Goal: Task Accomplishment & Management: Complete application form

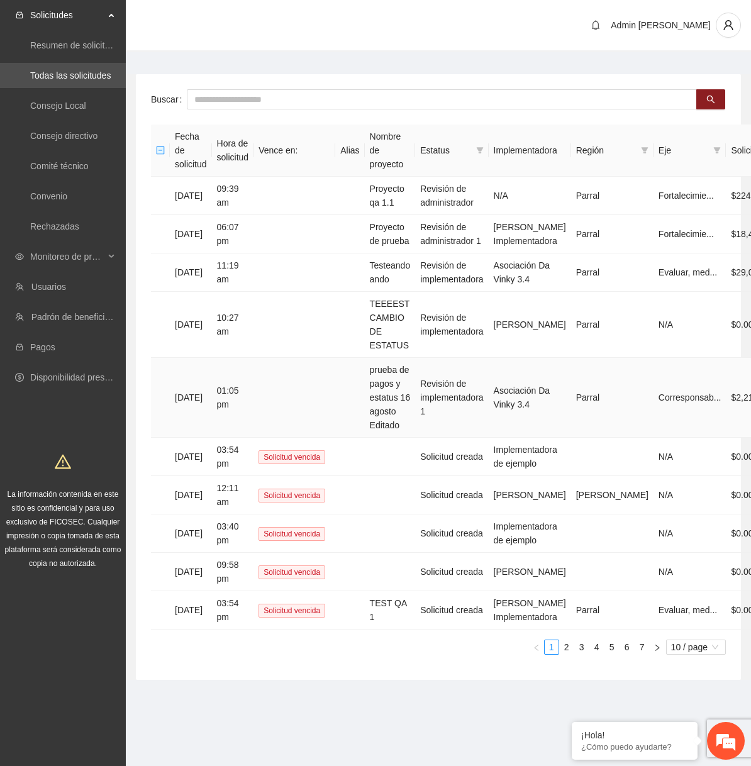
click at [335, 376] on td at bounding box center [295, 398] width 82 height 80
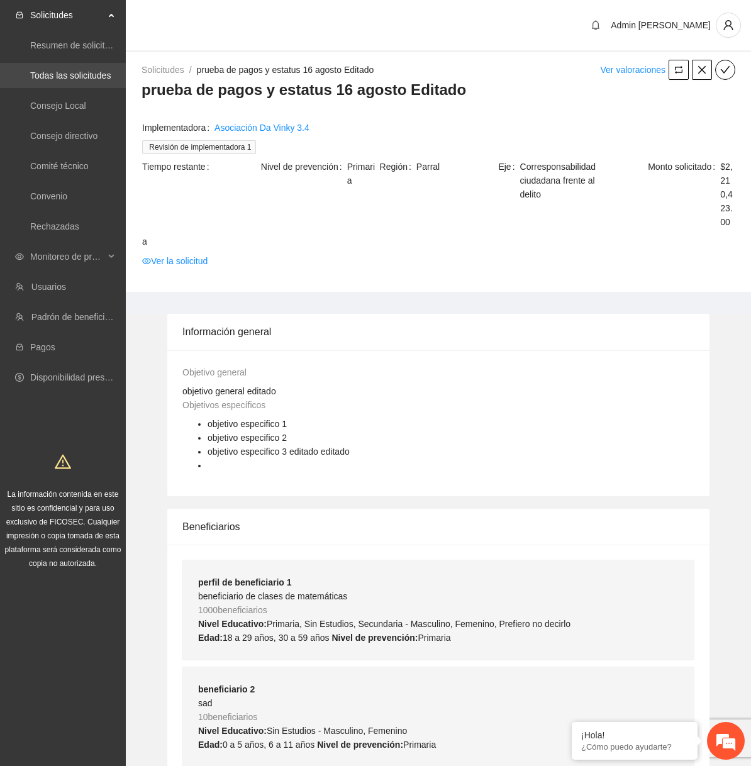
click at [82, 70] on link "Todas las solicitudes" at bounding box center [70, 75] width 81 height 10
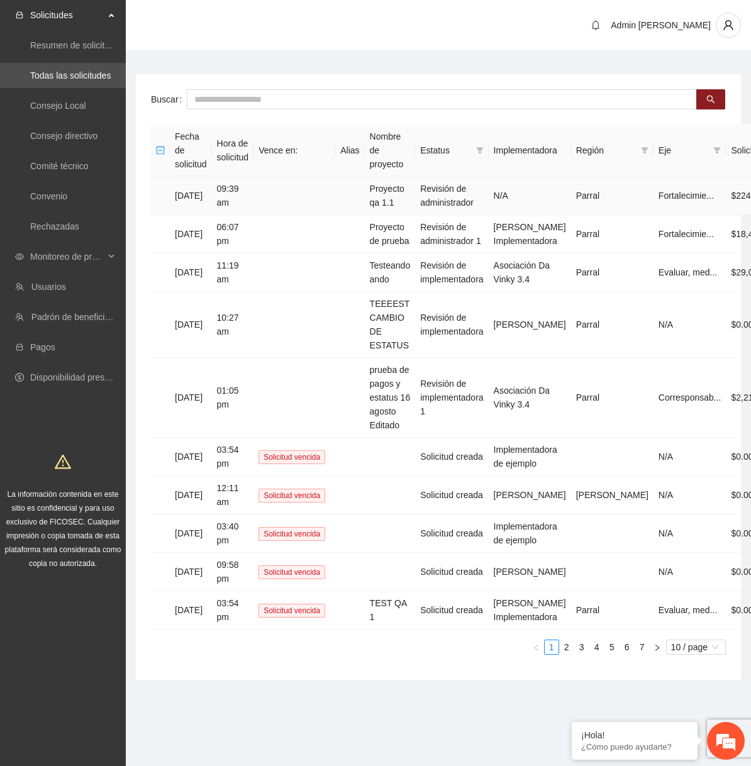
click at [413, 193] on td "Proyecto qa 1.1" at bounding box center [390, 196] width 51 height 38
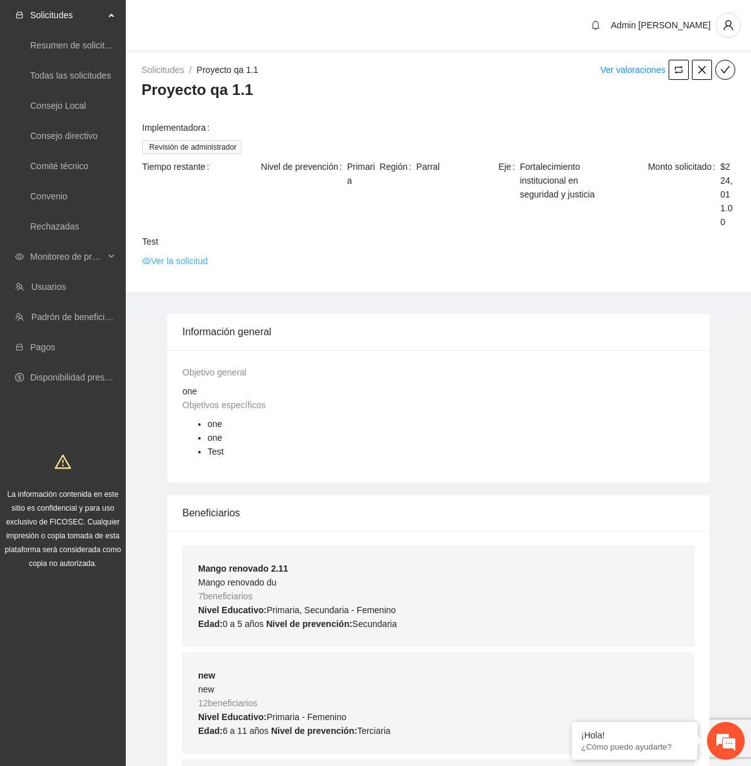
click at [208, 268] on link "Ver la solicitud" at bounding box center [174, 261] width 65 height 14
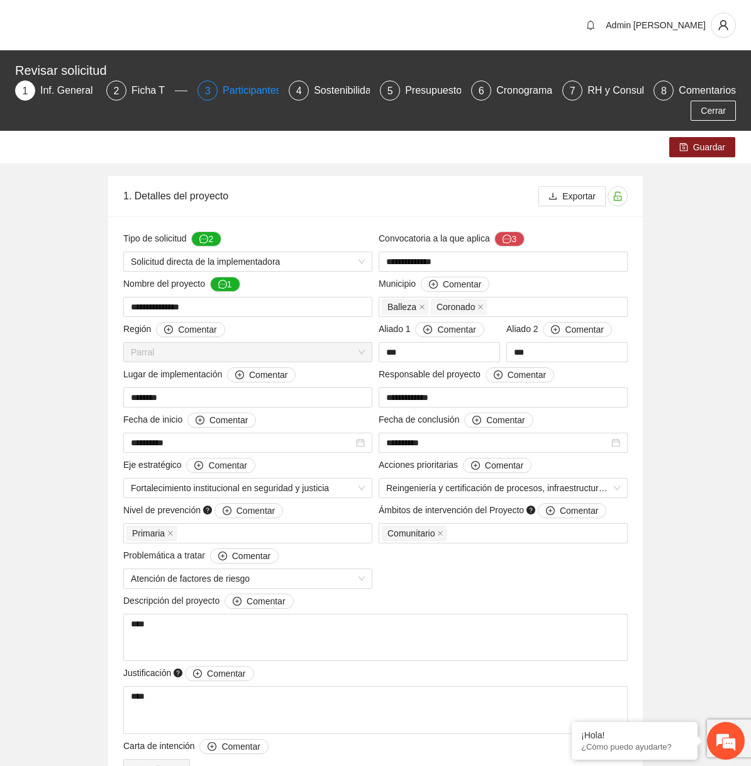
click at [252, 92] on div "Participantes" at bounding box center [257, 91] width 69 height 20
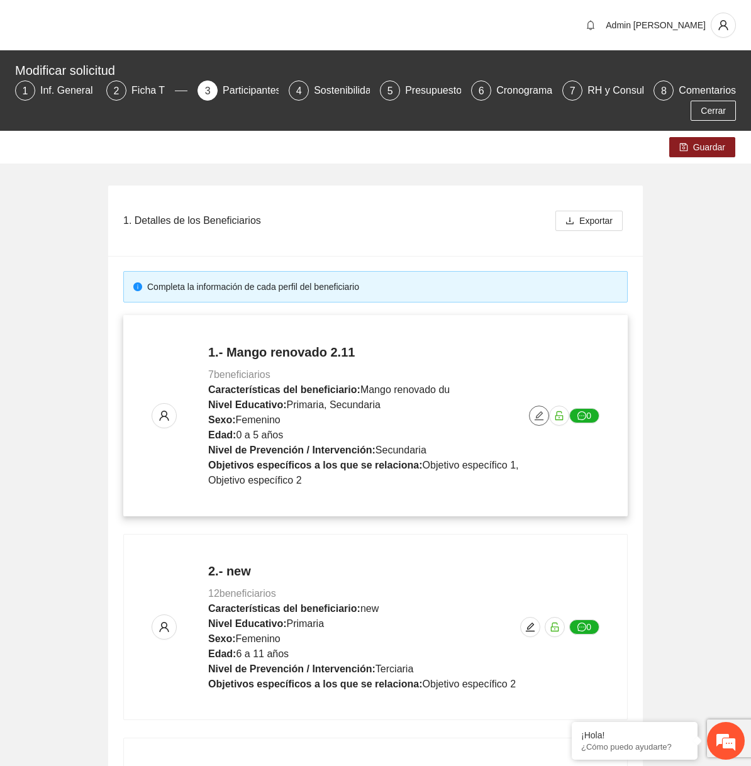
click at [542, 423] on button "button" at bounding box center [539, 416] width 20 height 20
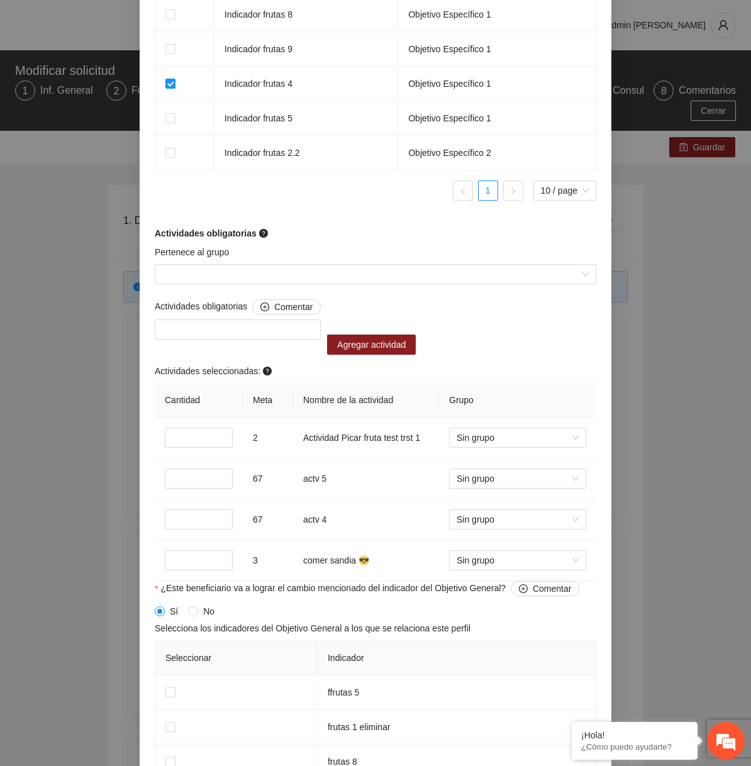
scroll to position [943, 0]
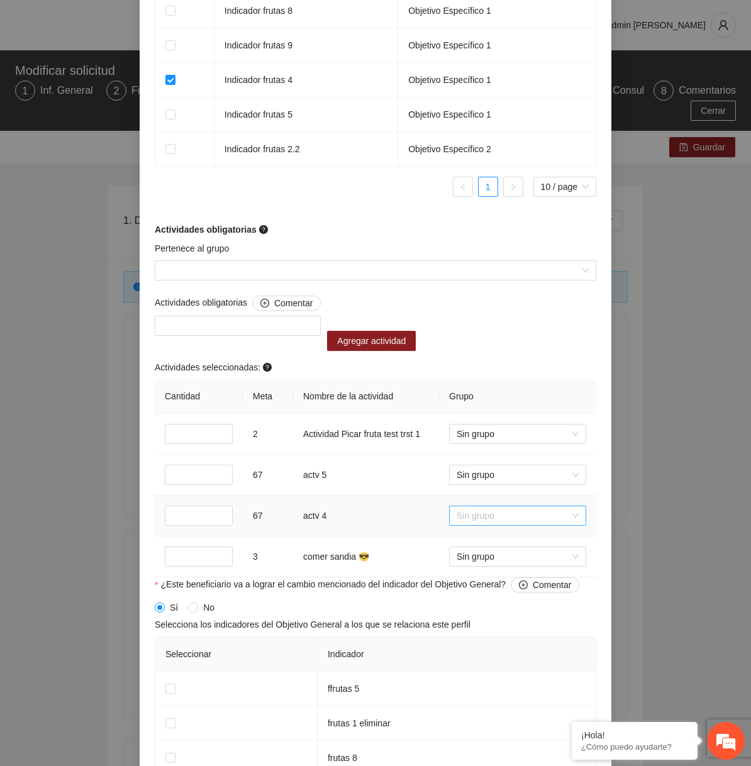
click at [488, 520] on span "Sin grupo" at bounding box center [518, 515] width 122 height 19
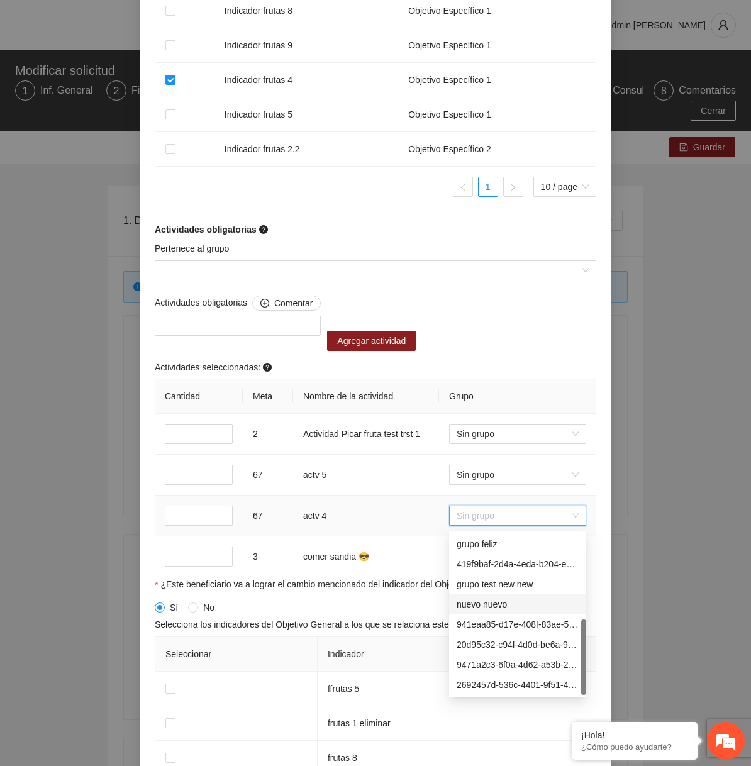
click at [486, 606] on div "nuevo nuevo" at bounding box center [518, 605] width 122 height 14
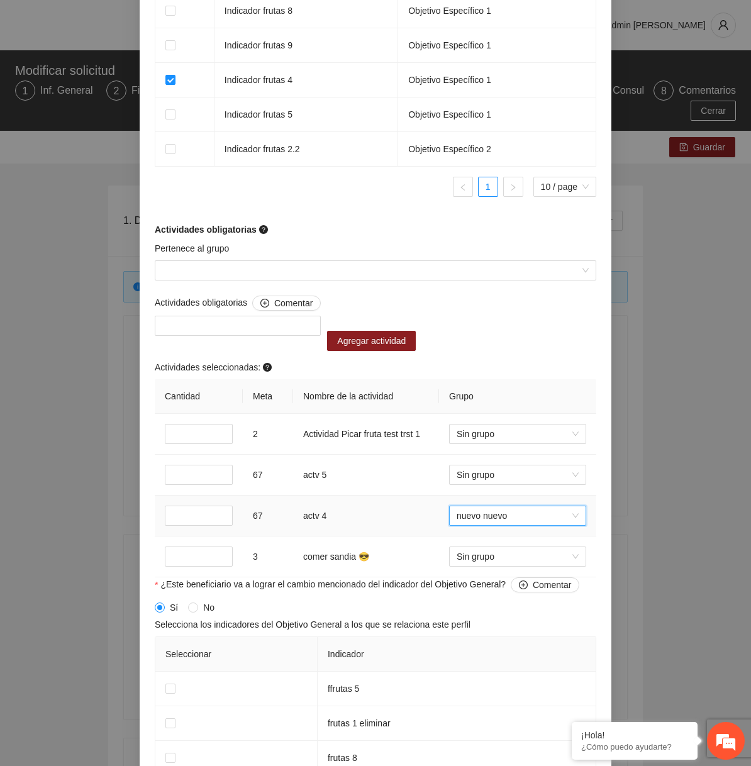
click at [406, 510] on td "actv 4" at bounding box center [366, 516] width 146 height 41
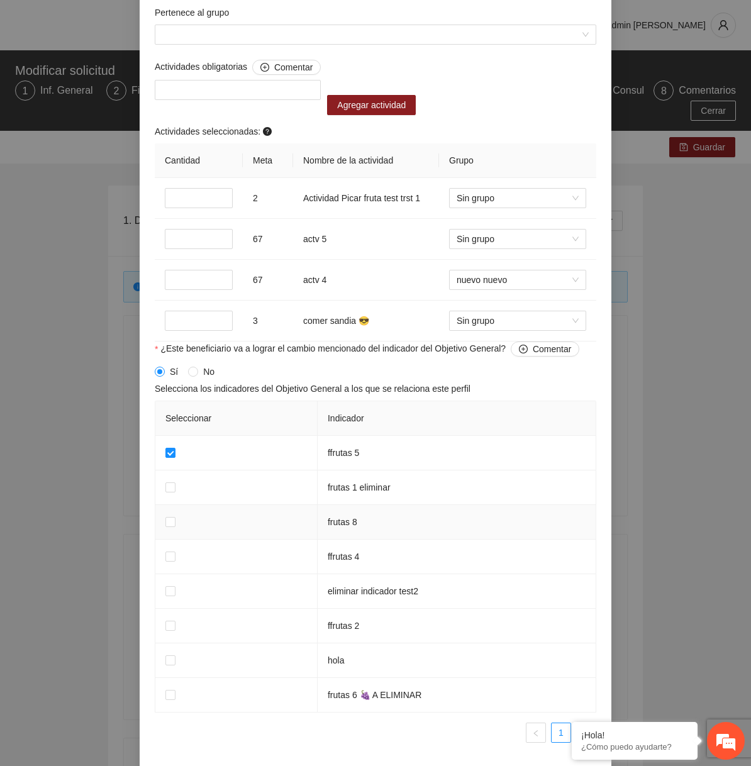
scroll to position [1232, 0]
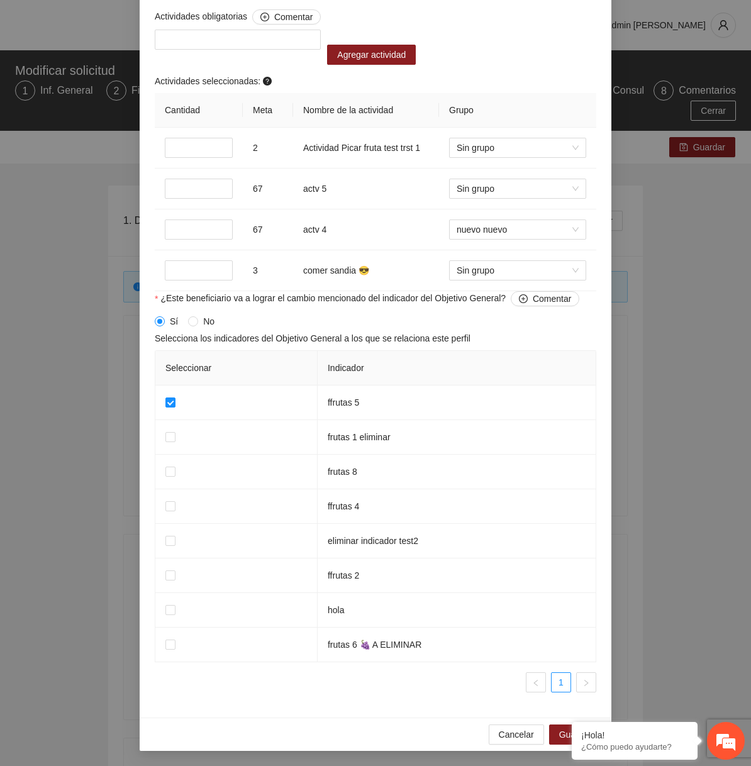
click at [562, 723] on div "Cancelar Guardar" at bounding box center [376, 734] width 472 height 33
click at [559, 734] on span "Guardar" at bounding box center [575, 735] width 32 height 14
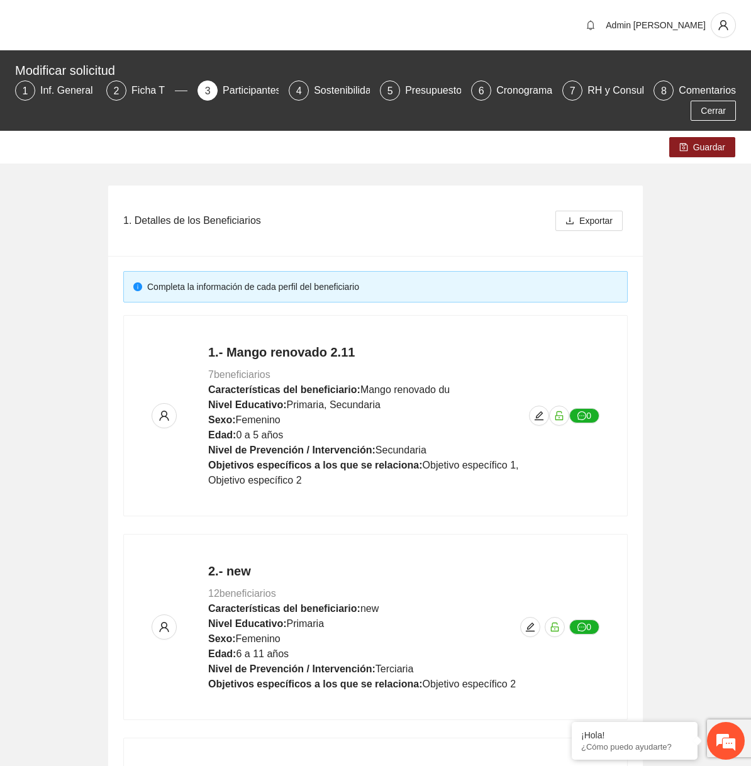
scroll to position [721, 0]
click at [688, 153] on button "Guardar" at bounding box center [702, 147] width 66 height 20
click at [533, 414] on span "edit" at bounding box center [539, 416] width 19 height 10
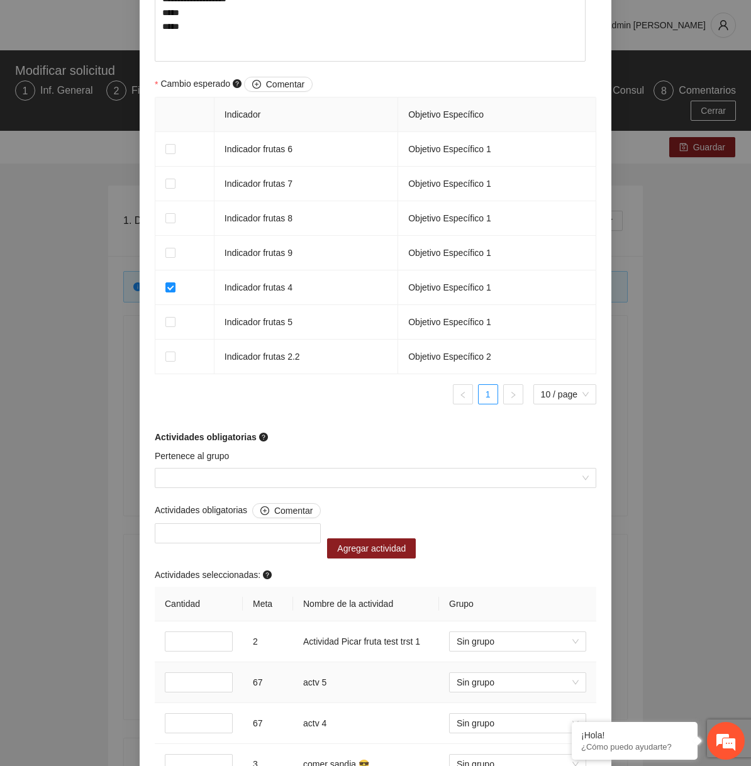
scroll to position [1232, 0]
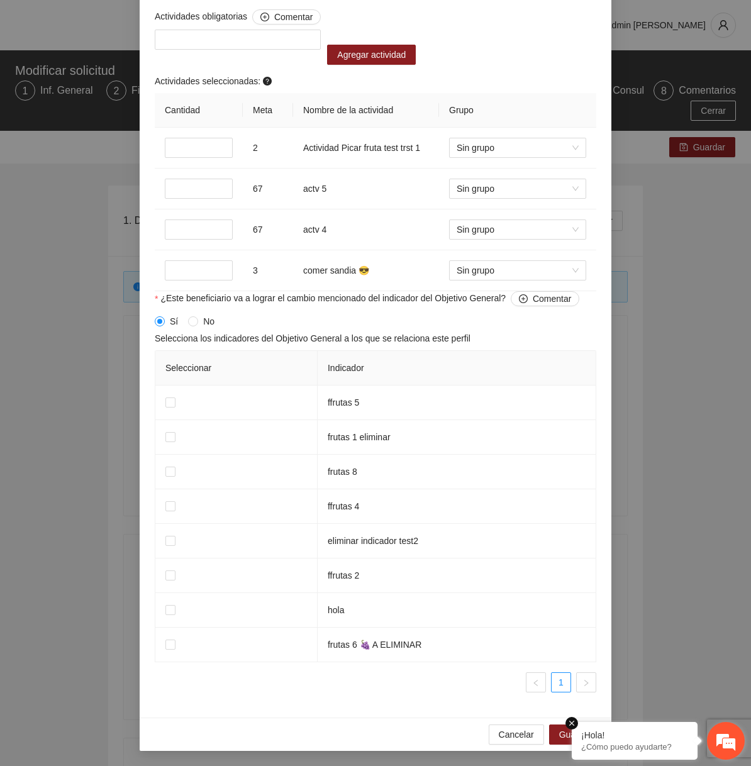
click at [576, 726] on em at bounding box center [572, 723] width 13 height 13
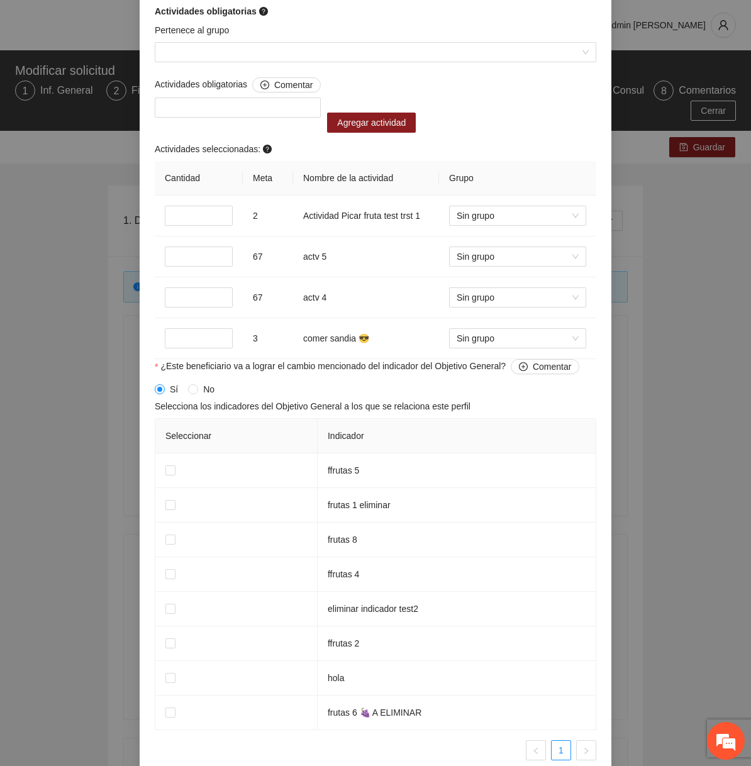
scroll to position [1161, 0]
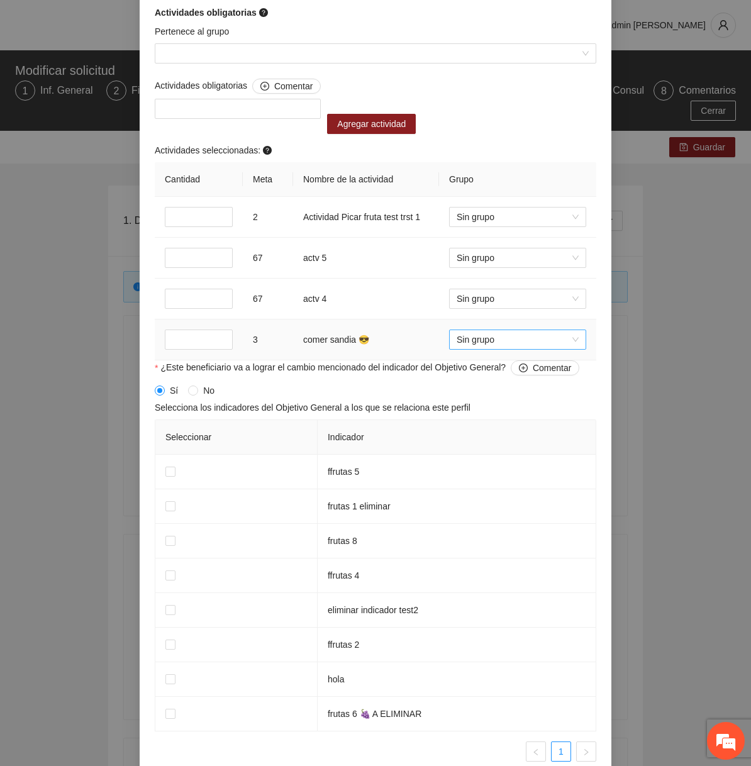
click at [490, 344] on span "Sin grupo" at bounding box center [518, 339] width 122 height 19
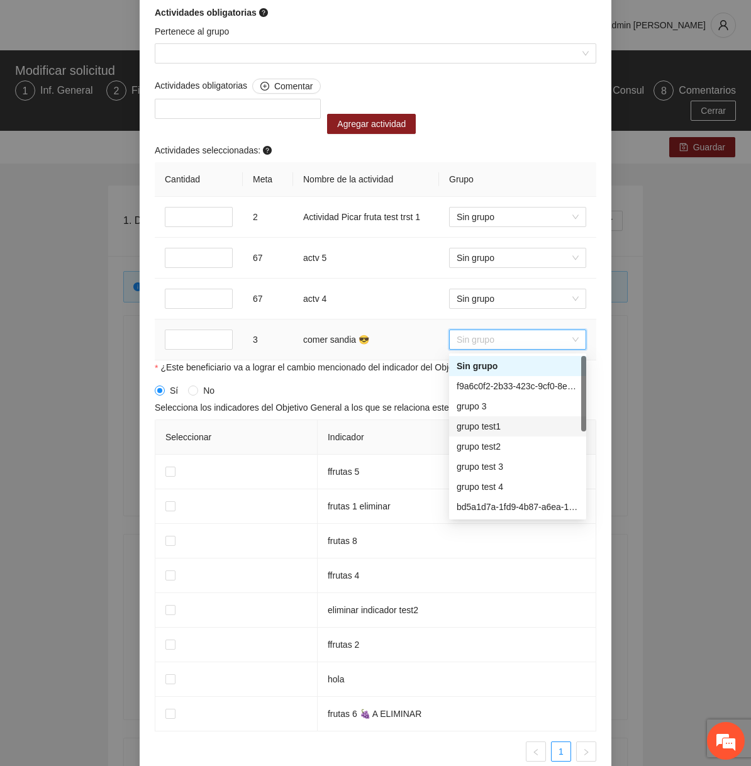
click at [478, 420] on div "grupo test1" at bounding box center [518, 427] width 122 height 14
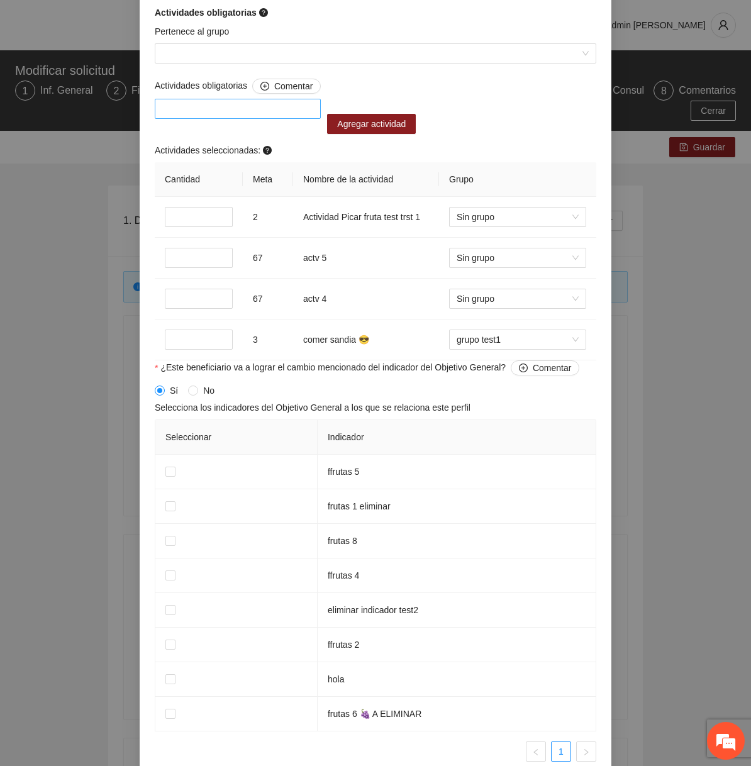
click at [263, 116] on div at bounding box center [238, 108] width 160 height 15
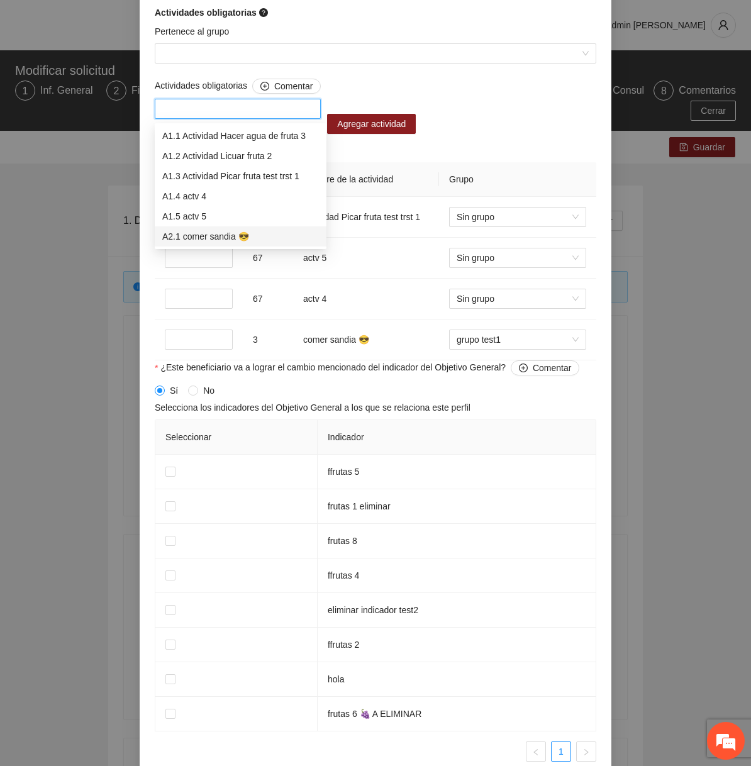
click at [227, 233] on div "A2.1 comer sandia 😎" at bounding box center [240, 237] width 157 height 14
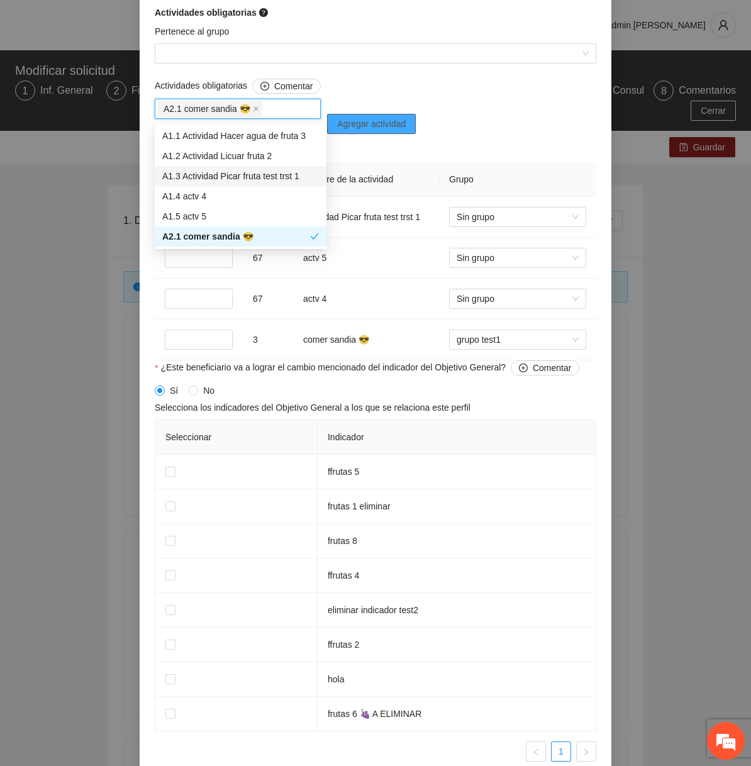
click at [376, 126] on span "Agregar actividad" at bounding box center [371, 124] width 69 height 14
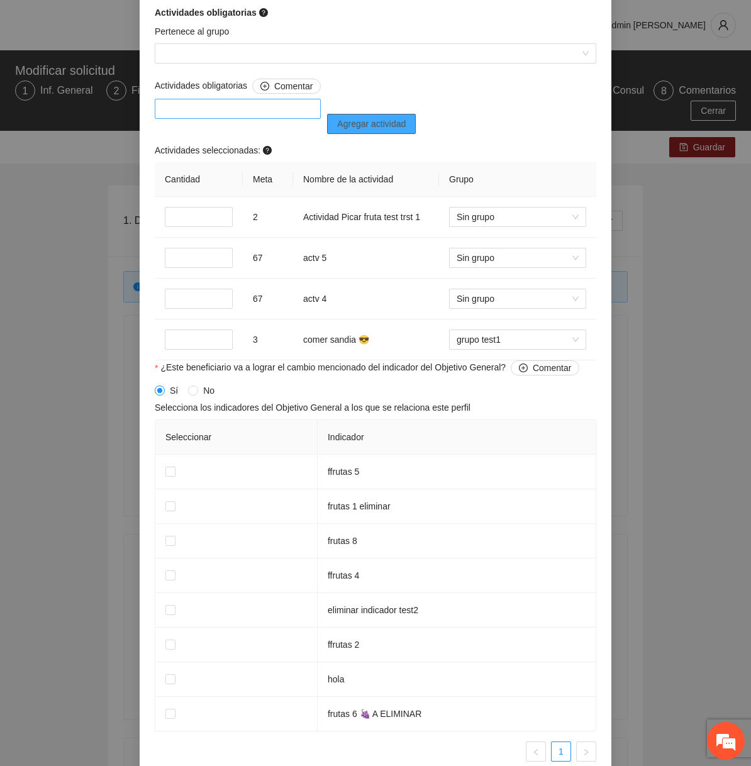
click at [264, 113] on div at bounding box center [238, 108] width 160 height 15
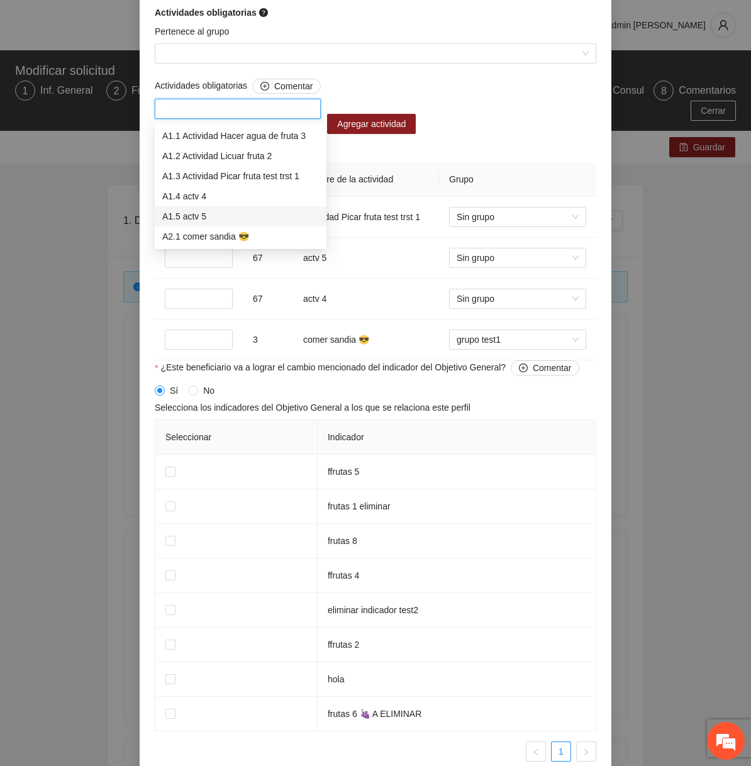
click at [196, 218] on div "A1.5 actv 5" at bounding box center [240, 217] width 157 height 14
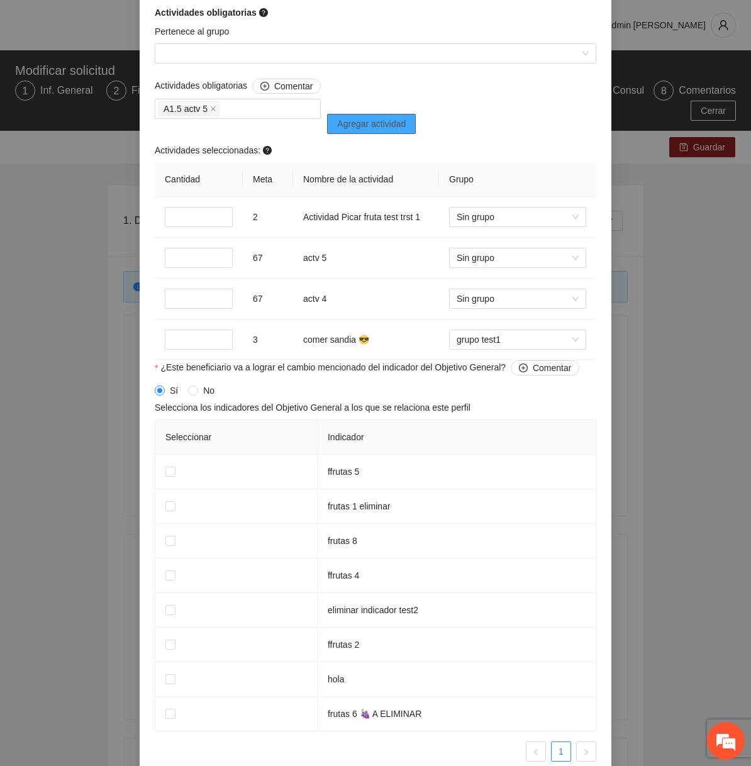
click at [390, 128] on span "Agregar actividad" at bounding box center [371, 124] width 69 height 14
click at [252, 103] on div at bounding box center [238, 109] width 166 height 20
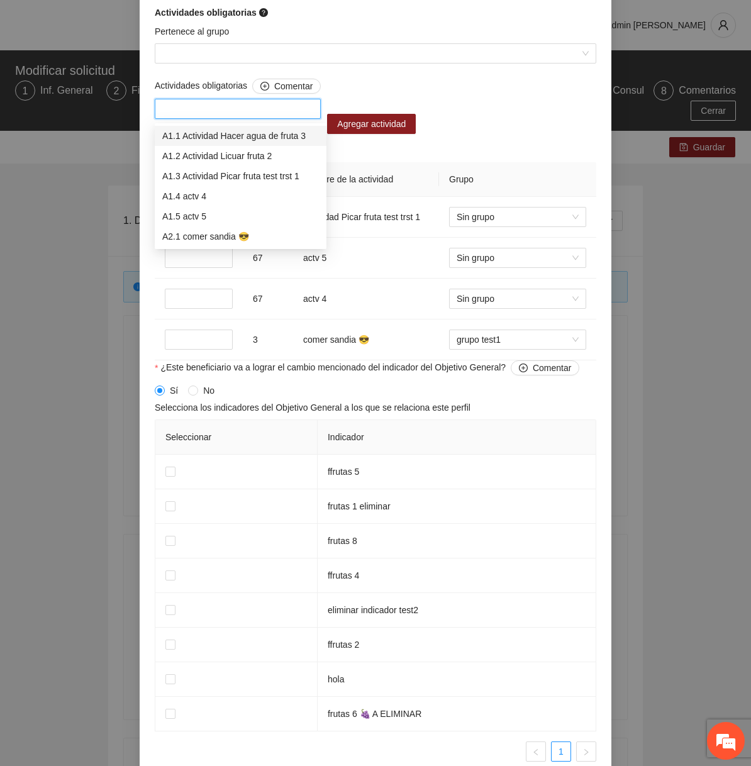
click at [213, 129] on div "A1.1 Actividad Hacer agua de fruta 3" at bounding box center [240, 136] width 157 height 14
click at [401, 130] on span "Agregar actividad" at bounding box center [375, 124] width 69 height 14
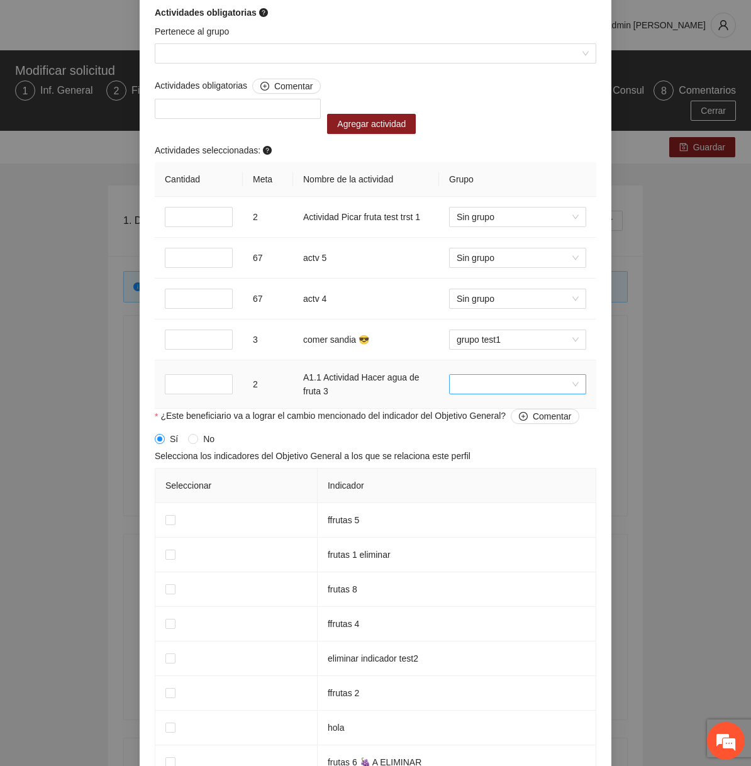
click at [540, 389] on input "search" at bounding box center [513, 384] width 113 height 19
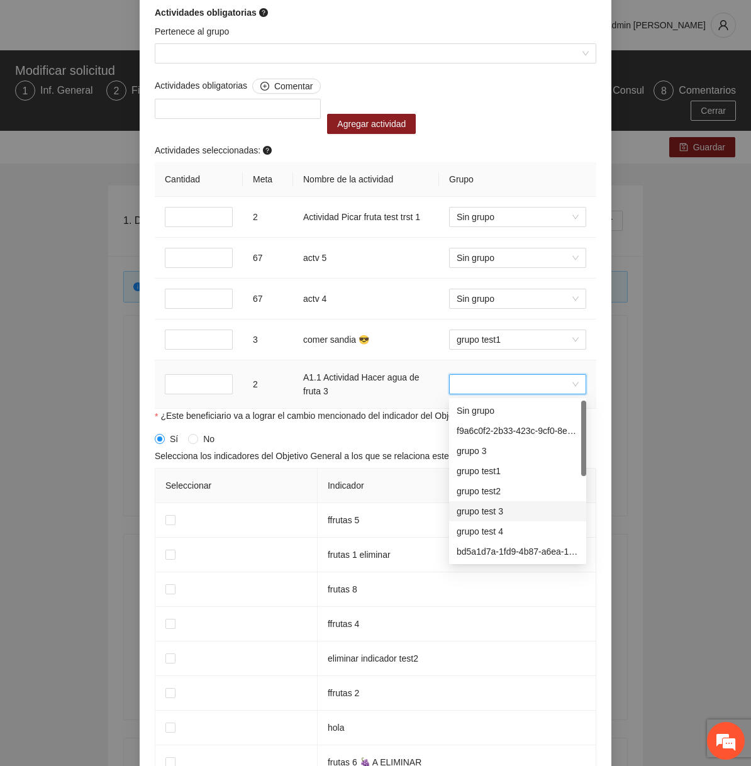
click at [507, 505] on div "grupo test 3" at bounding box center [518, 512] width 122 height 14
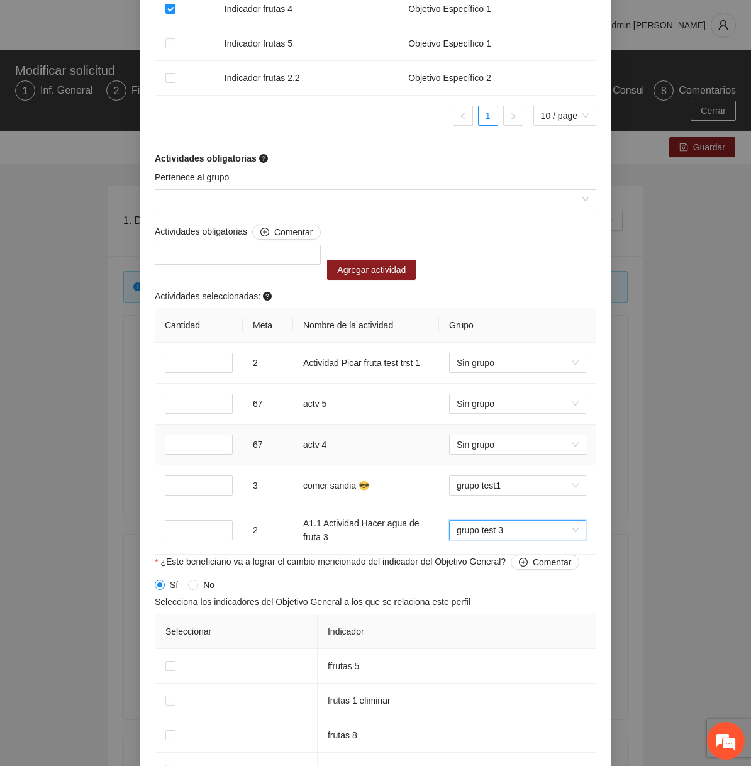
scroll to position [1008, 0]
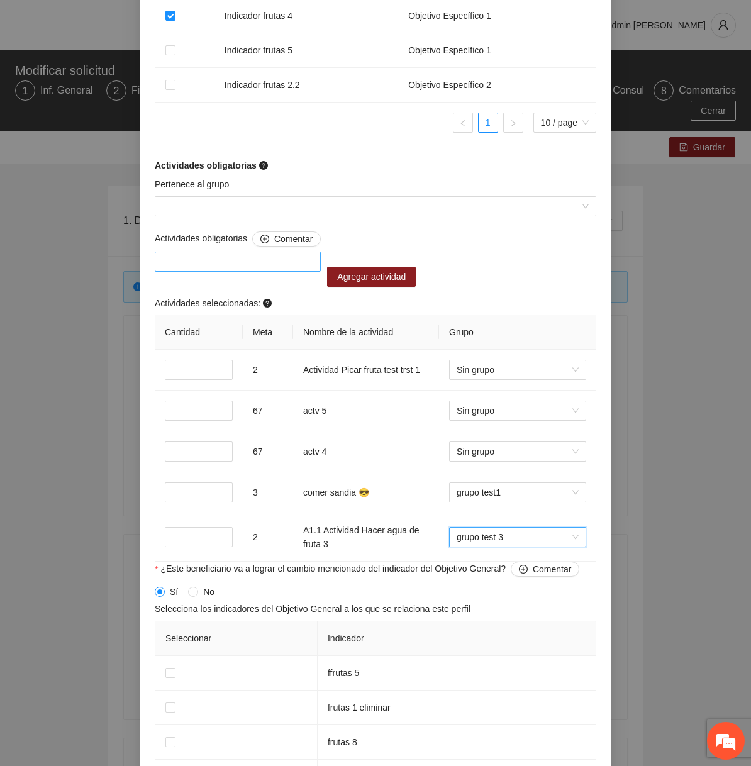
click at [284, 268] on div at bounding box center [238, 261] width 160 height 15
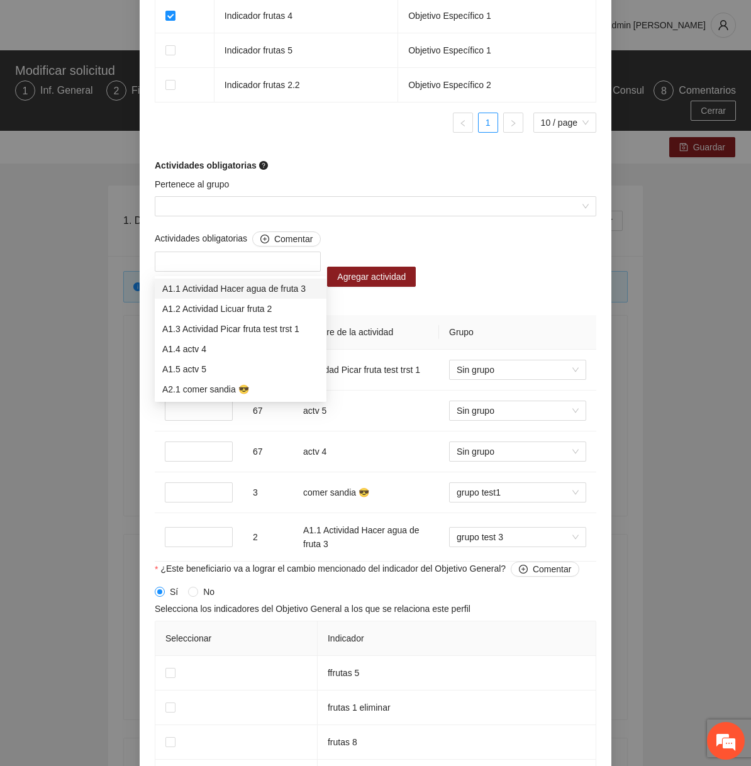
click at [397, 194] on div "Pertenece al grupo" at bounding box center [376, 186] width 442 height 19
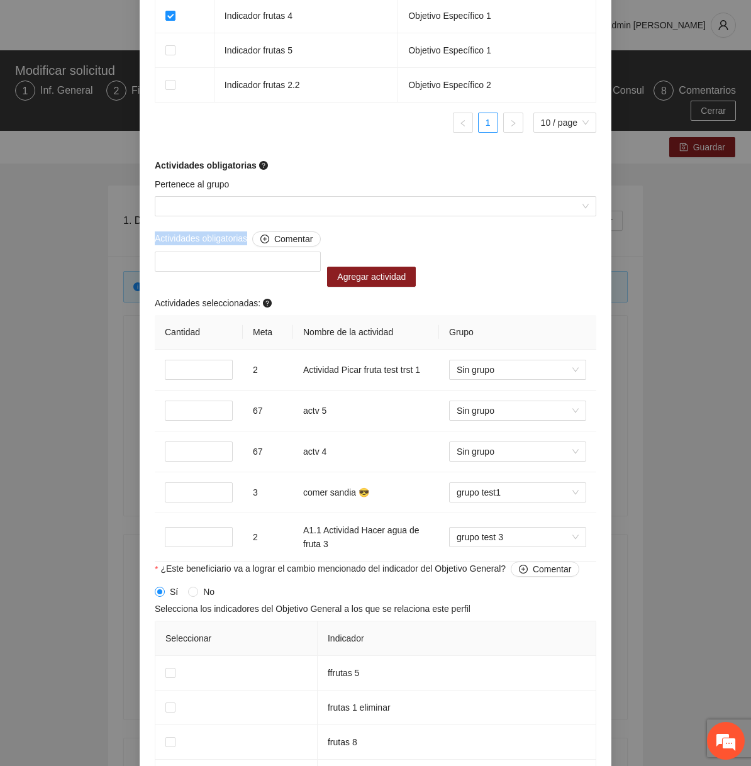
drag, startPoint x: 156, startPoint y: 239, endPoint x: 252, endPoint y: 245, distance: 95.8
click at [252, 245] on span "Actividades obligatorias Comentar" at bounding box center [238, 239] width 166 height 15
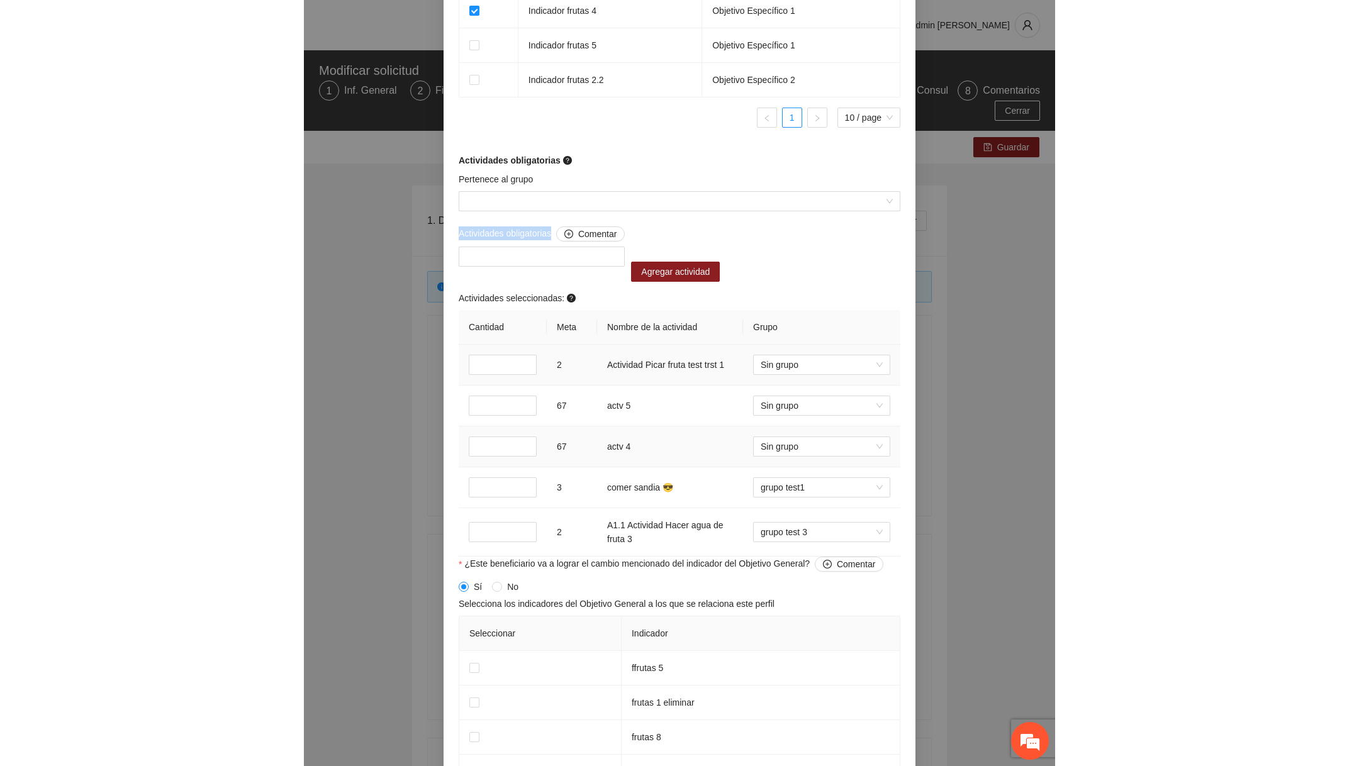
scroll to position [968, 0]
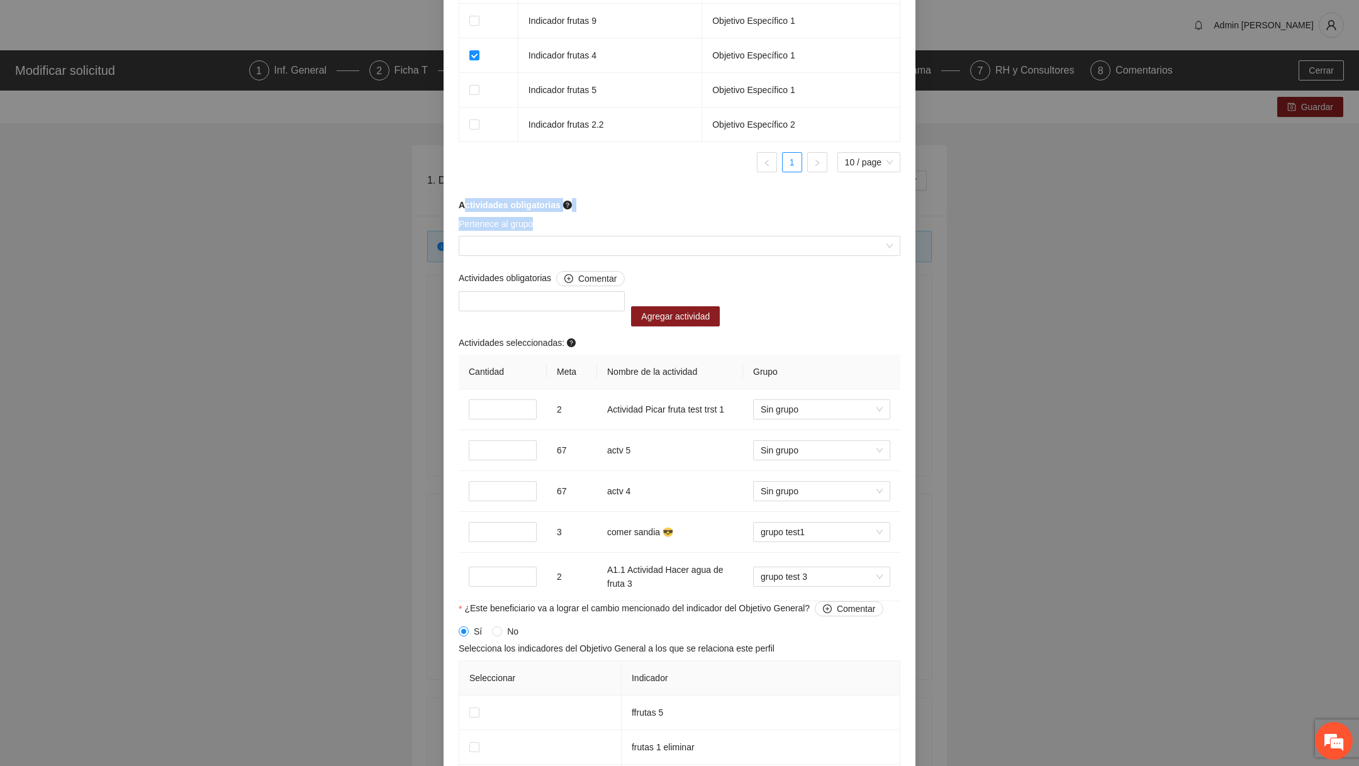
drag, startPoint x: 454, startPoint y: 206, endPoint x: 556, endPoint y: 233, distance: 105.3
click at [556, 233] on div "**********" at bounding box center [680, 78] width 472 height 1899
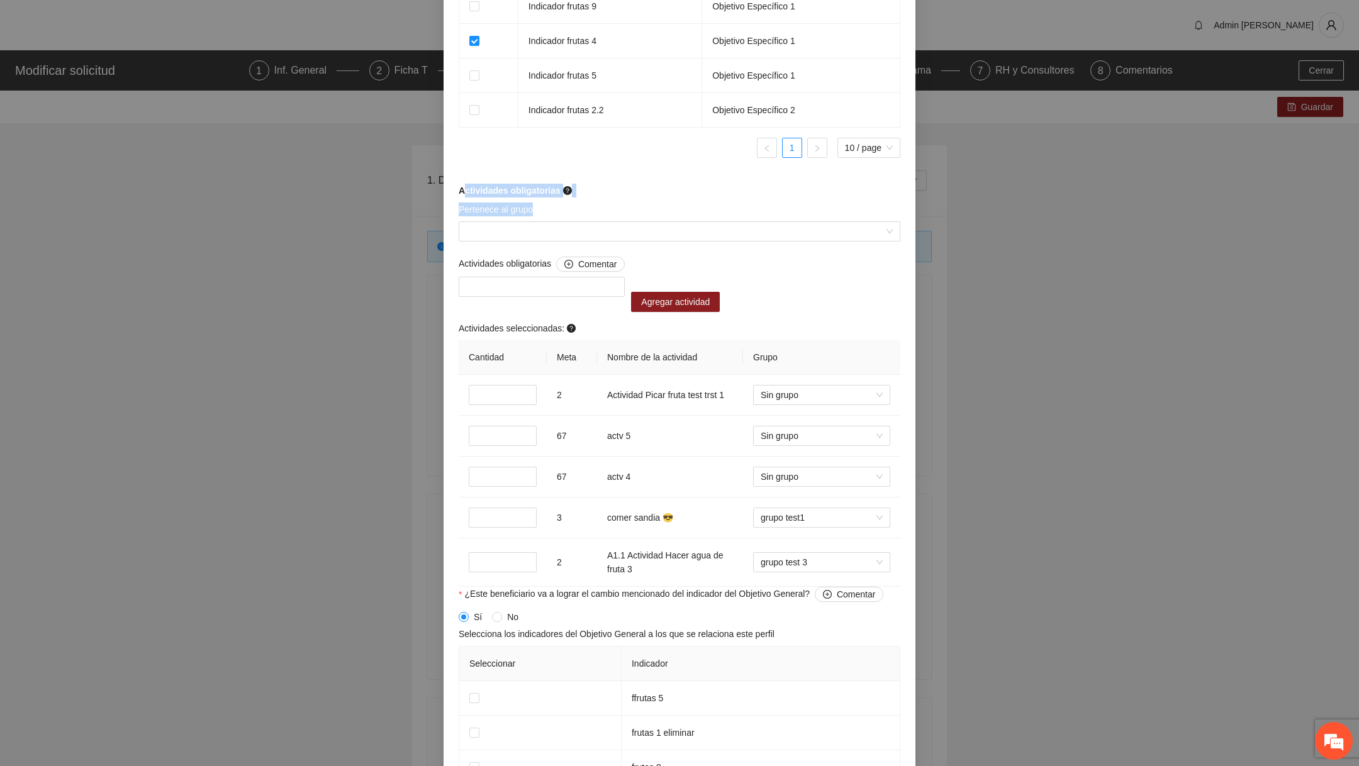
scroll to position [983, 0]
click at [542, 204] on div "Pertenece al grupo" at bounding box center [680, 211] width 442 height 19
drag, startPoint x: 453, startPoint y: 191, endPoint x: 577, endPoint y: 221, distance: 127.6
click at [576, 221] on div "**********" at bounding box center [680, 63] width 472 height 1899
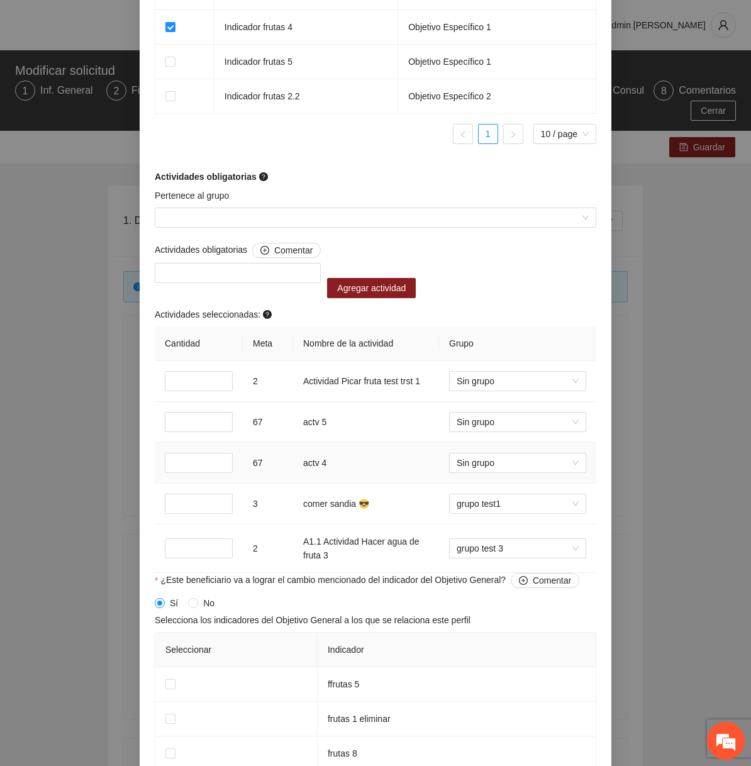
scroll to position [1280, 0]
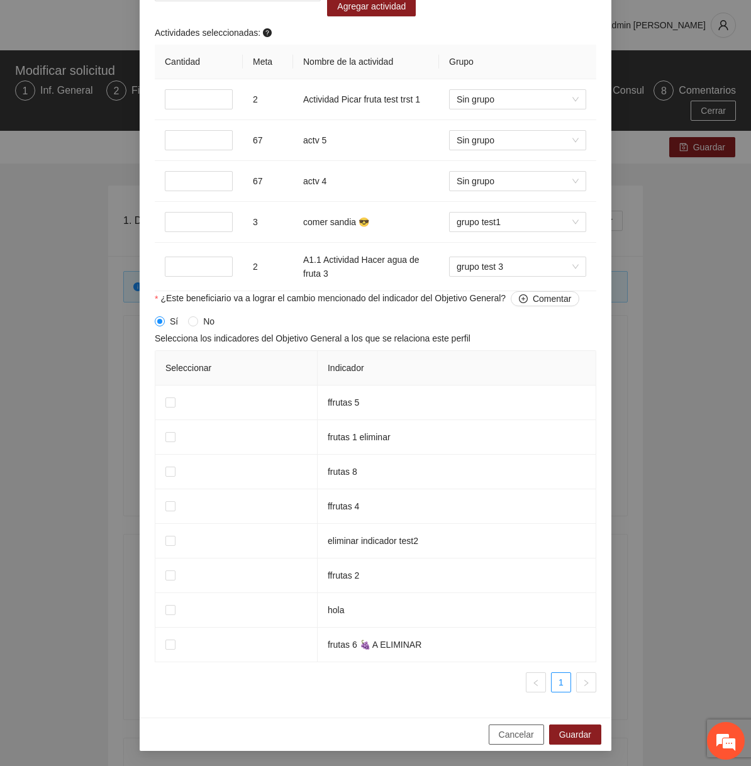
click at [503, 739] on span "Cancelar" at bounding box center [516, 735] width 35 height 14
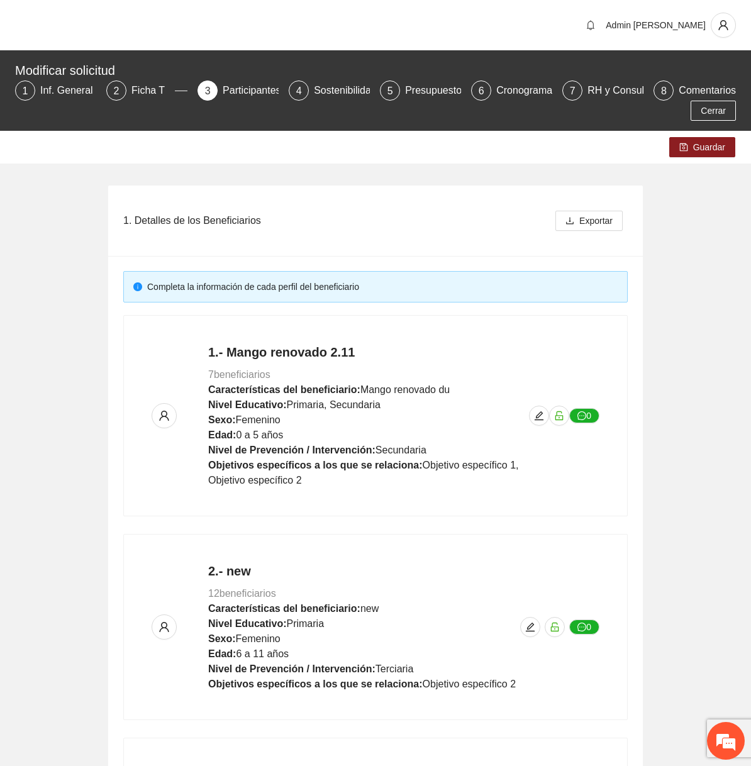
scroll to position [721, 0]
click at [540, 418] on icon "edit" at bounding box center [539, 416] width 10 height 10
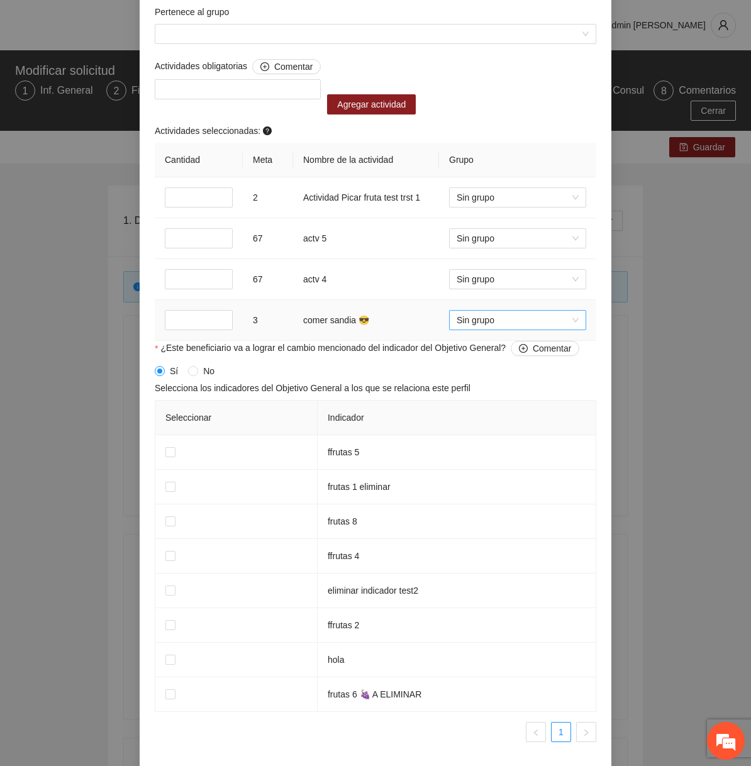
click at [507, 325] on span "Sin grupo" at bounding box center [518, 320] width 122 height 19
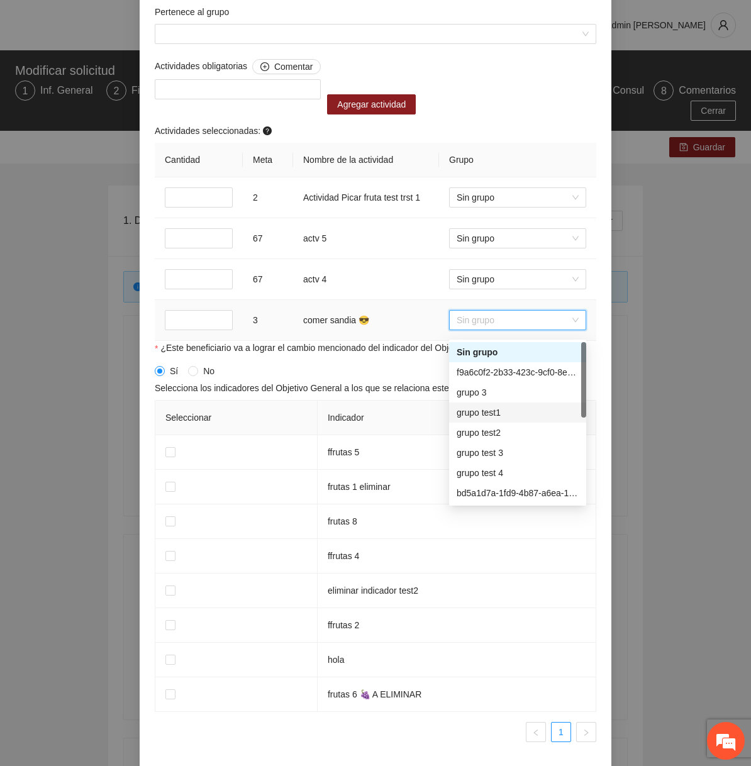
click at [487, 415] on div "grupo test1" at bounding box center [518, 413] width 122 height 14
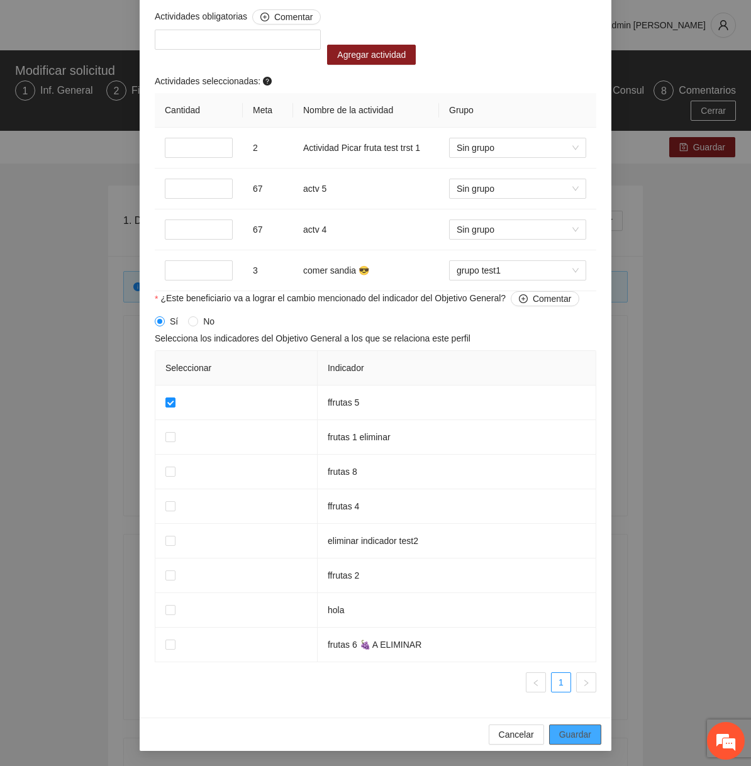
click at [567, 734] on span "Guardar" at bounding box center [575, 735] width 32 height 14
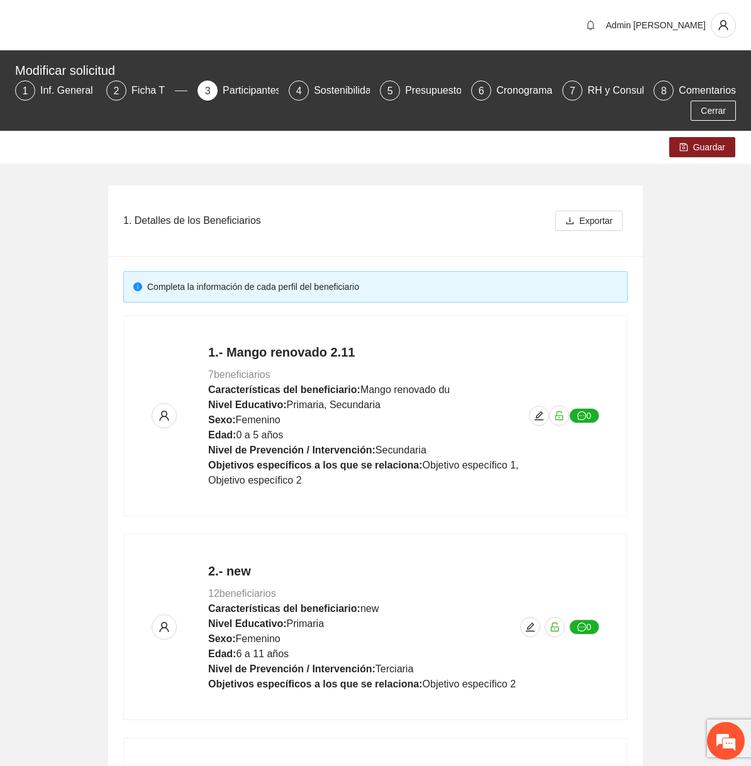
scroll to position [721, 0]
click at [716, 157] on div "Guardar" at bounding box center [702, 147] width 66 height 20
click at [715, 149] on span "Guardar" at bounding box center [709, 147] width 32 height 14
click at [539, 415] on icon "edit" at bounding box center [539, 416] width 10 height 10
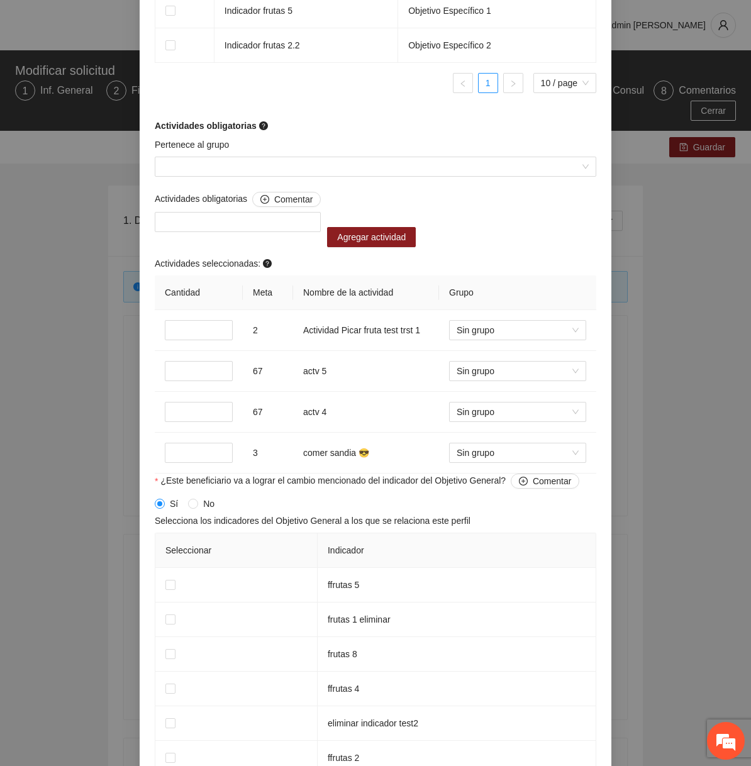
scroll to position [1125, 0]
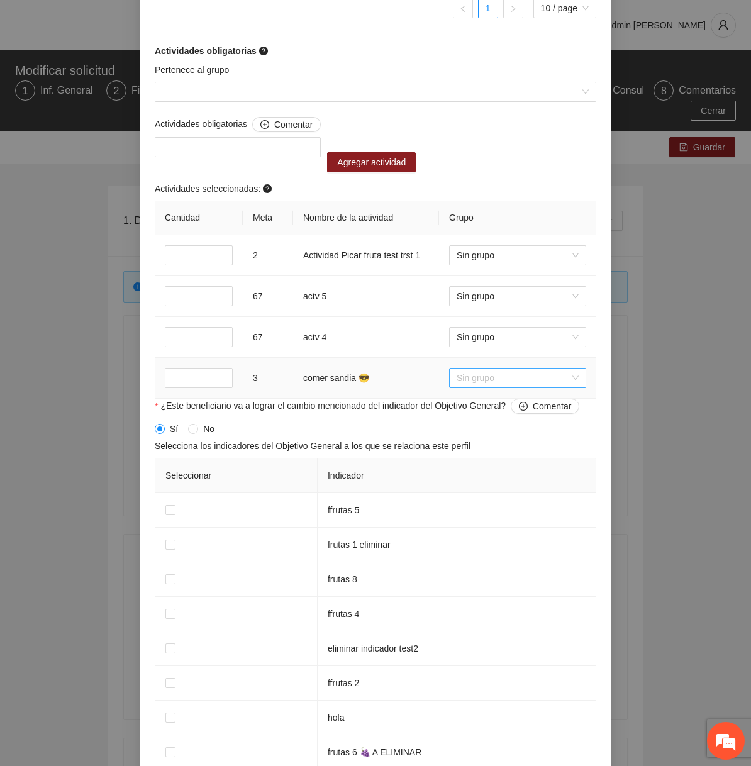
click at [481, 384] on span "Sin grupo" at bounding box center [518, 378] width 122 height 19
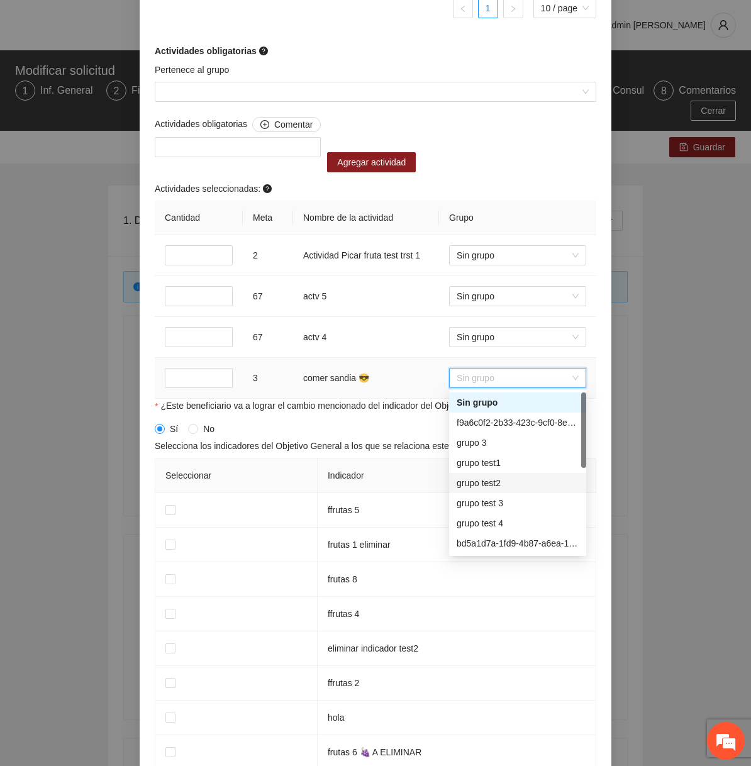
click at [485, 474] on div "grupo test2" at bounding box center [517, 483] width 137 height 20
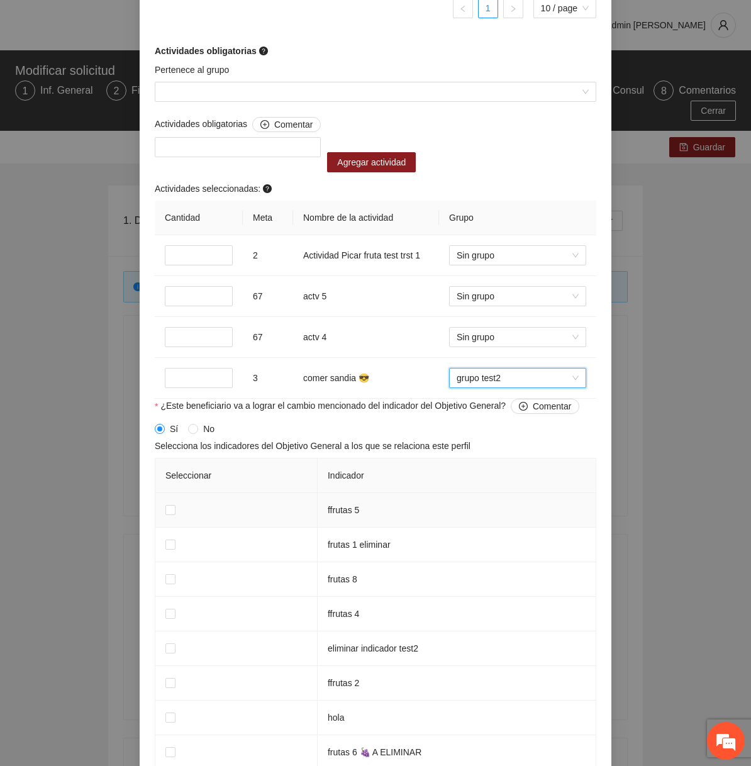
scroll to position [1232, 0]
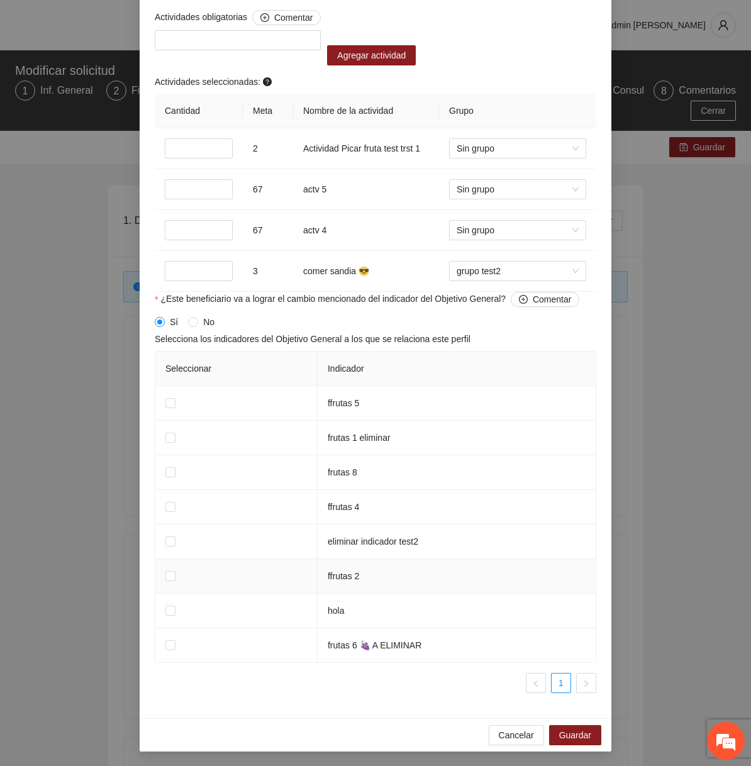
click at [169, 583] on td at bounding box center [236, 576] width 162 height 35
click at [587, 730] on span "Guardar" at bounding box center [575, 736] width 32 height 14
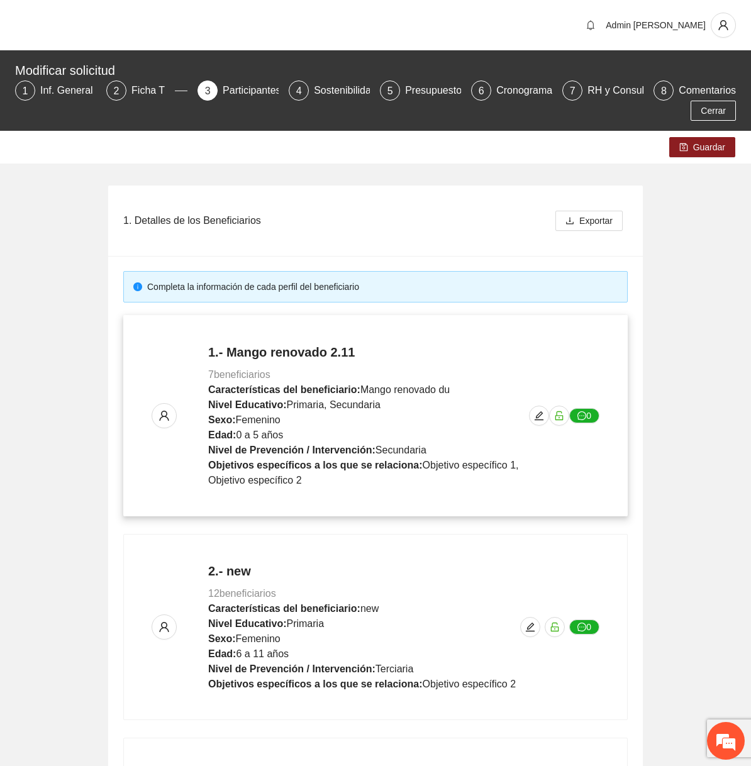
scroll to position [721, 0]
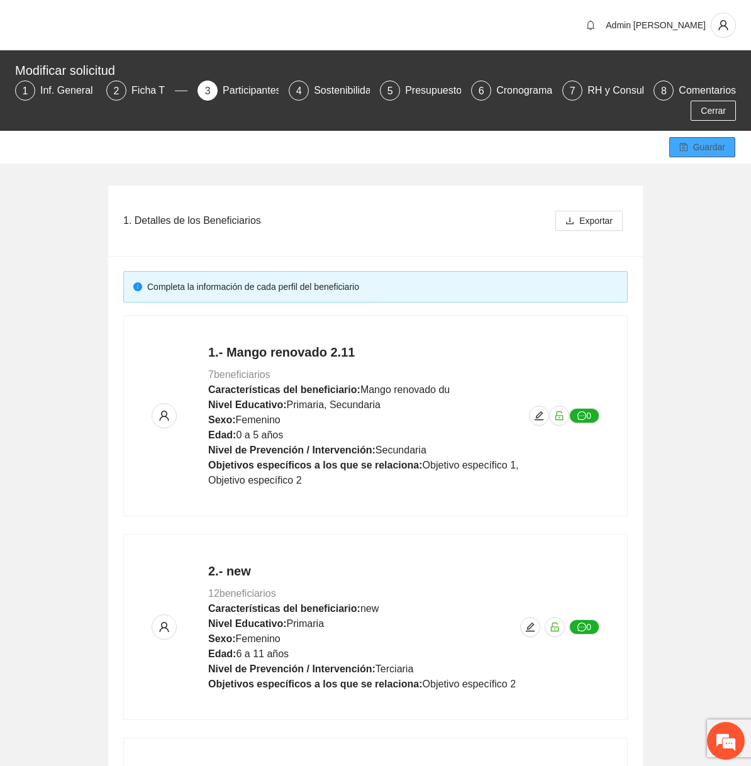
click at [690, 153] on button "Guardar" at bounding box center [702, 147] width 66 height 20
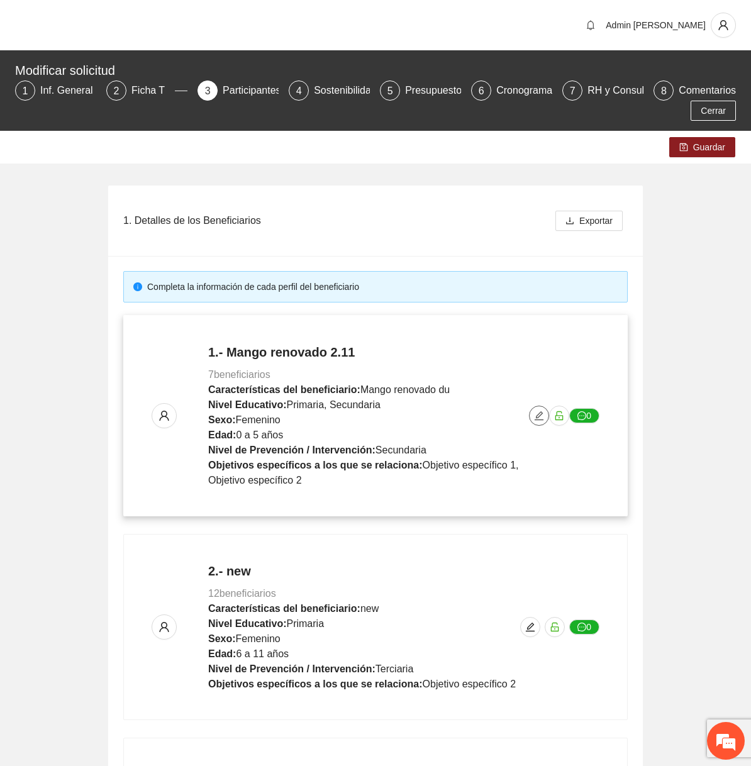
click at [533, 420] on span "edit" at bounding box center [539, 416] width 19 height 10
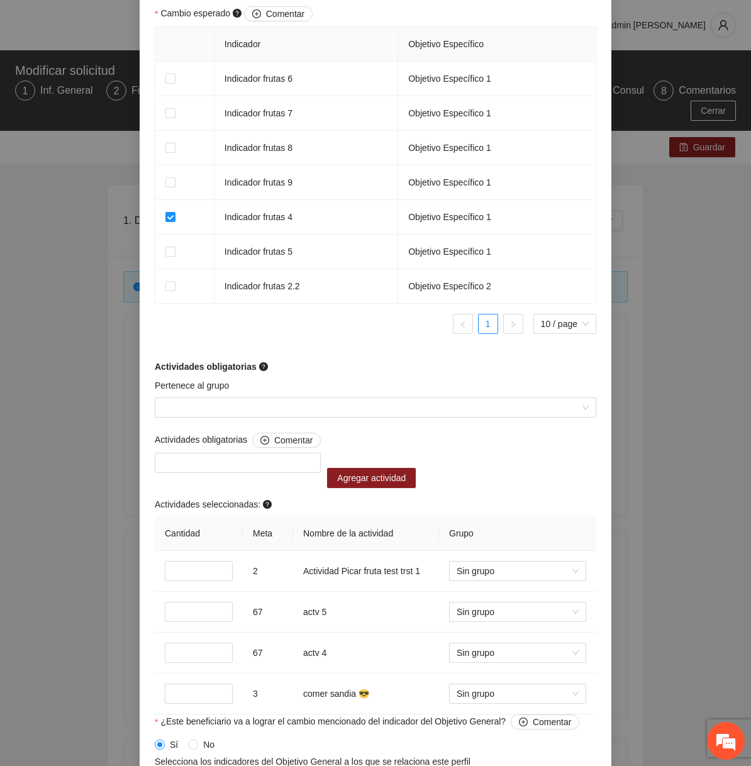
scroll to position [1075, 0]
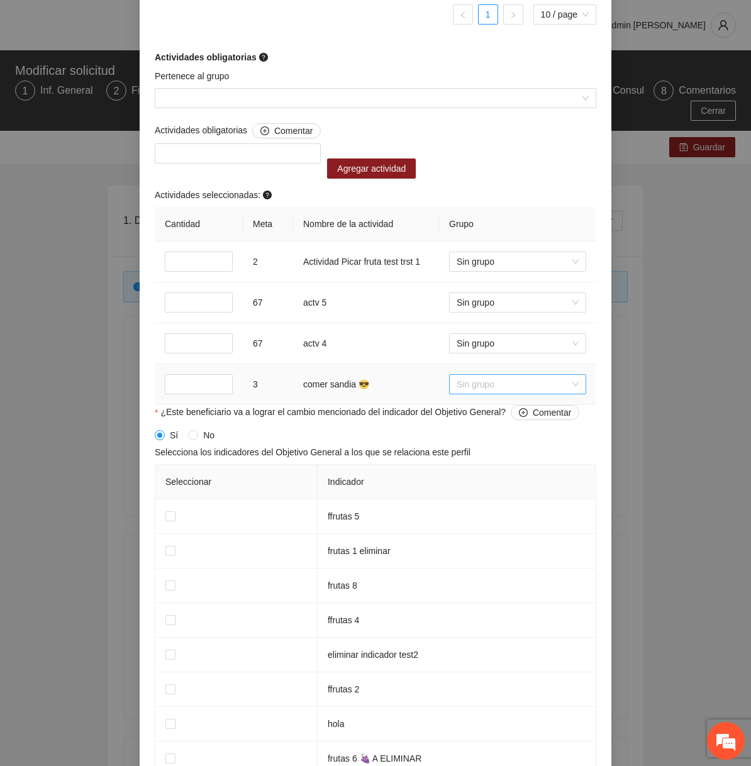
click at [491, 394] on span "Sin grupo" at bounding box center [518, 384] width 122 height 19
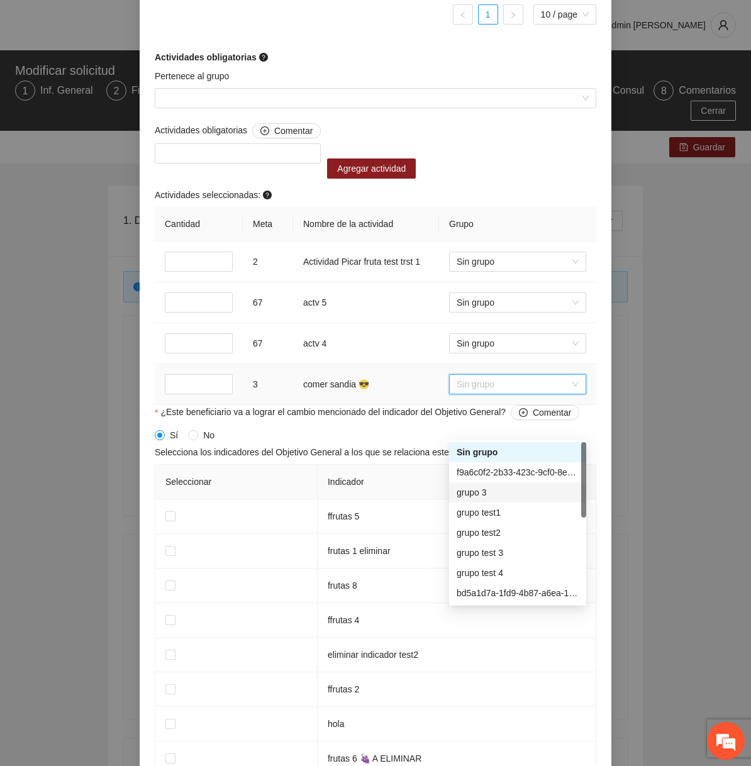
click at [488, 501] on div "grupo 3" at bounding box center [517, 493] width 137 height 20
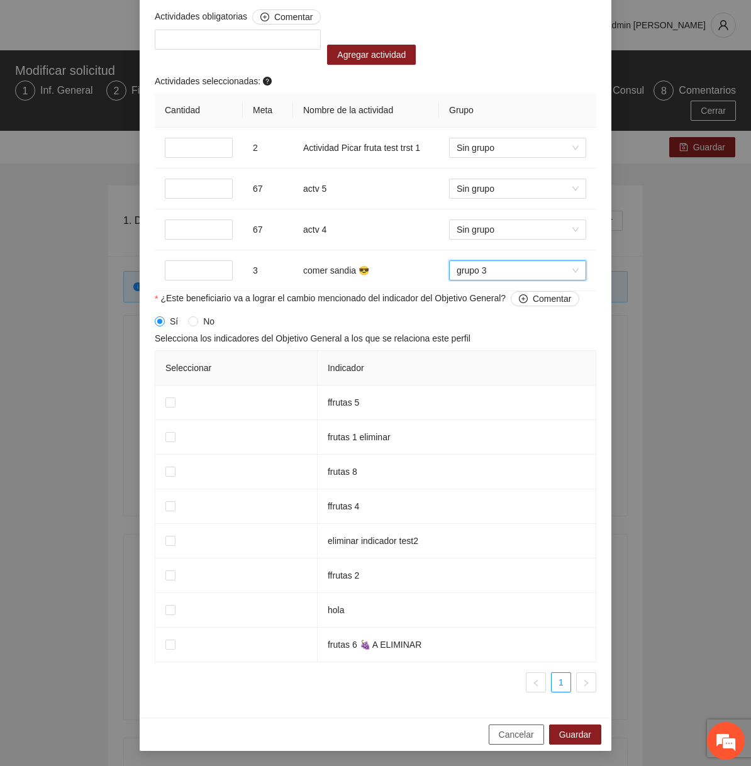
click at [501, 742] on button "Cancelar" at bounding box center [516, 735] width 55 height 20
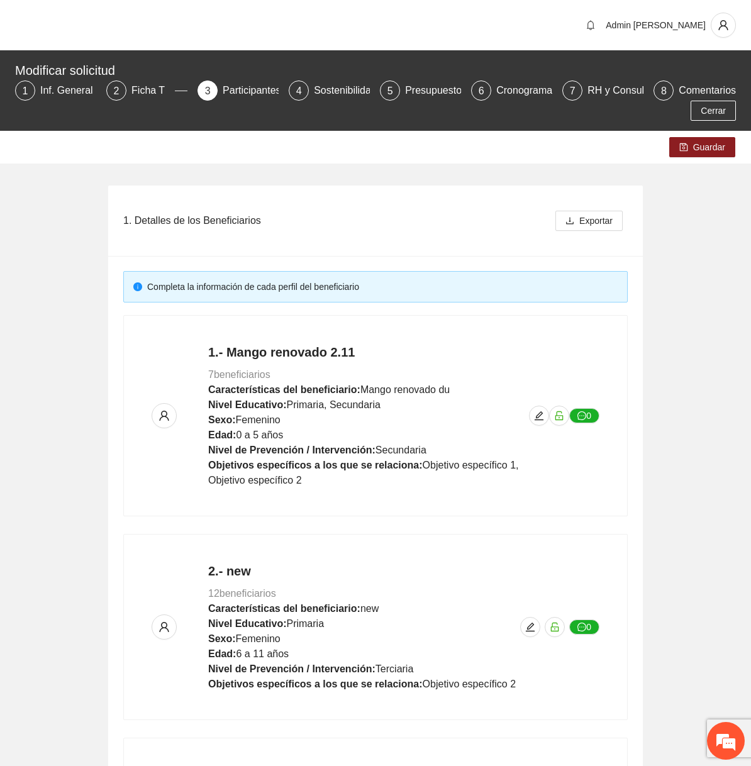
scroll to position [721, 0]
click at [539, 417] on icon "edit" at bounding box center [539, 416] width 10 height 10
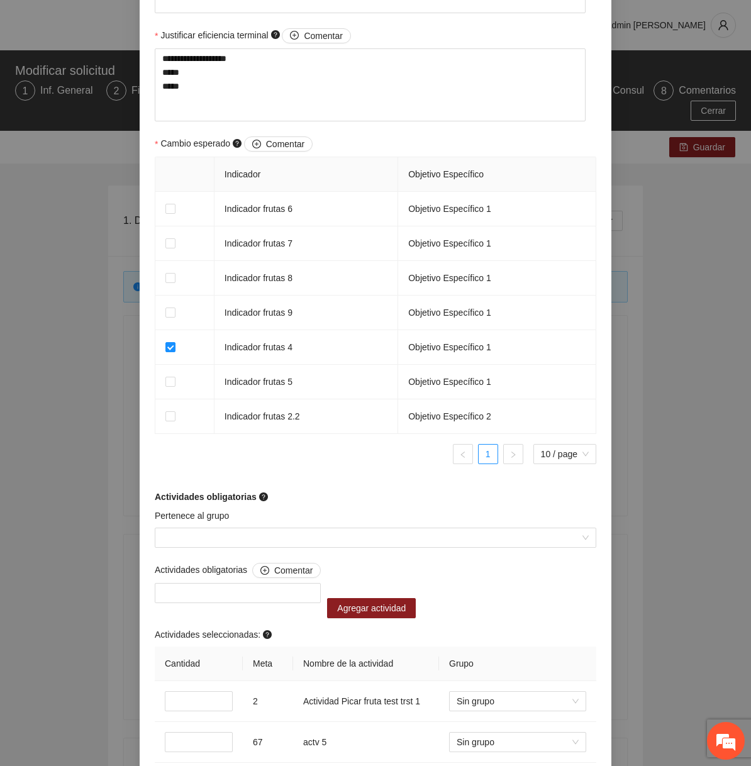
scroll to position [1012, 0]
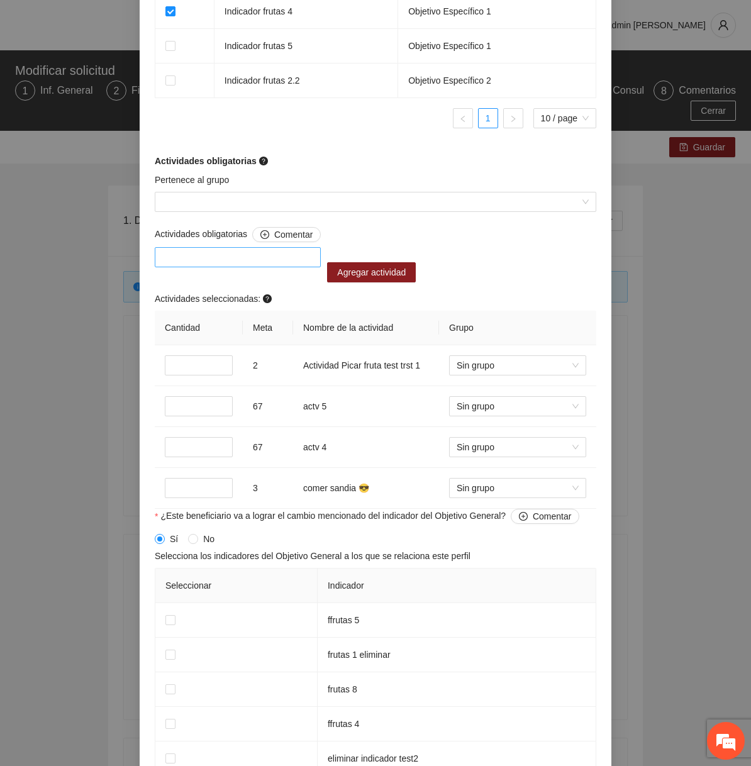
click at [283, 259] on div at bounding box center [238, 257] width 160 height 15
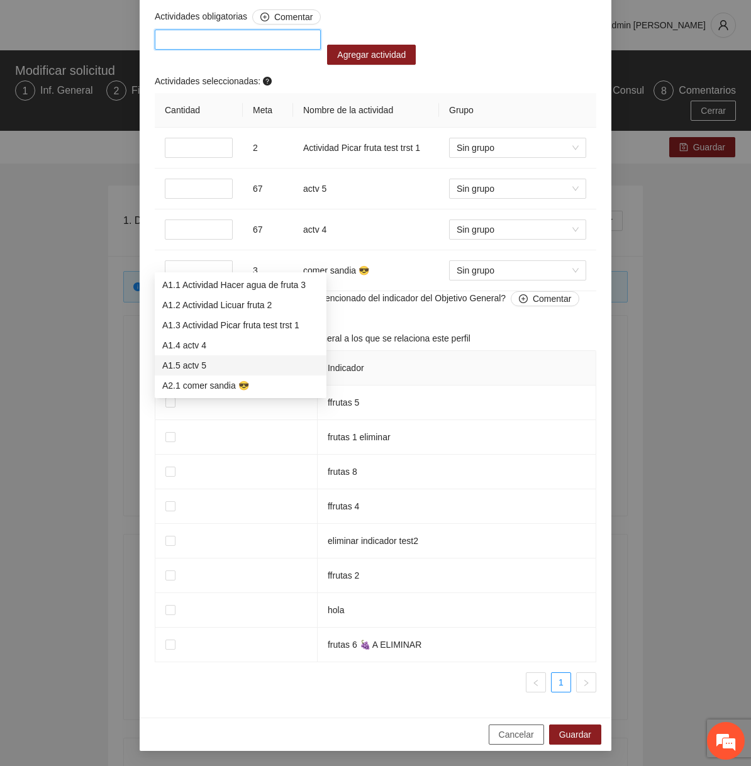
click at [514, 729] on span "Cancelar" at bounding box center [516, 735] width 35 height 14
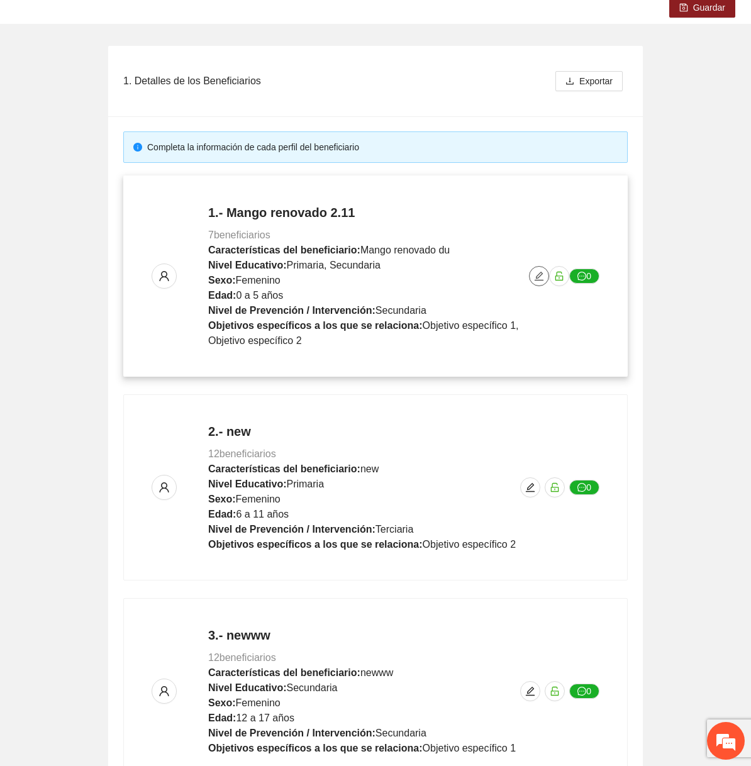
scroll to position [247, 0]
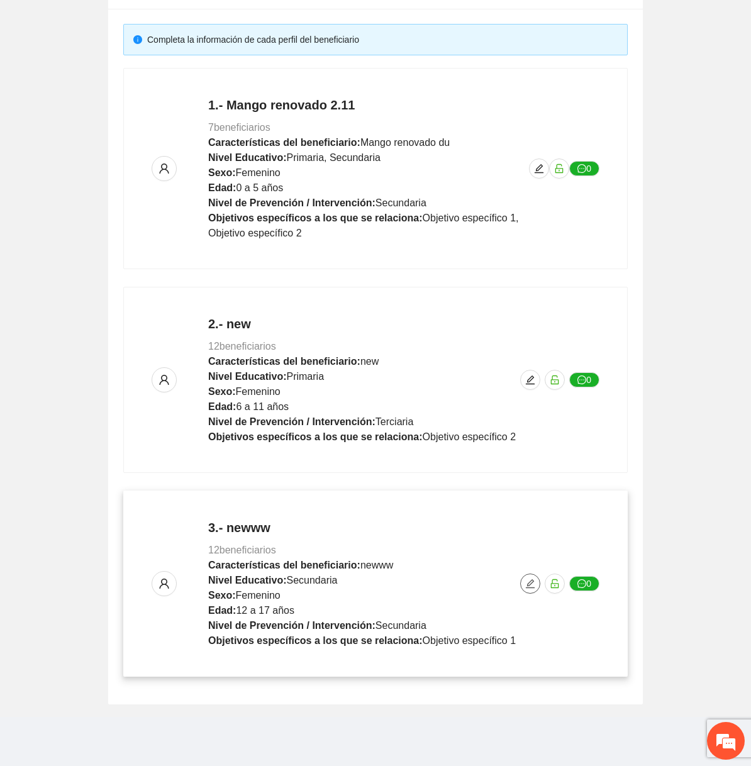
click at [527, 579] on icon "edit" at bounding box center [530, 584] width 10 height 10
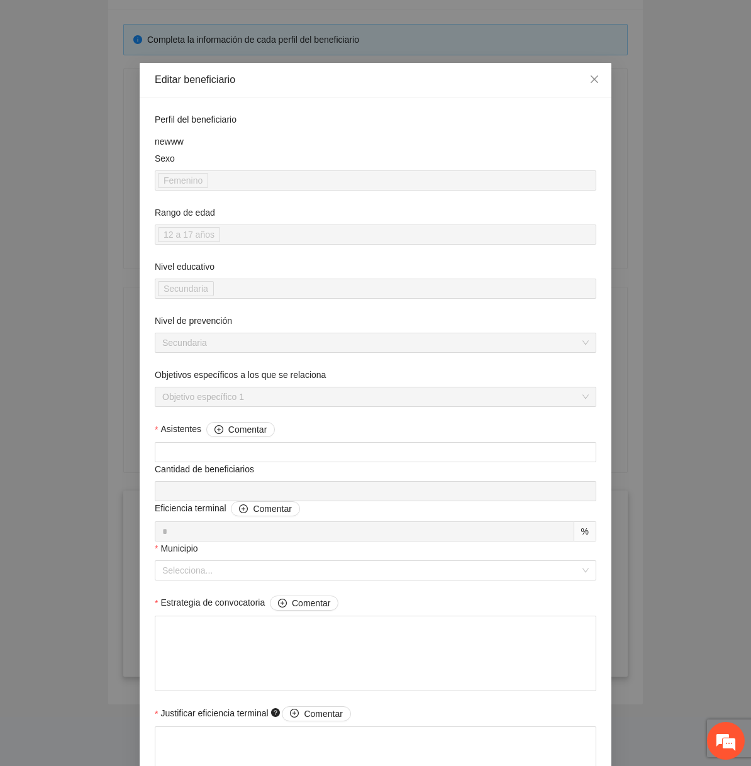
scroll to position [769, 0]
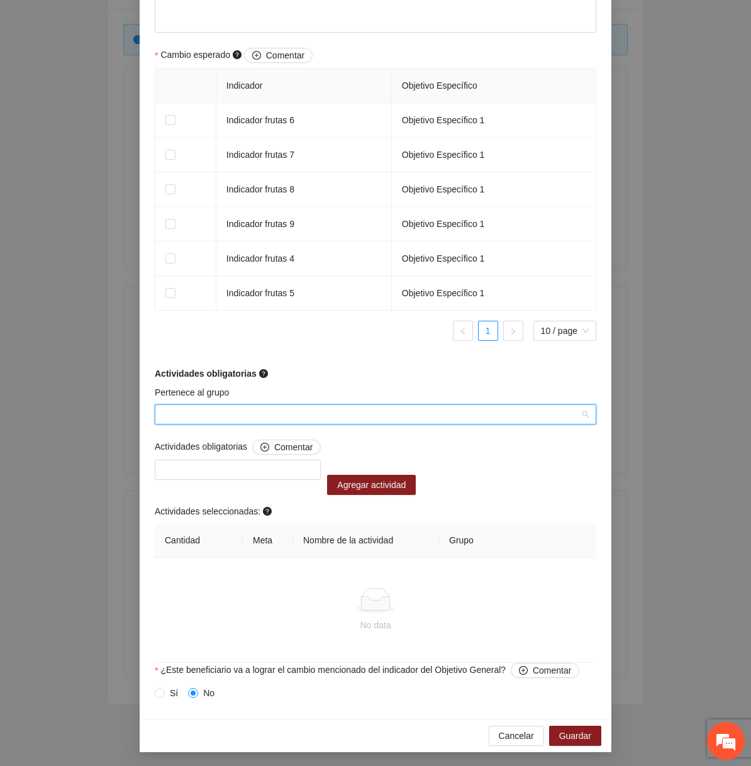
click at [391, 410] on input "Pertenece al grupo" at bounding box center [371, 414] width 418 height 19
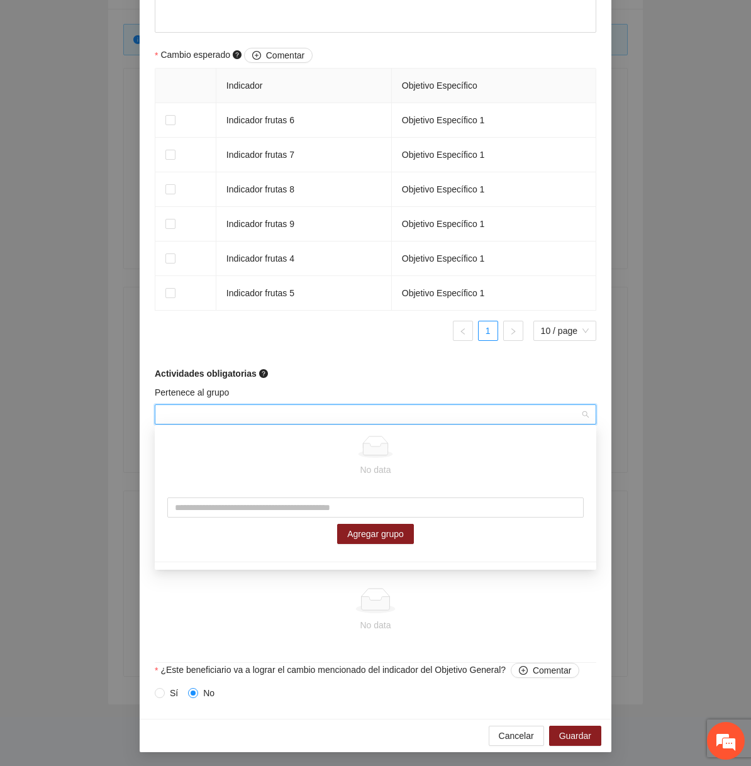
click at [298, 360] on form "Perfil del beneficiario newww Sexo Femenino Rango de edad 12 a 17 años Nivel ed…" at bounding box center [376, 24] width 442 height 1360
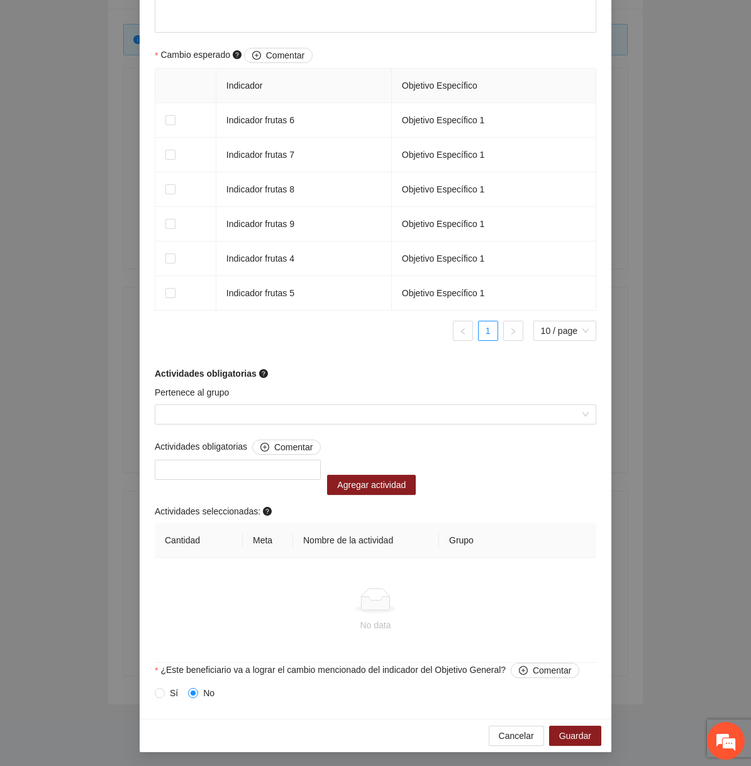
click at [248, 495] on div "Actividades obligatorias Comentar Agregar actividad Actividades seleccionadas: …" at bounding box center [376, 551] width 448 height 223
click at [255, 478] on div at bounding box center [238, 470] width 166 height 20
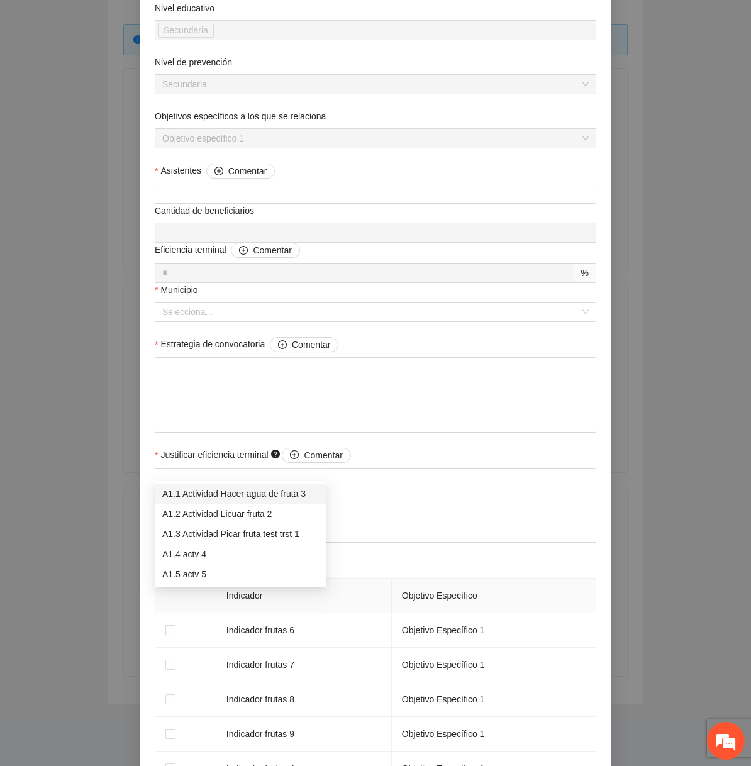
scroll to position [0, 0]
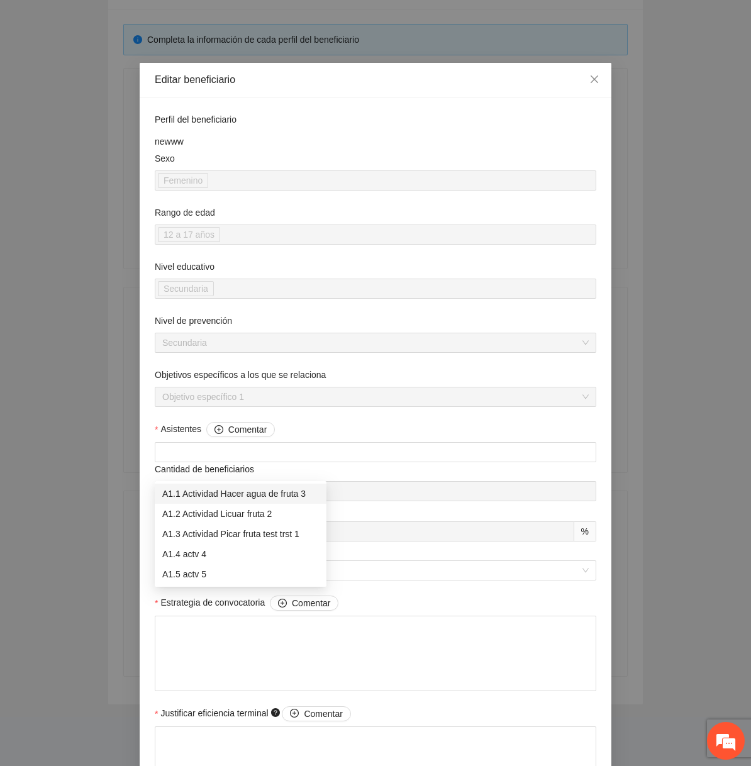
click at [234, 367] on div "Nivel de prevención Secundaria" at bounding box center [376, 341] width 442 height 54
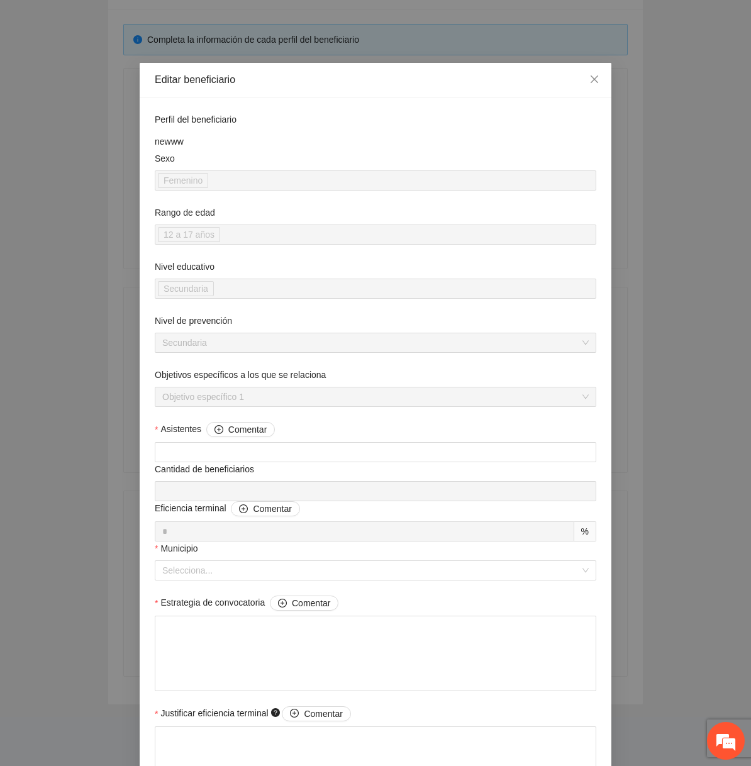
click at [188, 436] on span "Asistentes Comentar" at bounding box center [217, 429] width 115 height 15
click at [188, 443] on input "Asistentes Comentar" at bounding box center [375, 452] width 440 height 19
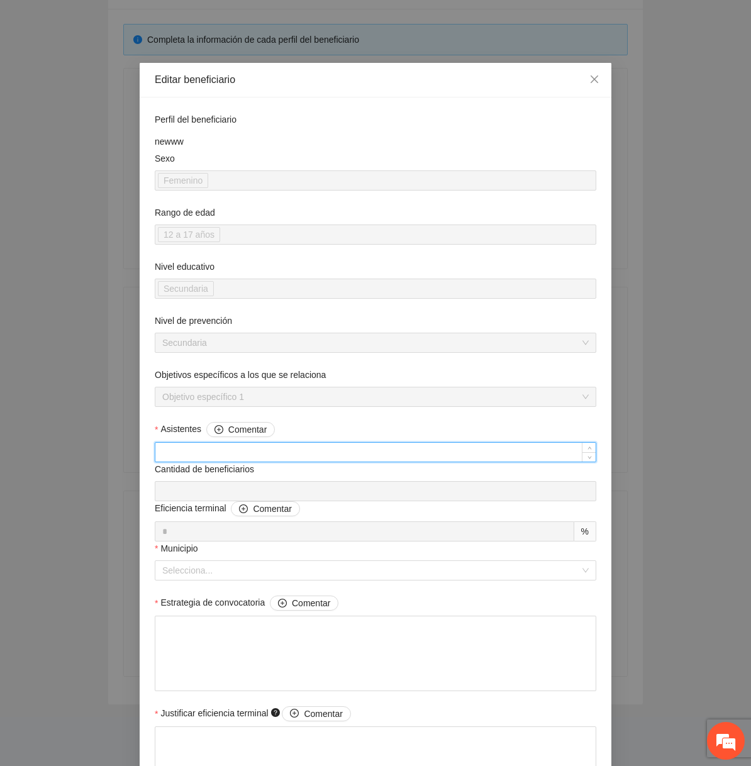
type input "*"
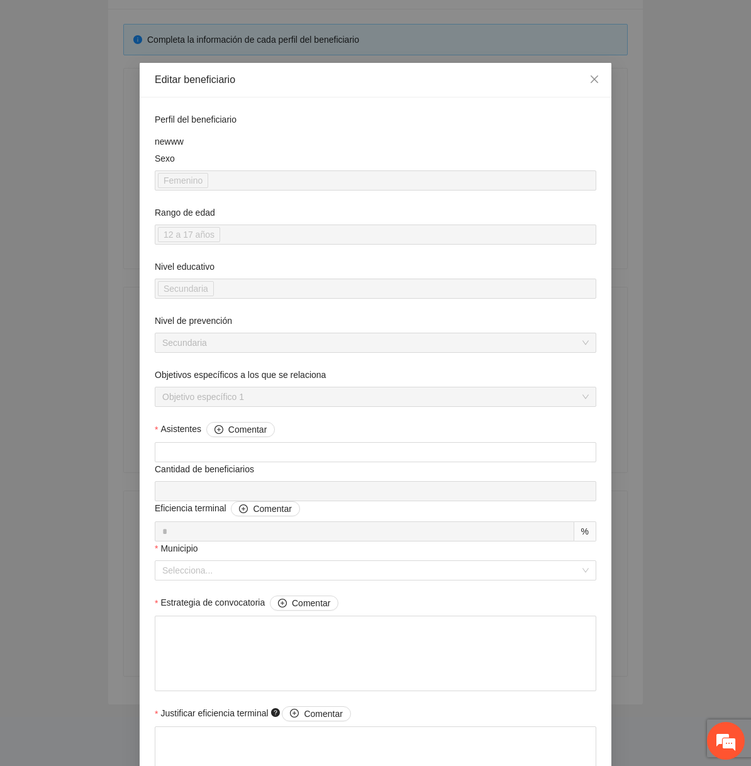
click at [204, 558] on div "Municipio" at bounding box center [376, 551] width 442 height 19
click at [203, 569] on input "Municipio" at bounding box center [371, 570] width 418 height 19
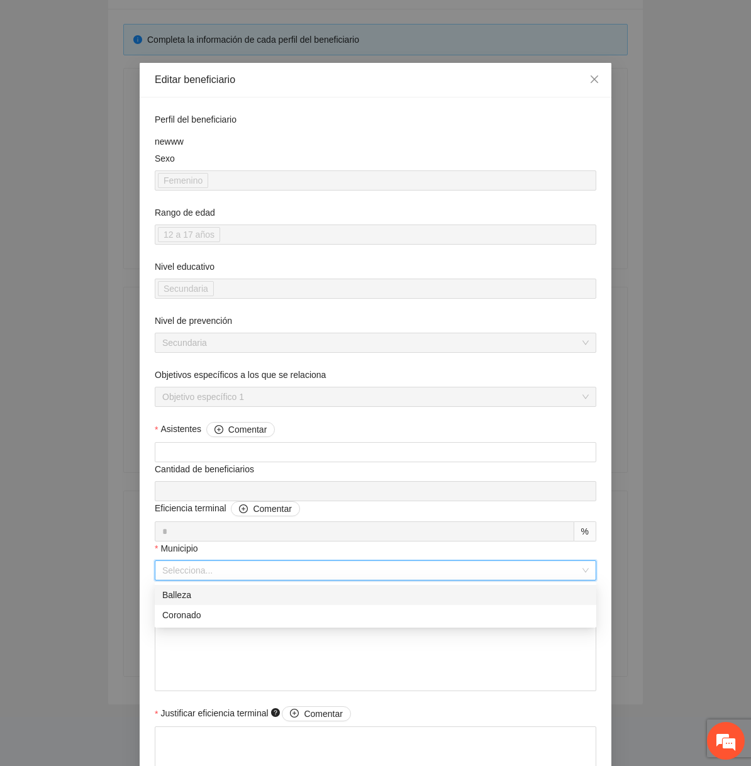
click at [199, 604] on div "Balleza" at bounding box center [376, 595] width 442 height 20
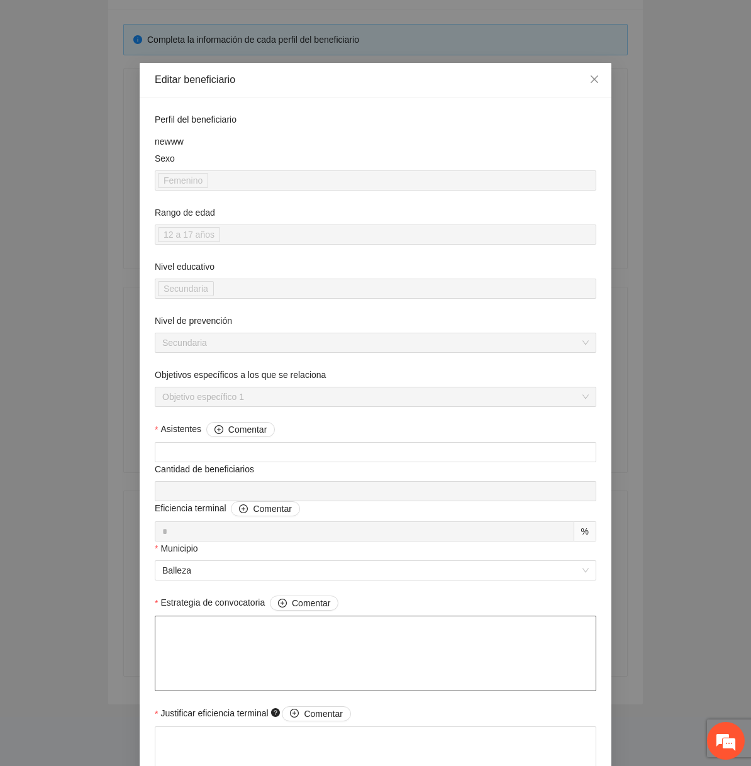
click at [200, 633] on textarea "Estrategia de convocatoria Comentar" at bounding box center [376, 654] width 442 height 76
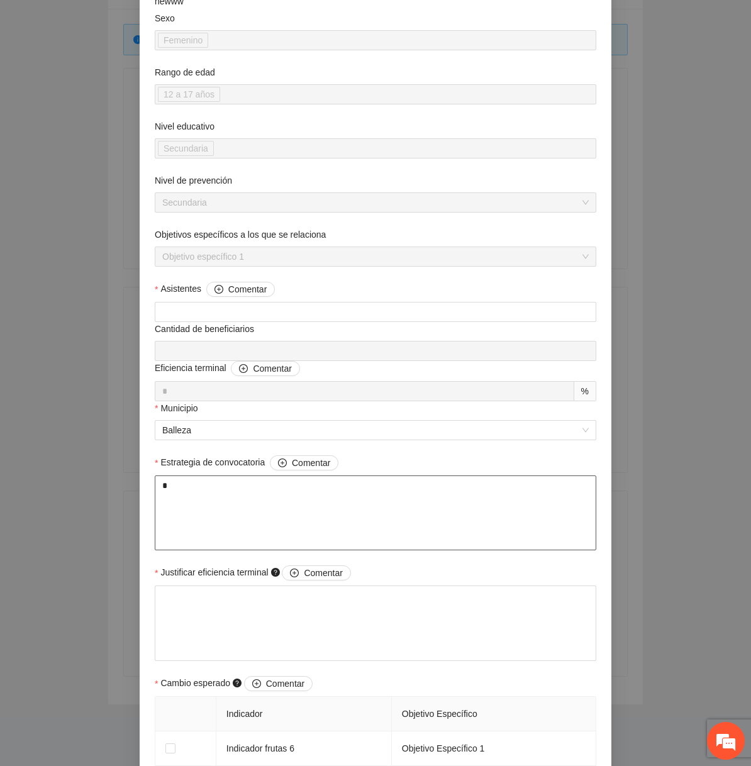
scroll to position [155, 0]
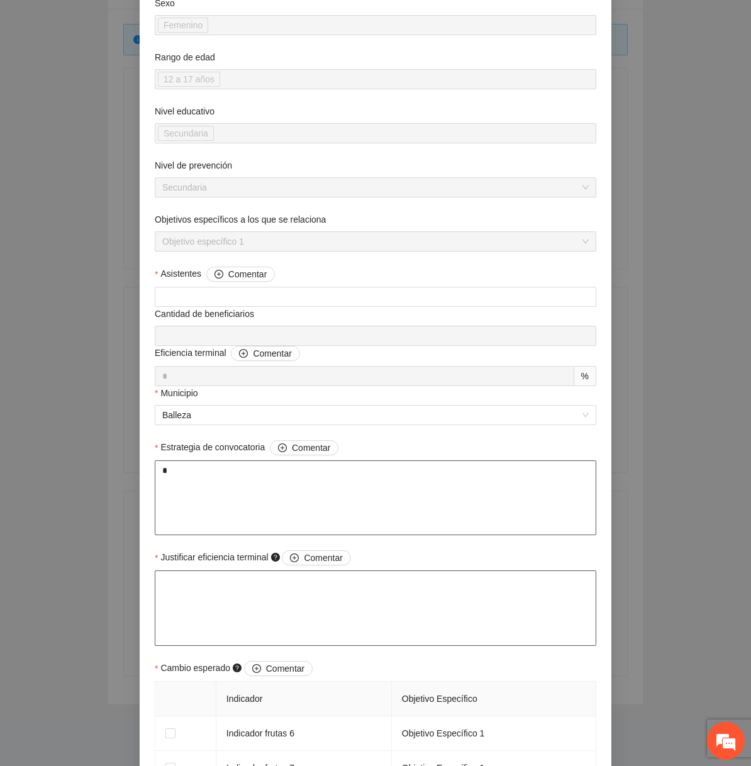
type textarea "*"
click at [213, 592] on textarea "Justificar eficiencia terminal Comentar" at bounding box center [376, 609] width 442 height 76
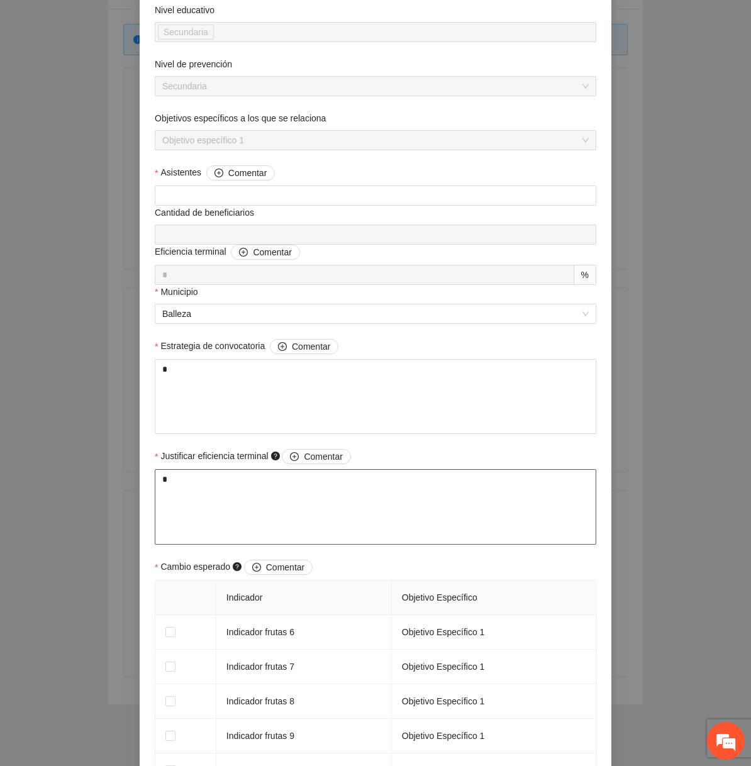
scroll to position [406, 0]
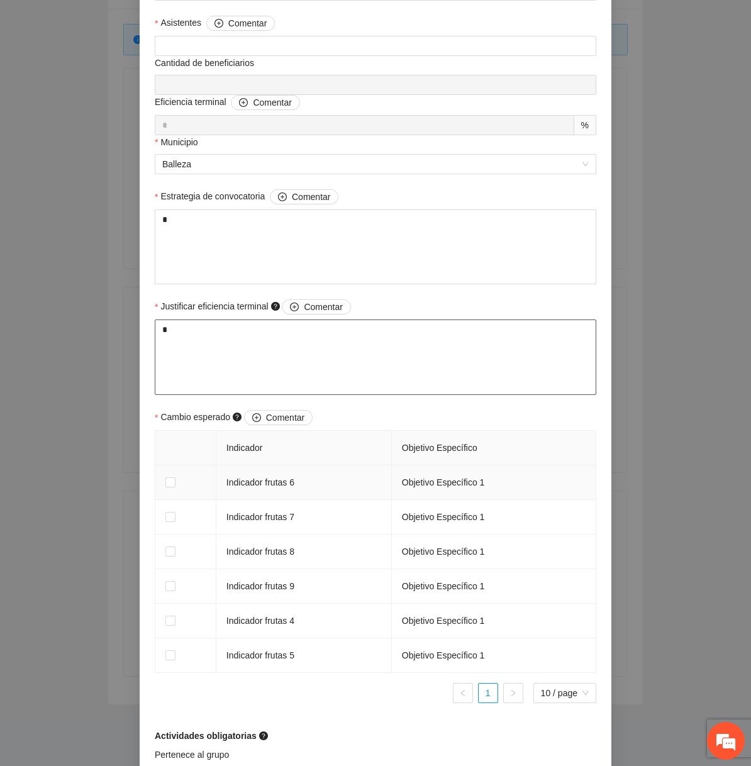
type textarea "*"
click at [163, 480] on td at bounding box center [185, 483] width 61 height 35
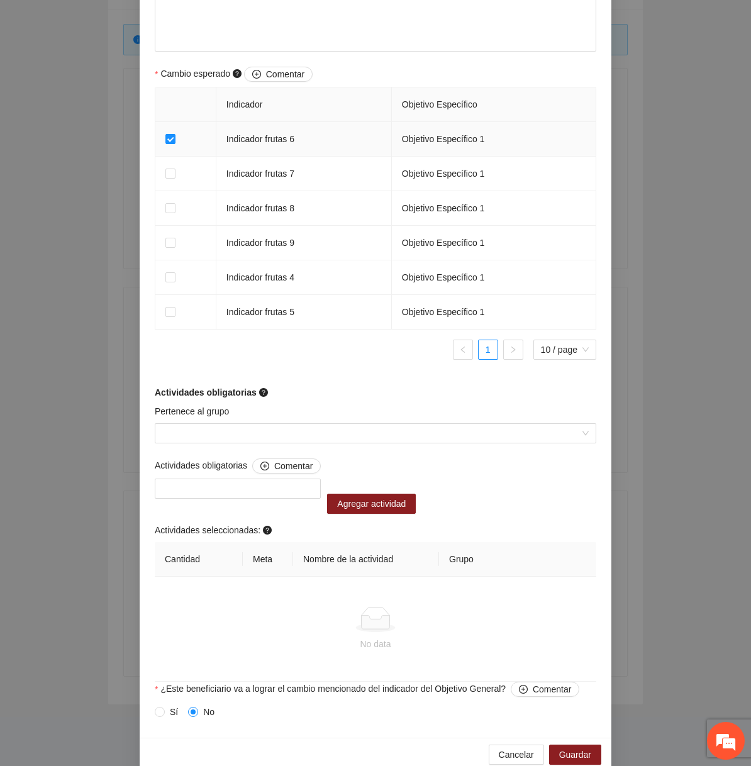
scroll to position [769, 0]
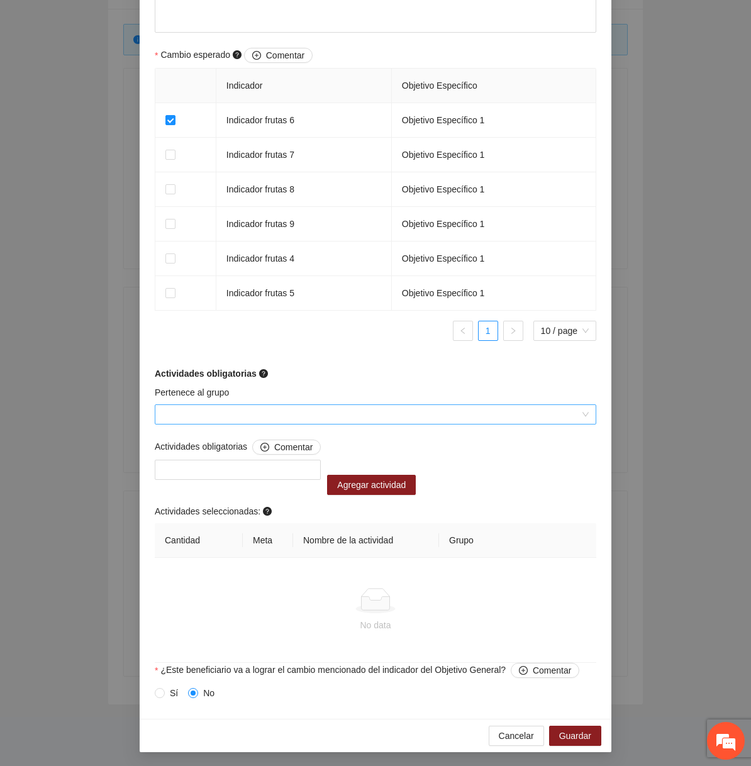
click at [206, 408] on input "Pertenece al grupo" at bounding box center [371, 414] width 418 height 19
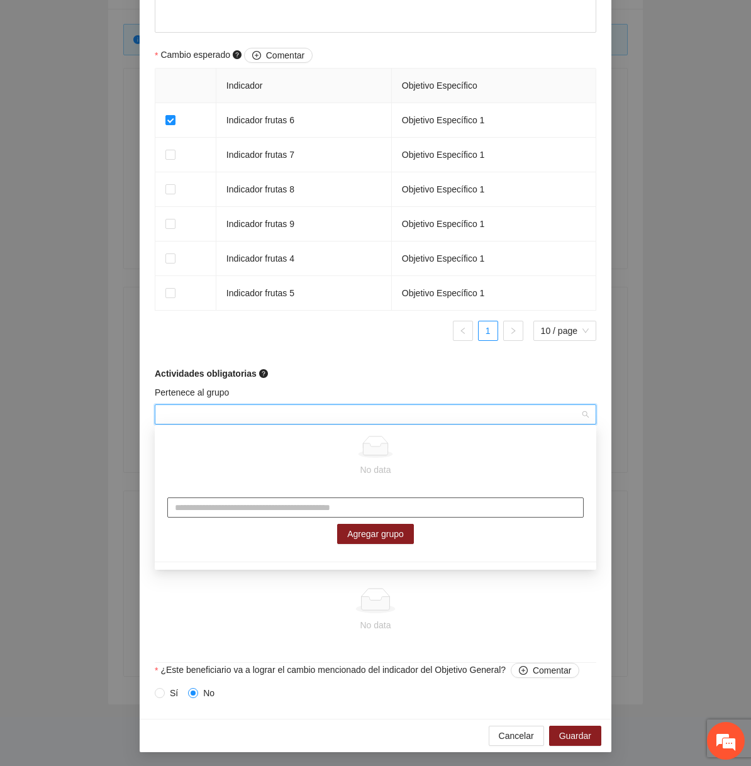
click at [204, 515] on input "text" at bounding box center [375, 508] width 417 height 20
type input "*******"
click at [353, 534] on span "Agregar grupo" at bounding box center [375, 534] width 57 height 14
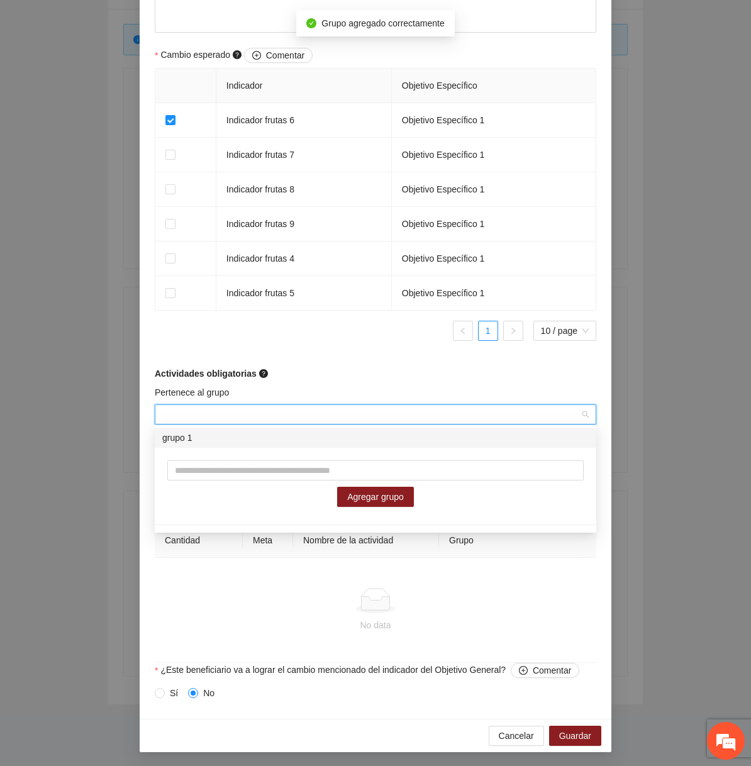
click at [359, 345] on div "Indicador Objetivo Específico Indicador frutas 6 Objetivo Específico 1 Indicado…" at bounding box center [376, 209] width 442 height 283
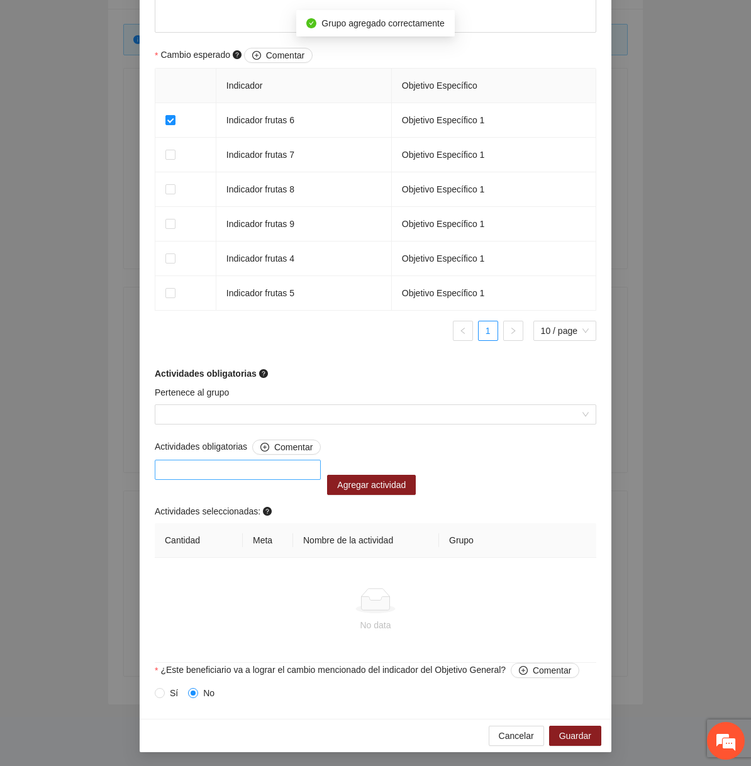
click at [279, 467] on div at bounding box center [238, 469] width 160 height 15
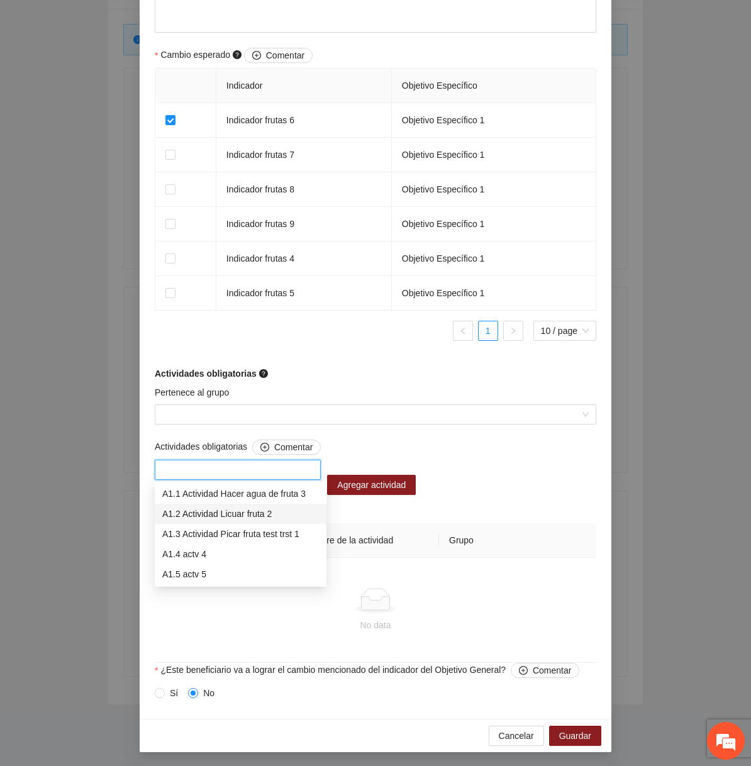
click at [236, 518] on div "A1.2 Actividad Licuar fruta 2" at bounding box center [240, 514] width 157 height 14
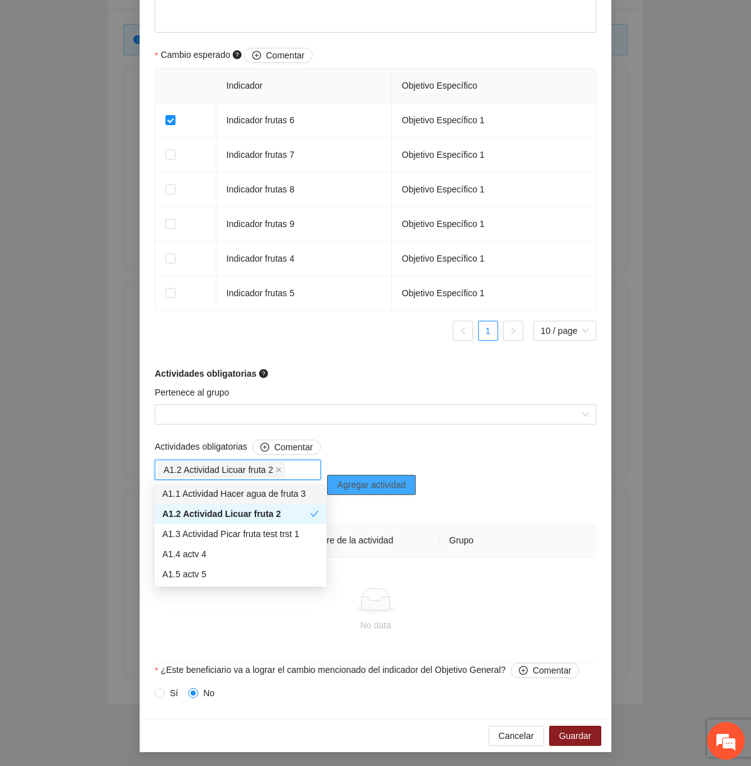
click at [381, 491] on button "Agregar actividad" at bounding box center [371, 485] width 89 height 20
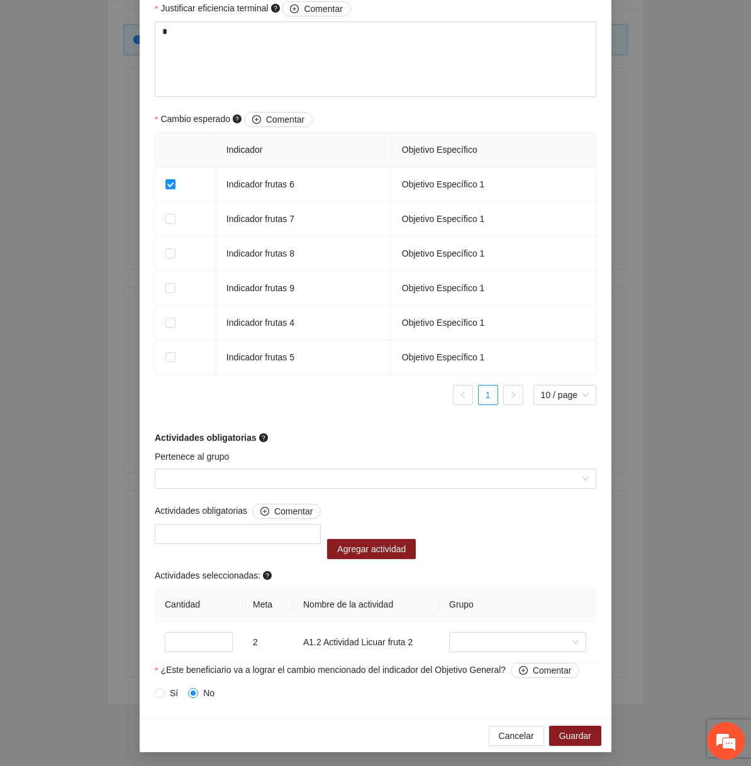
click at [406, 493] on div "Pertenece al grupo" at bounding box center [376, 477] width 448 height 54
click at [191, 630] on td "*" at bounding box center [199, 642] width 88 height 41
click at [177, 644] on input "*" at bounding box center [199, 642] width 68 height 20
type input "*"
click at [571, 736] on span "Guardar" at bounding box center [575, 736] width 32 height 14
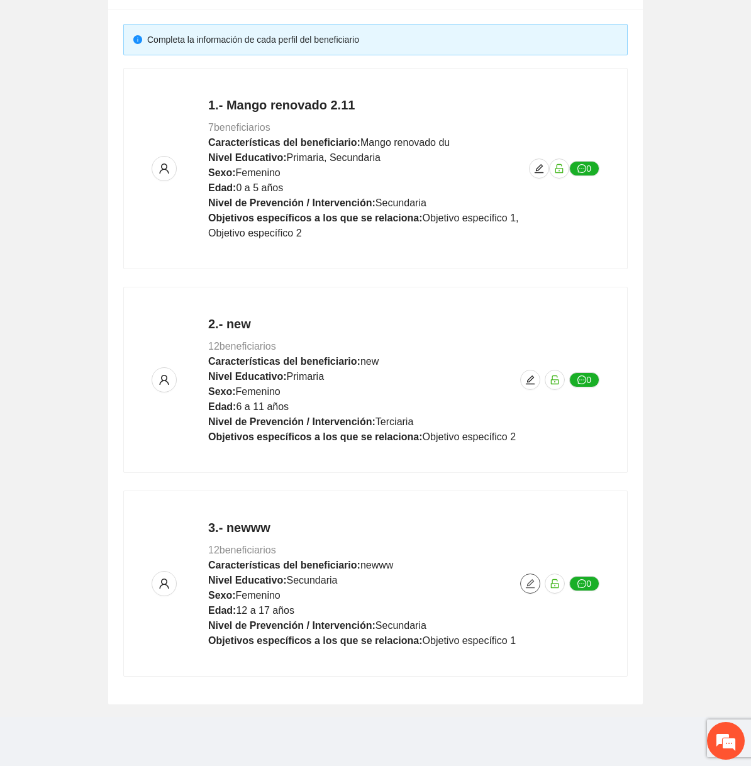
scroll to position [0, 0]
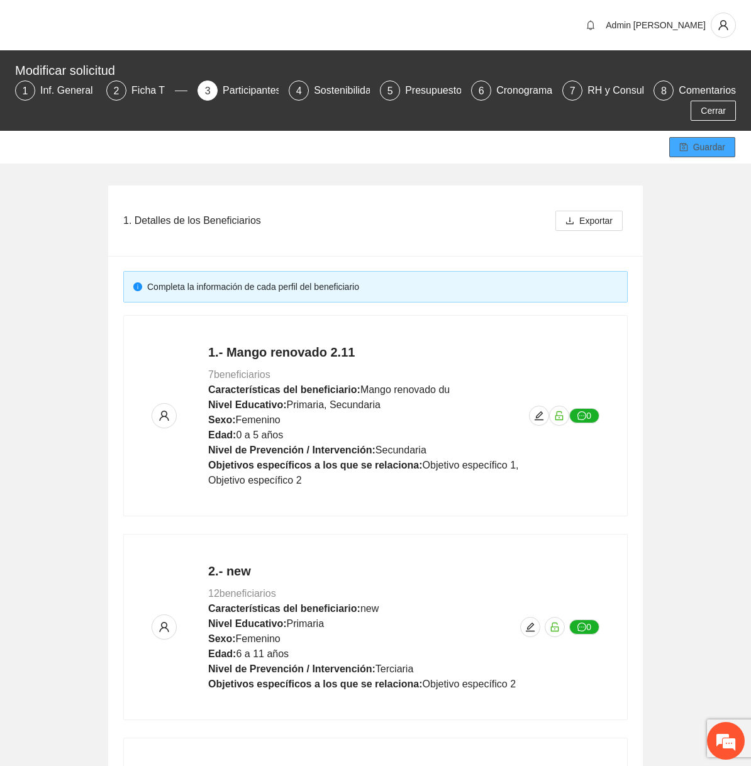
click at [693, 150] on span "Guardar" at bounding box center [709, 147] width 32 height 14
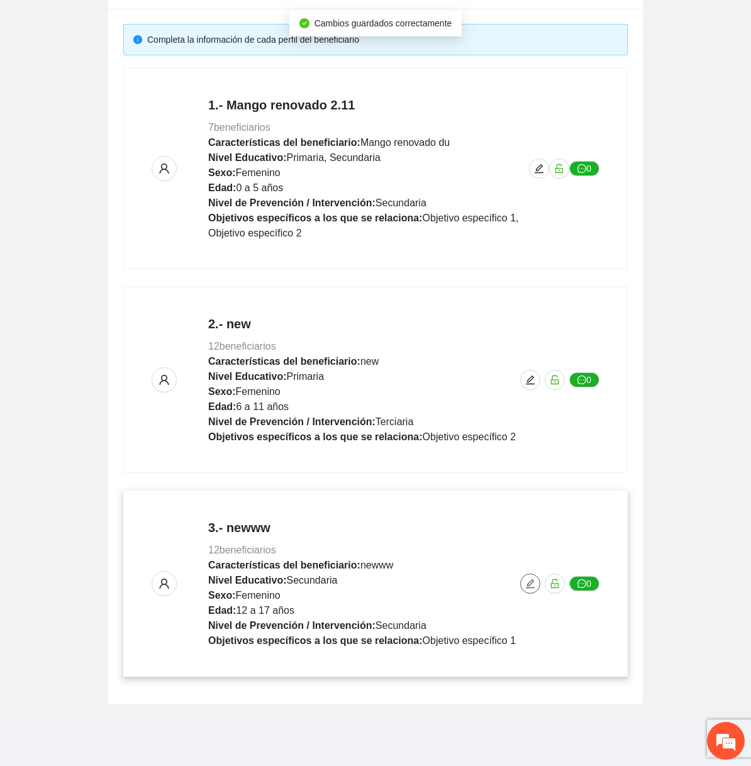
click at [533, 586] on icon "edit" at bounding box center [530, 584] width 10 height 10
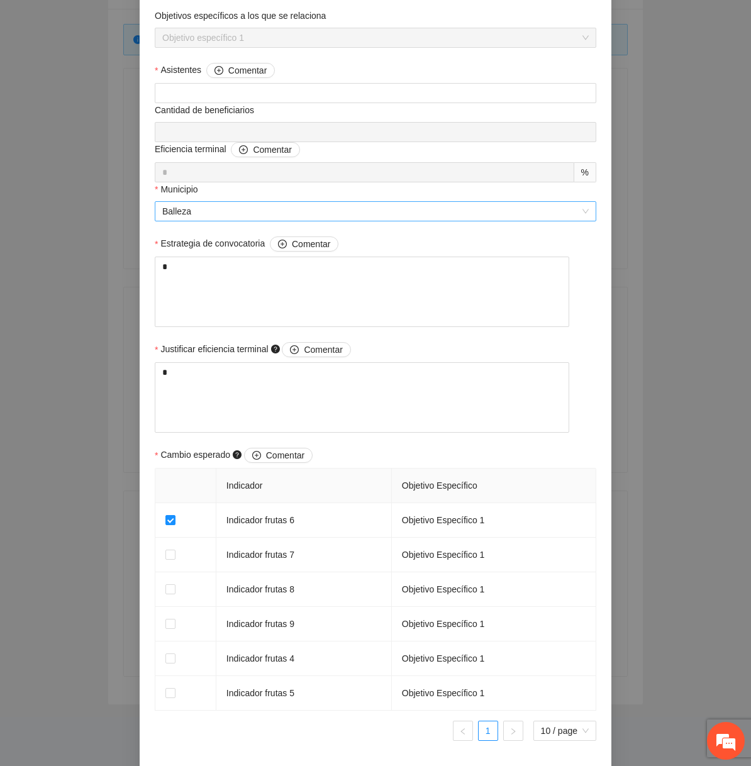
scroll to position [705, 0]
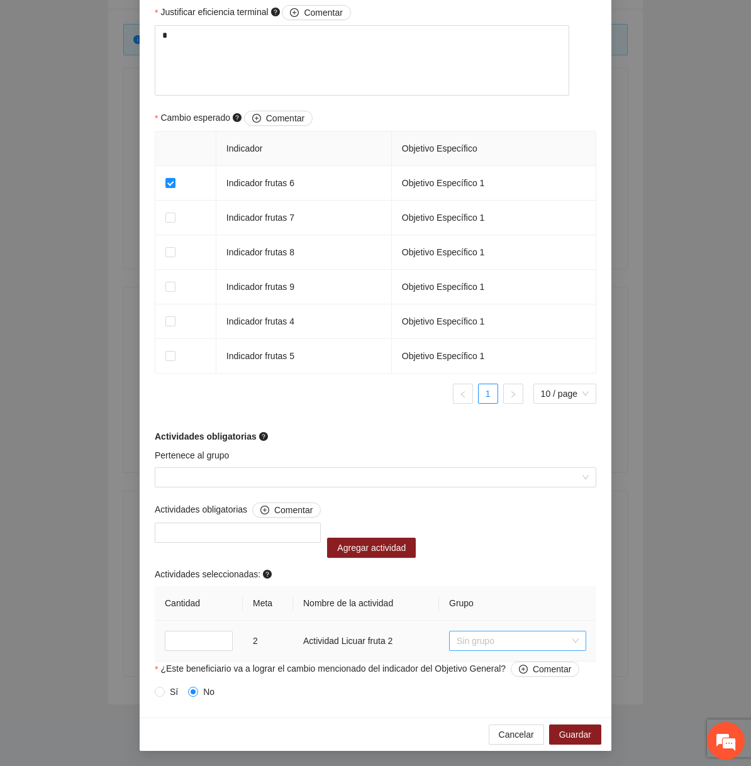
click at [534, 634] on span "Sin grupo" at bounding box center [518, 641] width 122 height 19
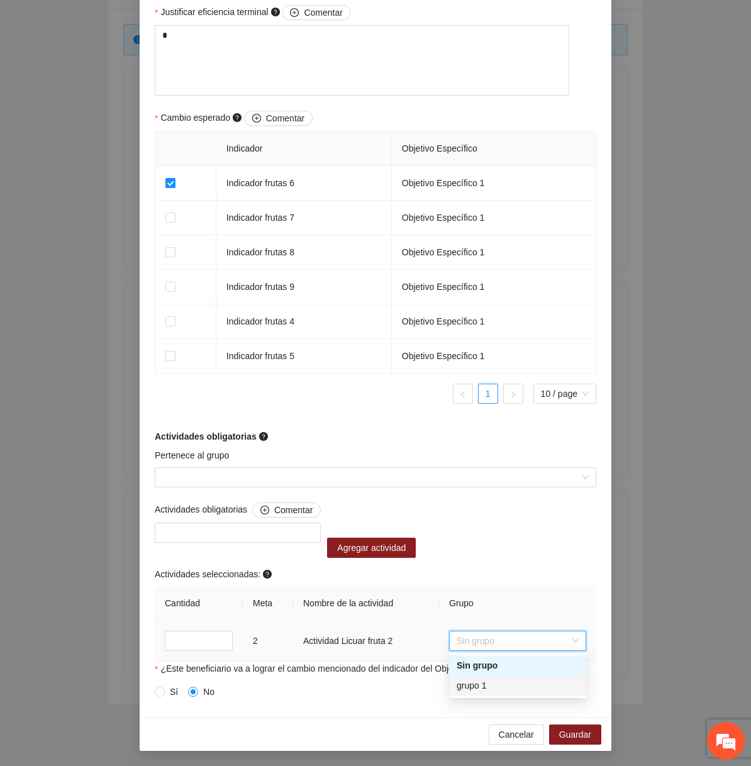
click at [506, 679] on div "grupo 1" at bounding box center [518, 686] width 122 height 14
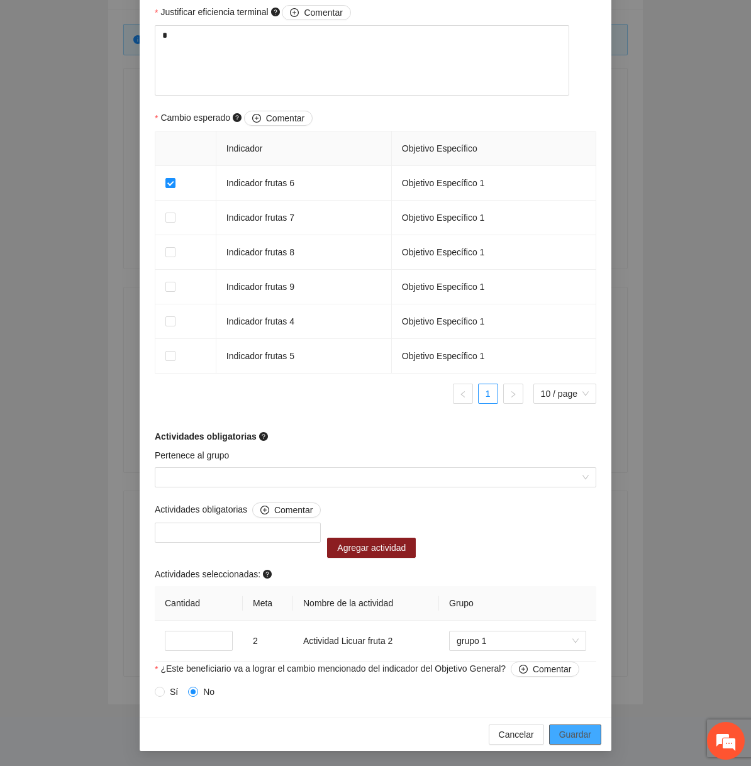
click at [558, 734] on button "Guardar" at bounding box center [575, 735] width 52 height 20
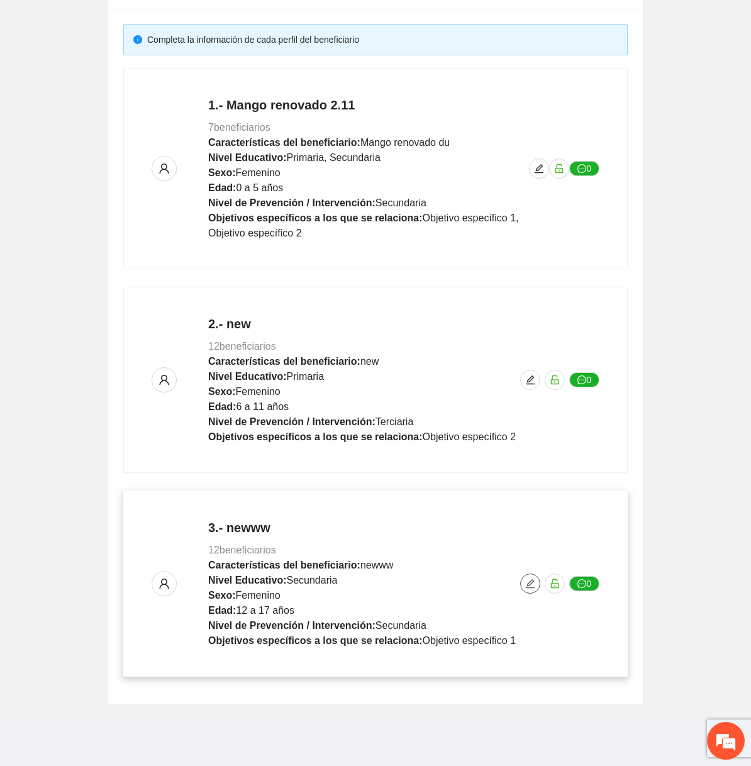
scroll to position [0, 0]
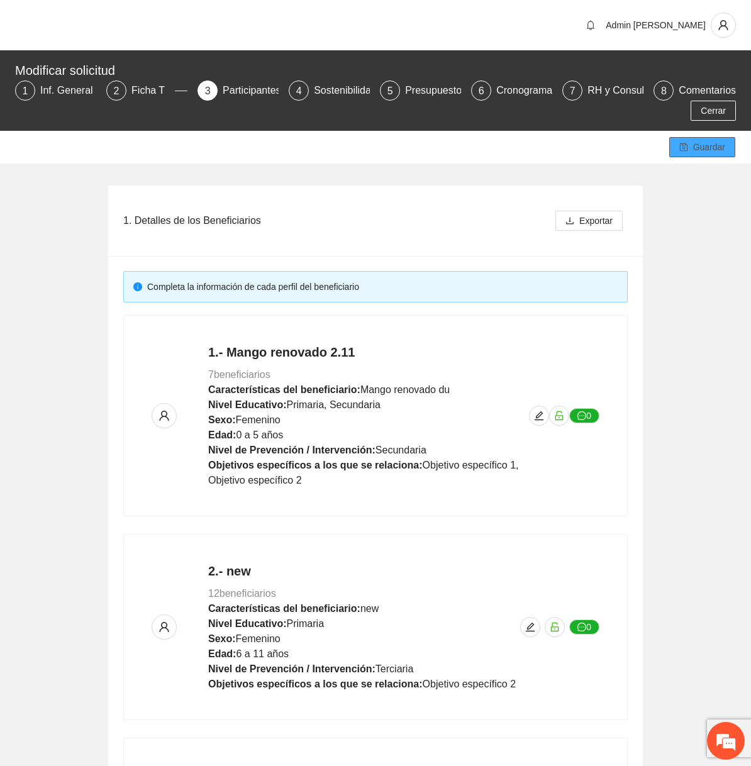
click at [702, 142] on span "Guardar" at bounding box center [709, 147] width 32 height 14
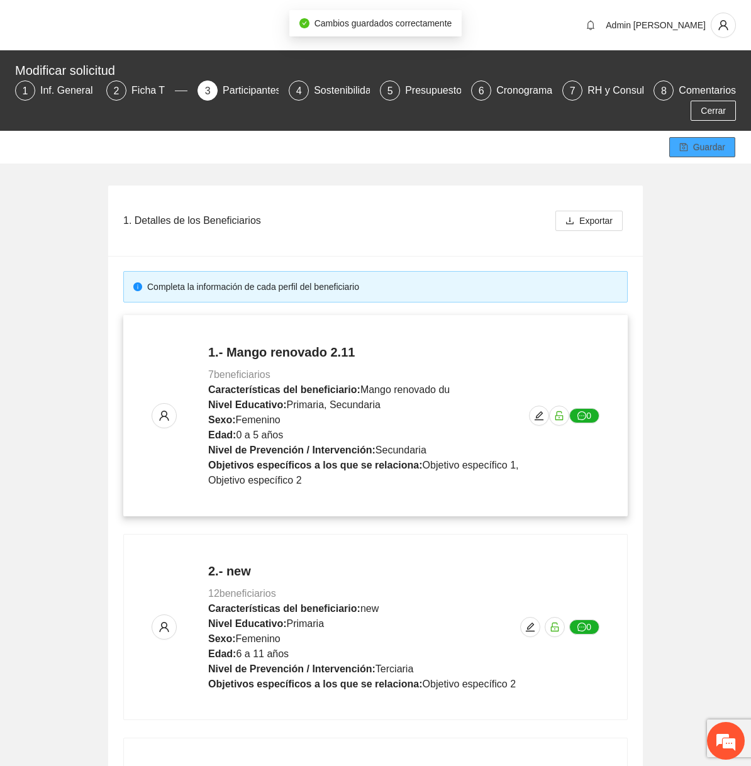
scroll to position [247, 0]
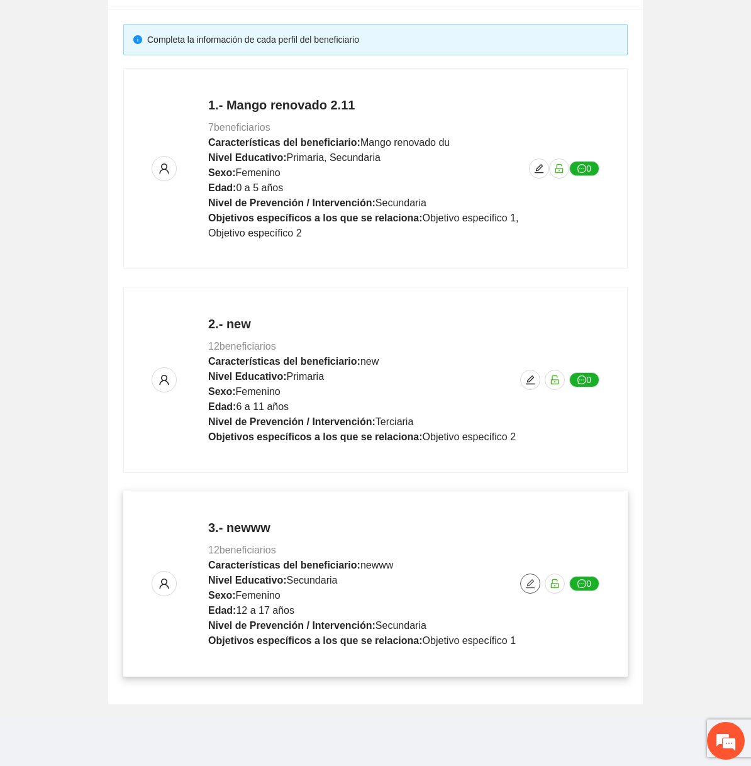
click at [525, 583] on span "edit" at bounding box center [530, 584] width 19 height 10
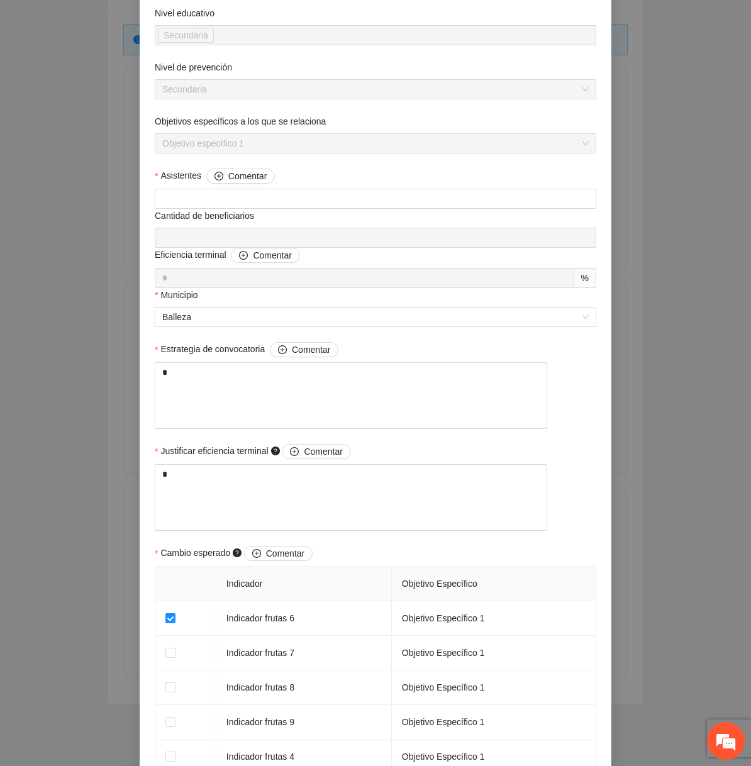
scroll to position [705, 0]
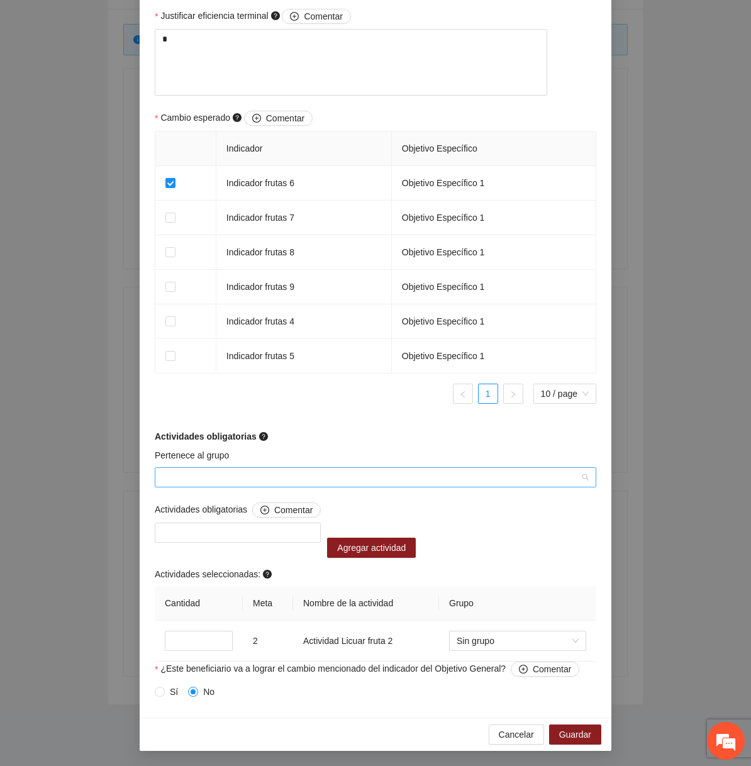
click at [399, 484] on input "Pertenece al grupo" at bounding box center [371, 477] width 418 height 19
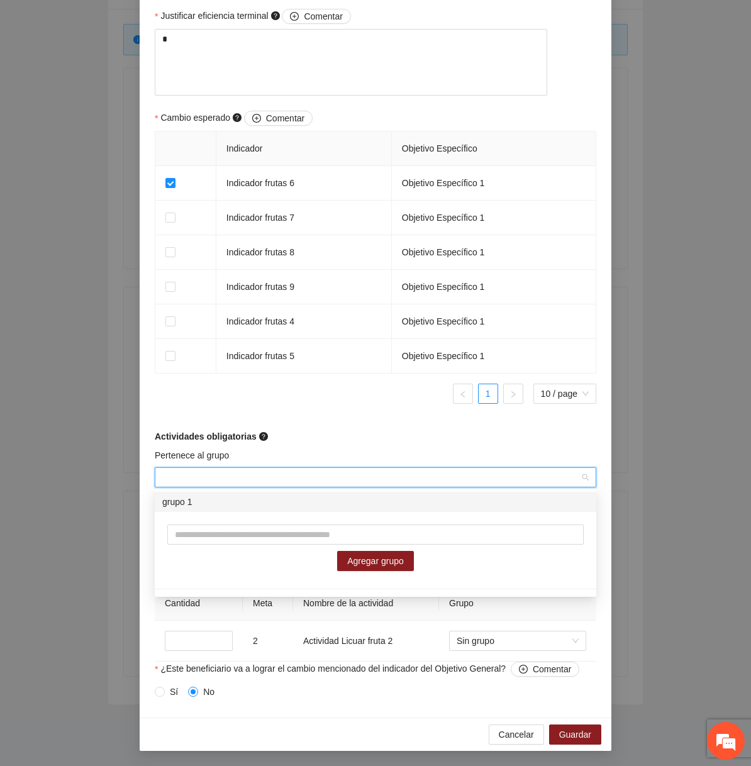
click at [399, 459] on div "Pertenece al grupo" at bounding box center [376, 458] width 442 height 19
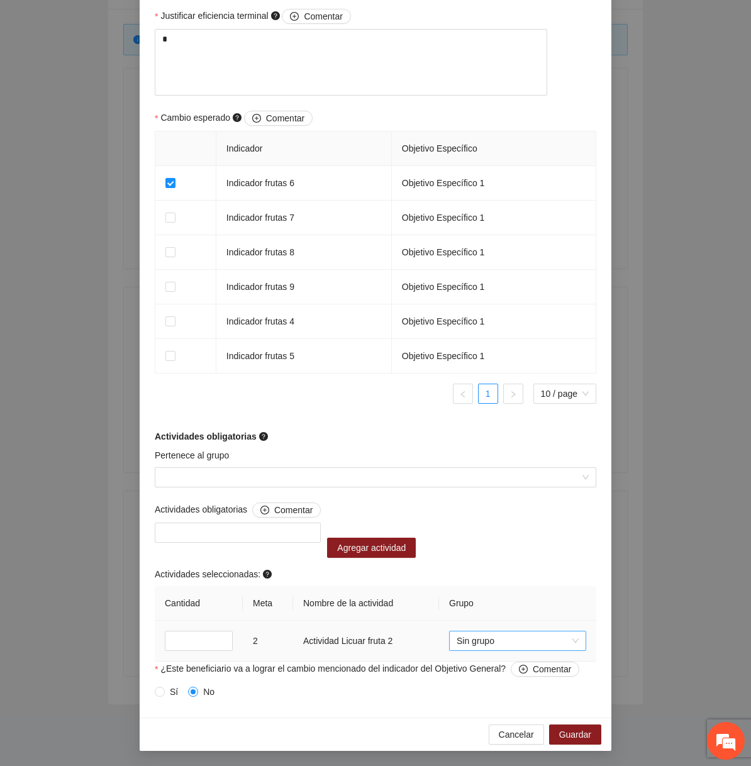
click at [478, 646] on span "Sin grupo" at bounding box center [518, 641] width 122 height 19
click at [481, 690] on div "grupo 1" at bounding box center [518, 686] width 122 height 14
click at [565, 742] on button "Guardar" at bounding box center [575, 735] width 52 height 20
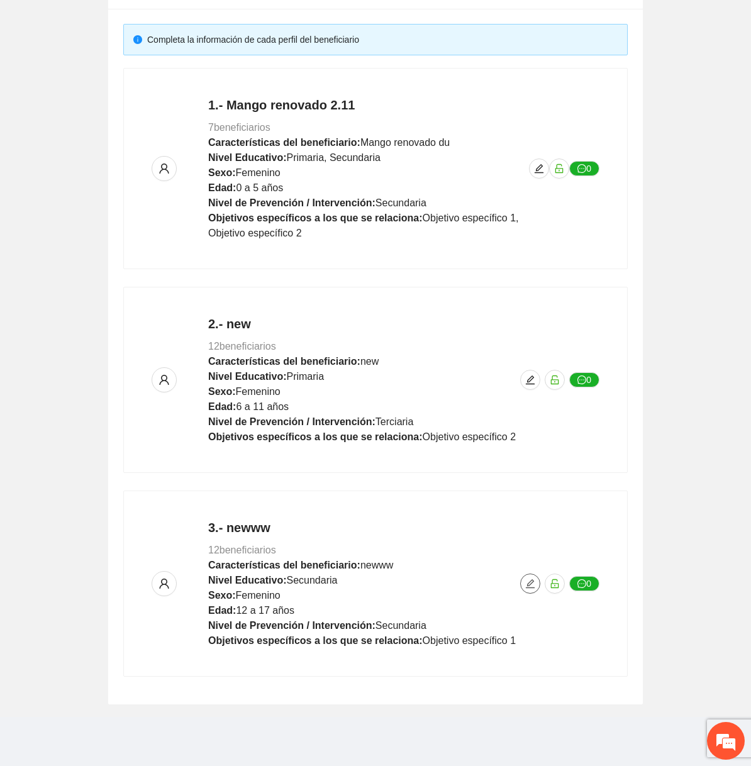
scroll to position [0, 0]
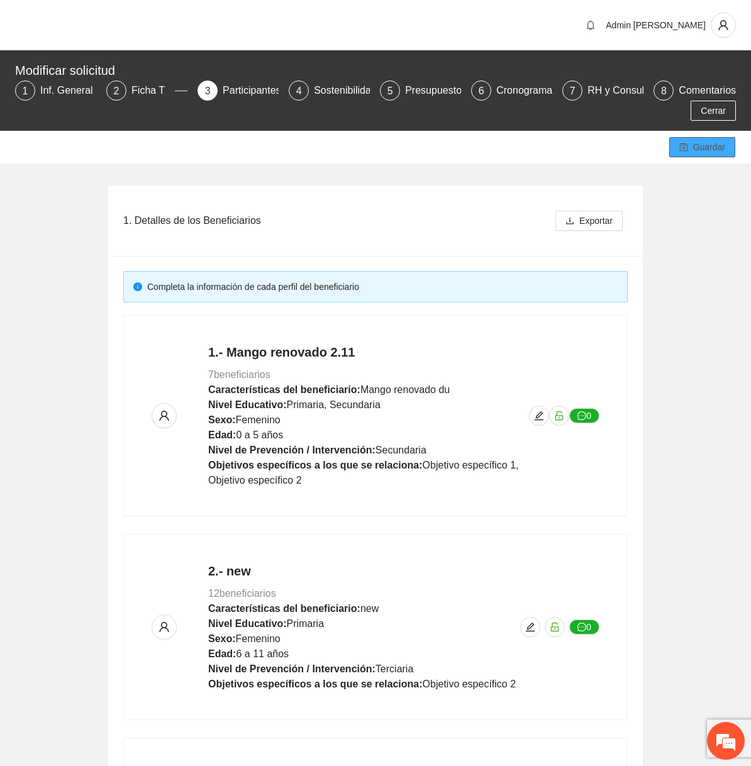
click at [693, 156] on button "Guardar" at bounding box center [702, 147] width 66 height 20
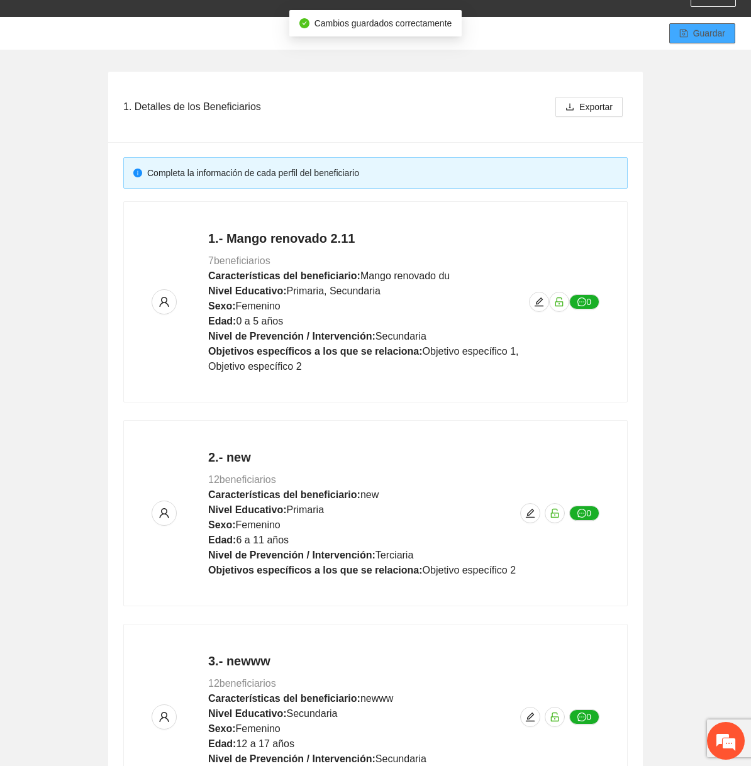
scroll to position [247, 0]
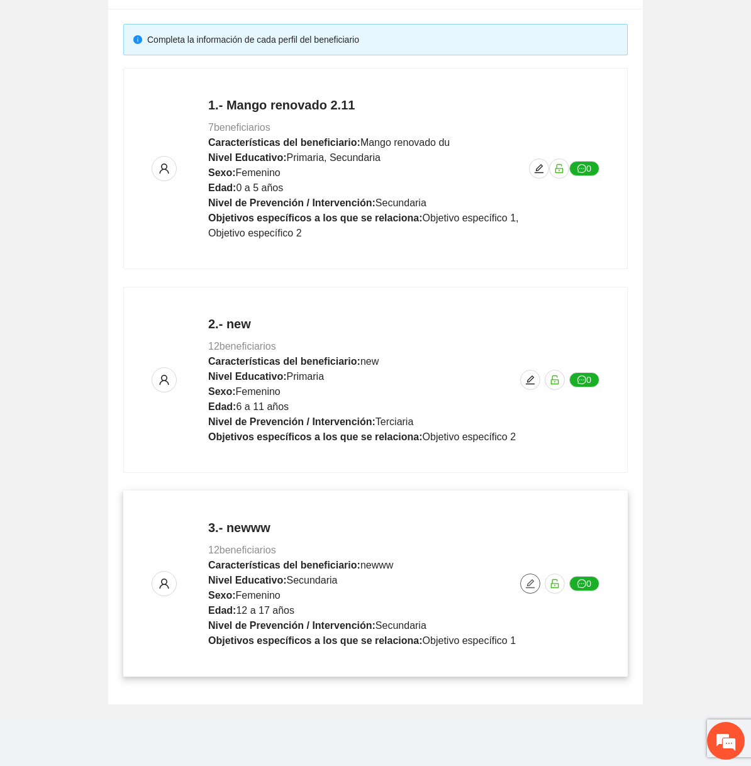
click at [529, 587] on icon "edit" at bounding box center [530, 584] width 10 height 10
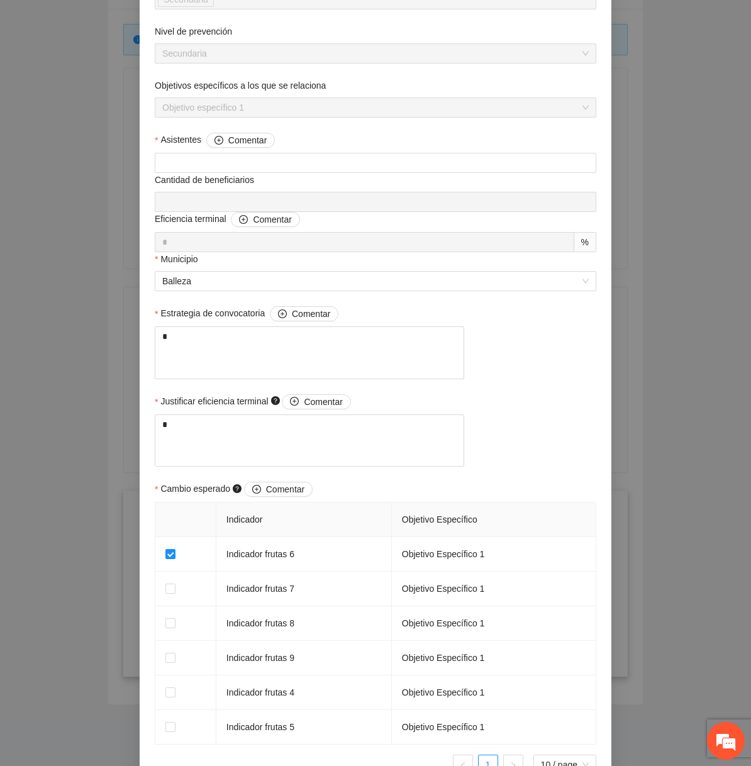
scroll to position [705, 0]
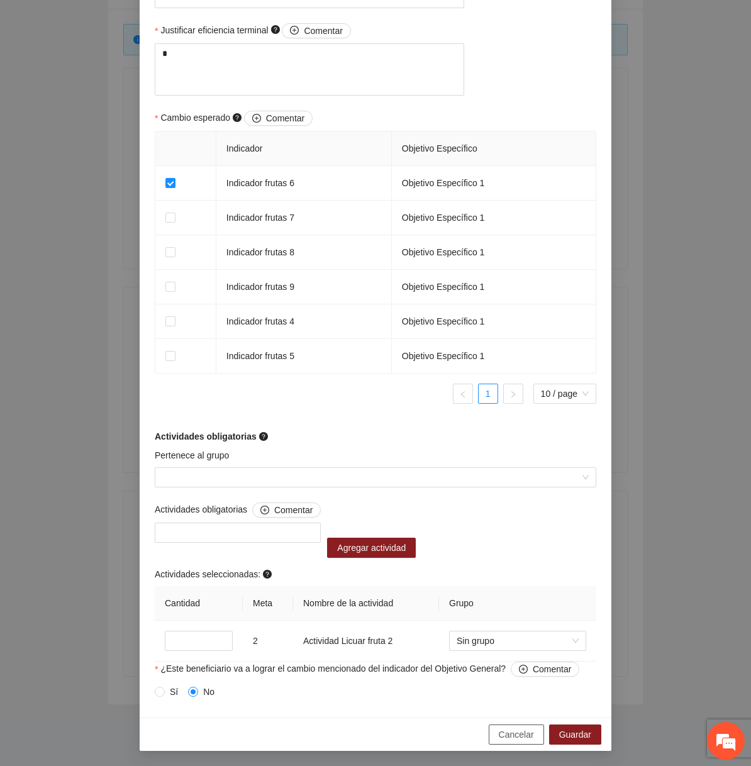
click at [513, 734] on span "Cancelar" at bounding box center [516, 735] width 35 height 14
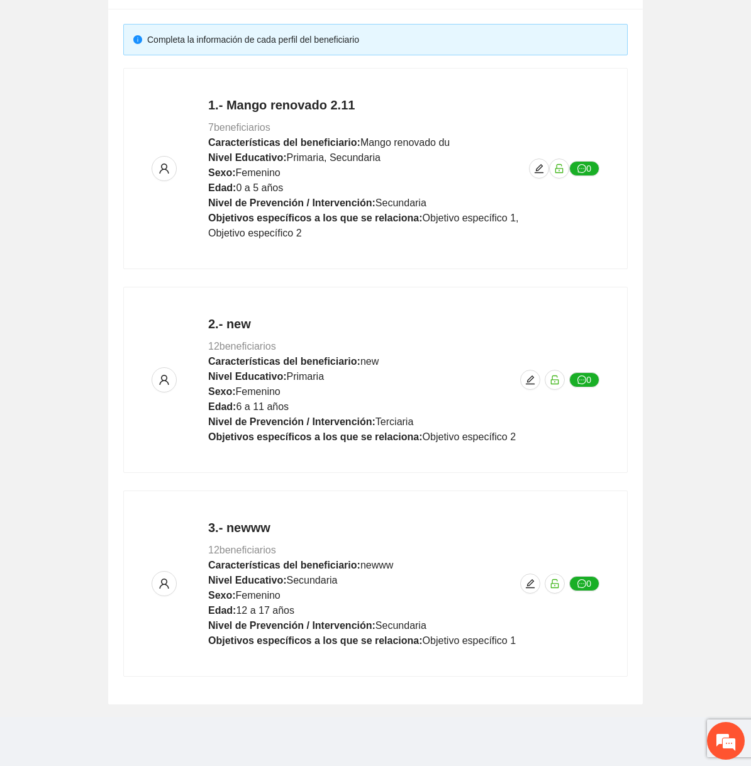
scroll to position [563, 0]
click at [535, 583] on icon "edit" at bounding box center [530, 584] width 10 height 10
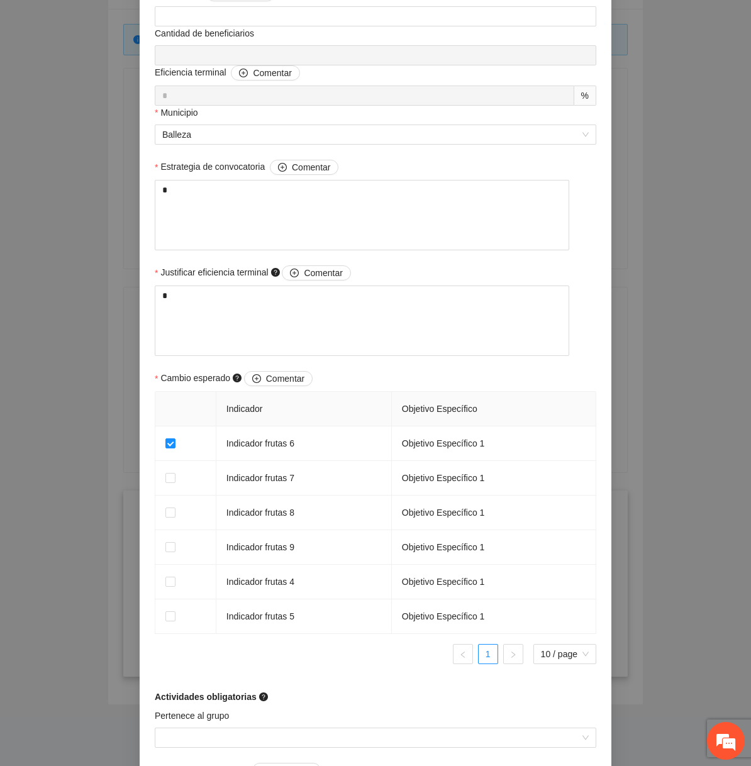
scroll to position [705, 0]
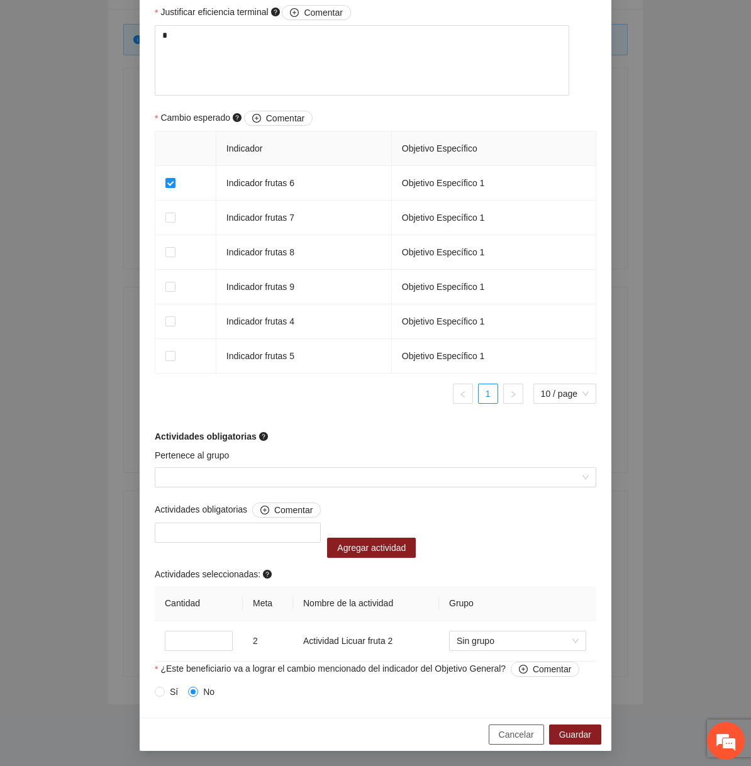
click at [510, 740] on span "Cancelar" at bounding box center [516, 735] width 35 height 14
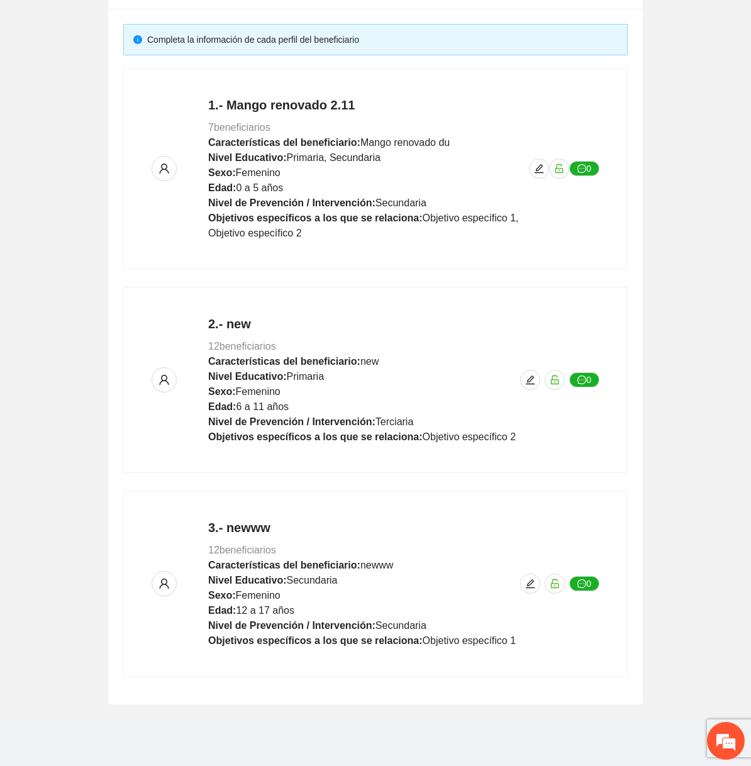
scroll to position [563, 0]
click at [534, 580] on icon "edit" at bounding box center [530, 584] width 10 height 10
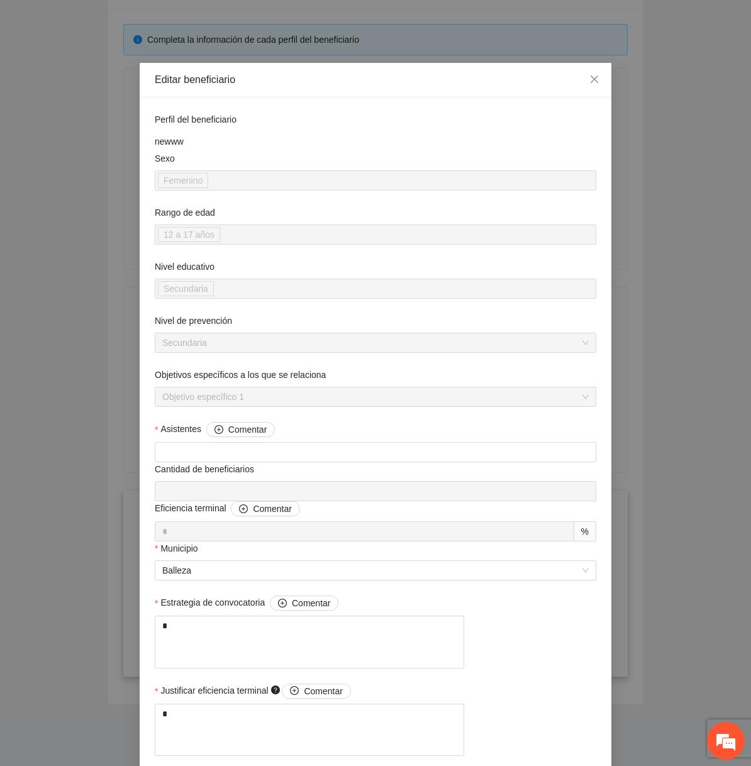
scroll to position [705, 0]
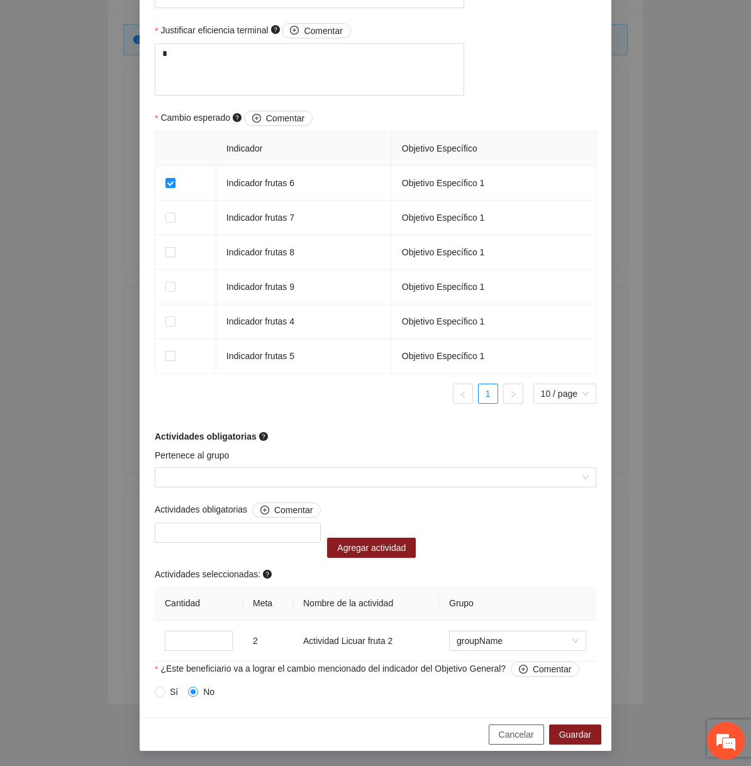
click at [512, 726] on button "Cancelar" at bounding box center [516, 735] width 55 height 20
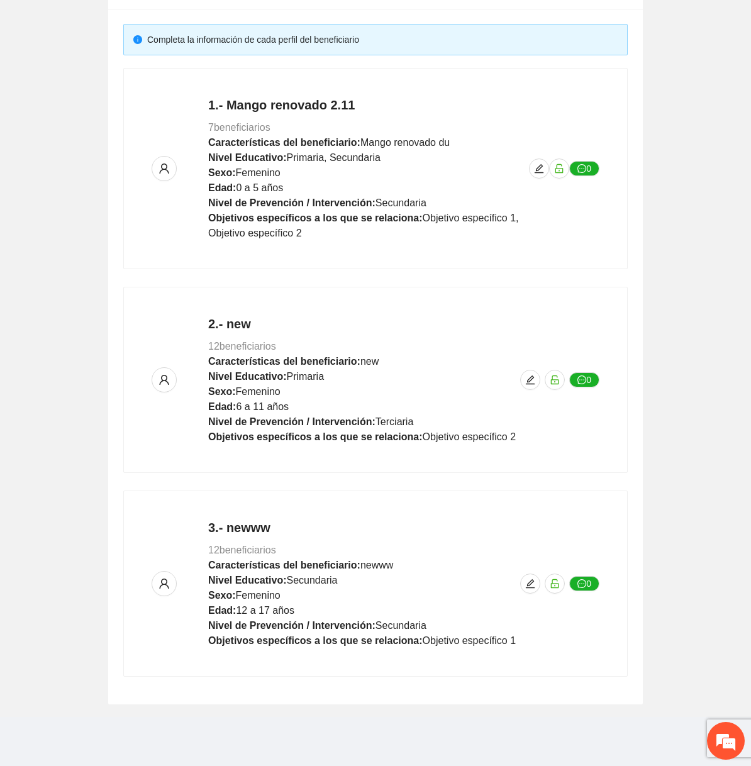
scroll to position [563, 0]
click at [530, 581] on icon "edit" at bounding box center [530, 583] width 9 height 9
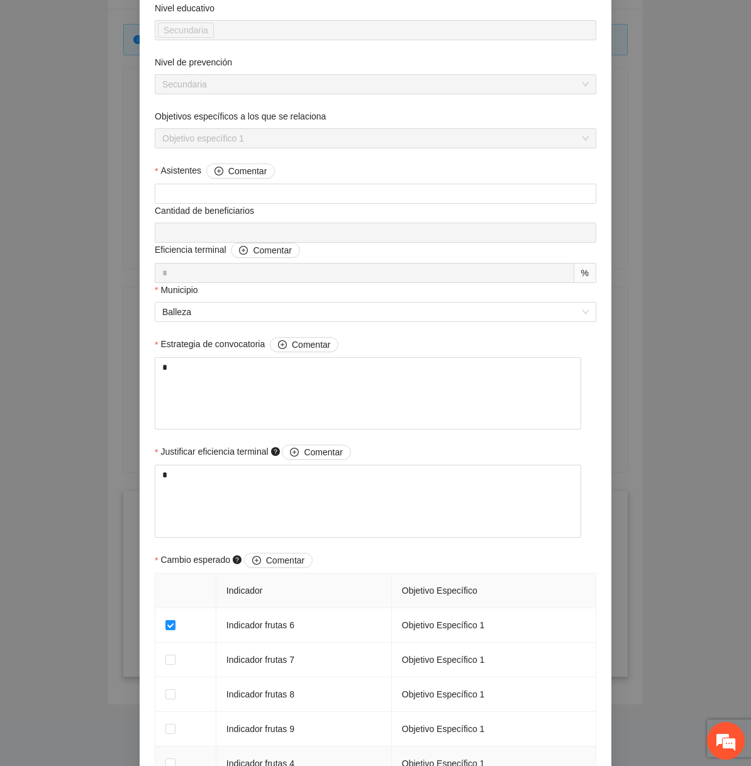
scroll to position [705, 0]
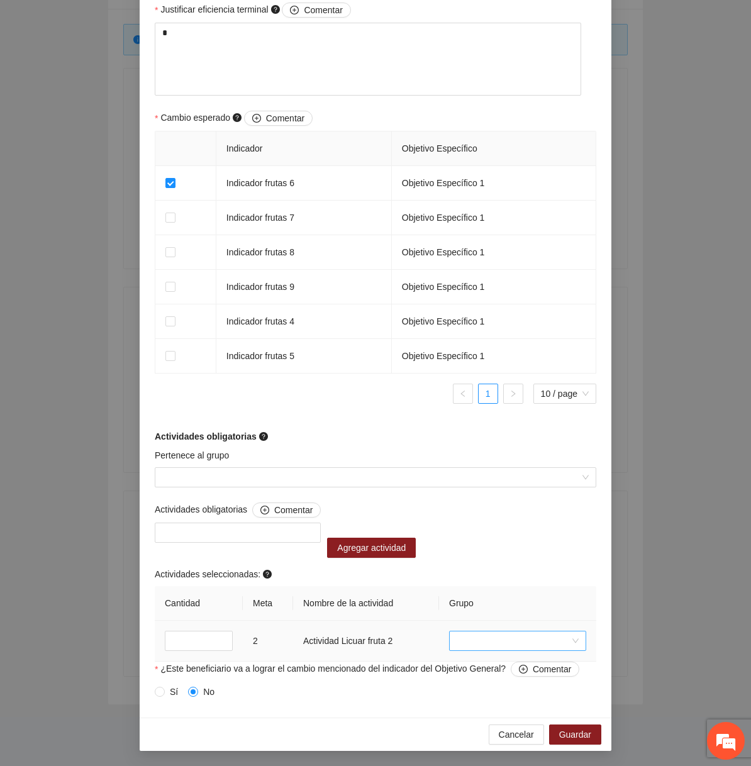
click at [511, 647] on span at bounding box center [518, 641] width 122 height 19
click at [506, 664] on div "groupName" at bounding box center [518, 666] width 122 height 14
click at [518, 735] on span "Cancelar" at bounding box center [516, 735] width 35 height 14
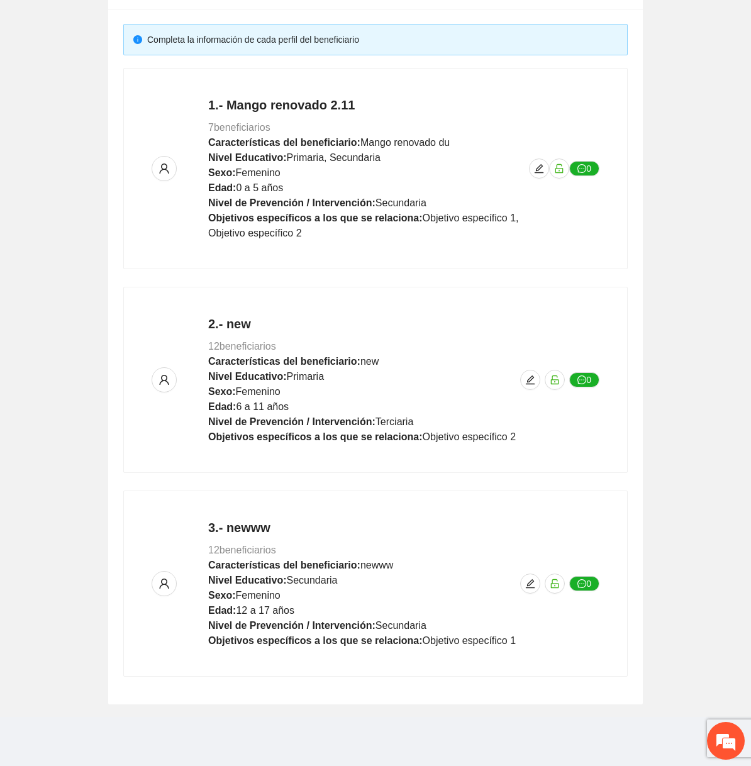
scroll to position [563, 0]
click at [520, 589] on div "3.- newww 12 beneficiarios Características del beneficiario: newww Nivel Educat…" at bounding box center [376, 584] width 448 height 130
click at [523, 588] on button "button" at bounding box center [530, 584] width 20 height 20
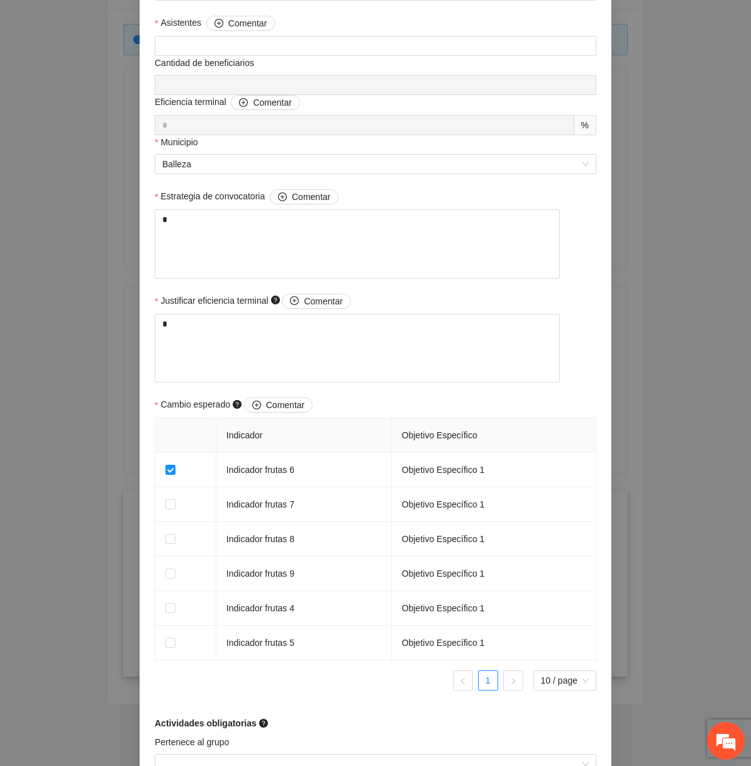
scroll to position [705, 0]
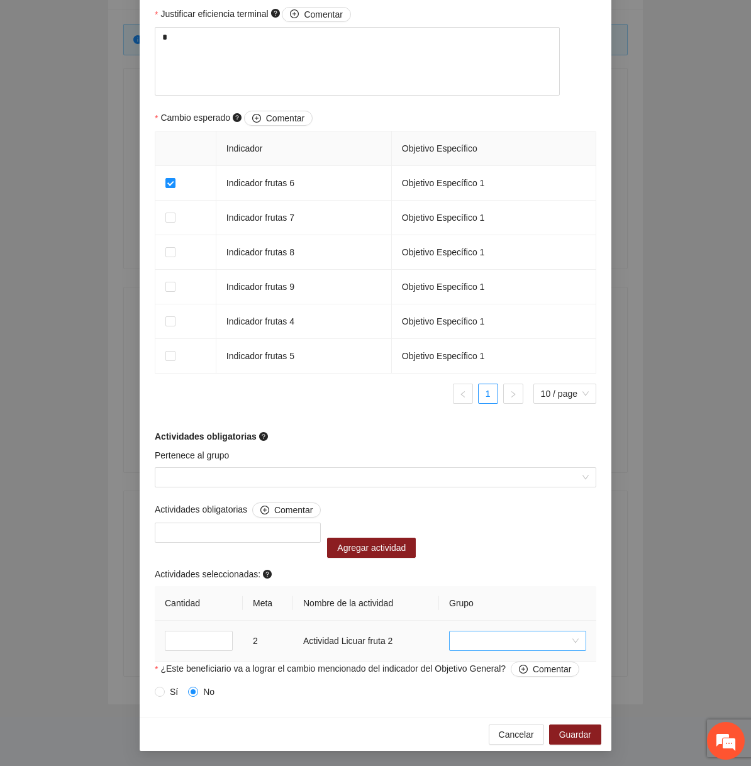
click at [496, 635] on span at bounding box center [518, 641] width 122 height 19
click at [505, 728] on span "Cancelar" at bounding box center [516, 735] width 35 height 14
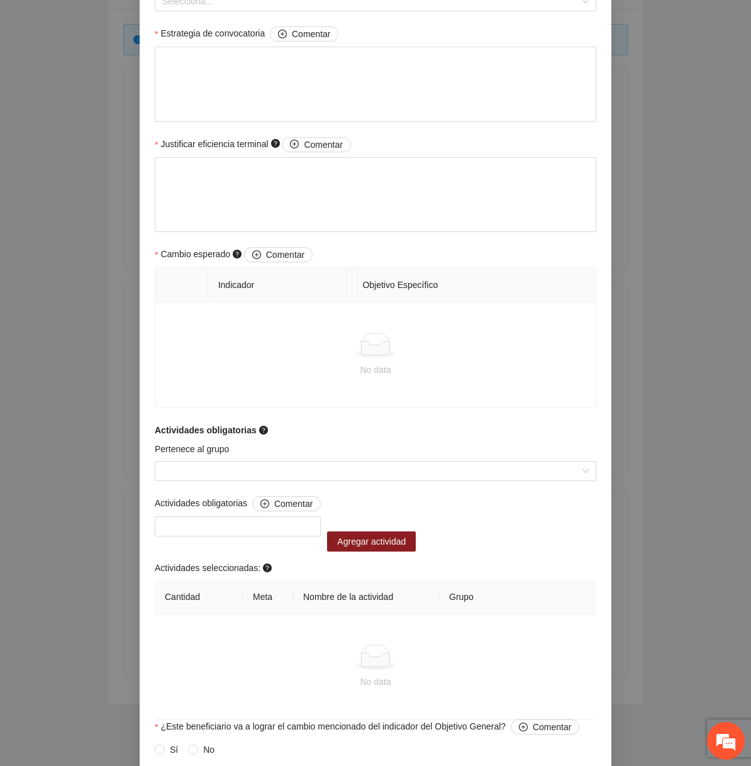
scroll to position [563, 0]
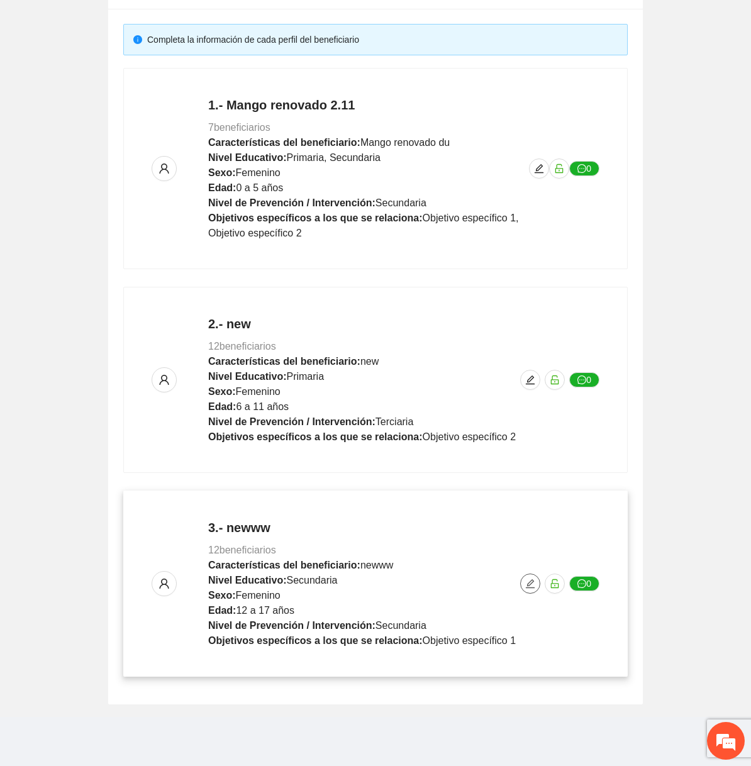
click at [529, 584] on icon "edit" at bounding box center [530, 584] width 10 height 10
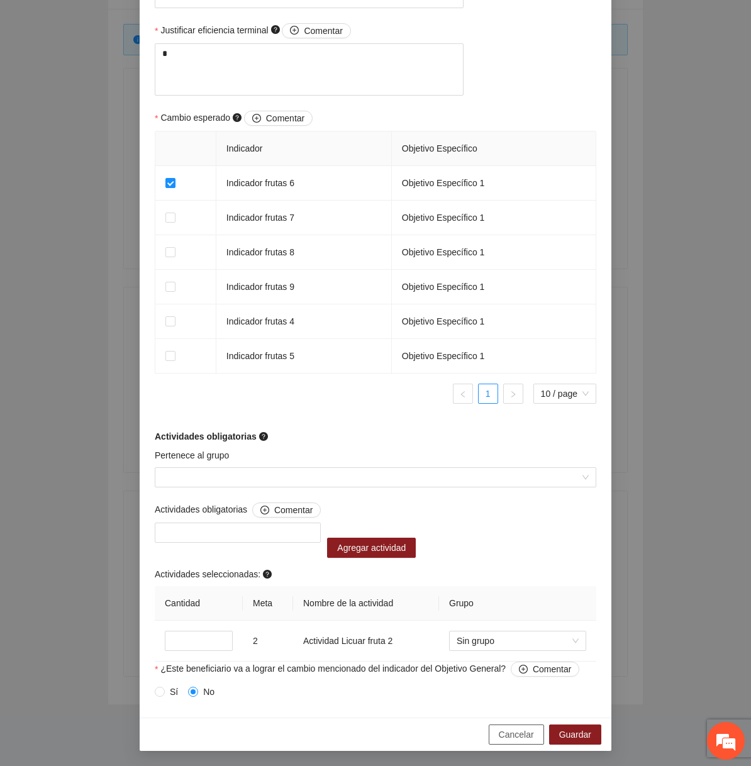
click at [522, 737] on span "Cancelar" at bounding box center [516, 735] width 35 height 14
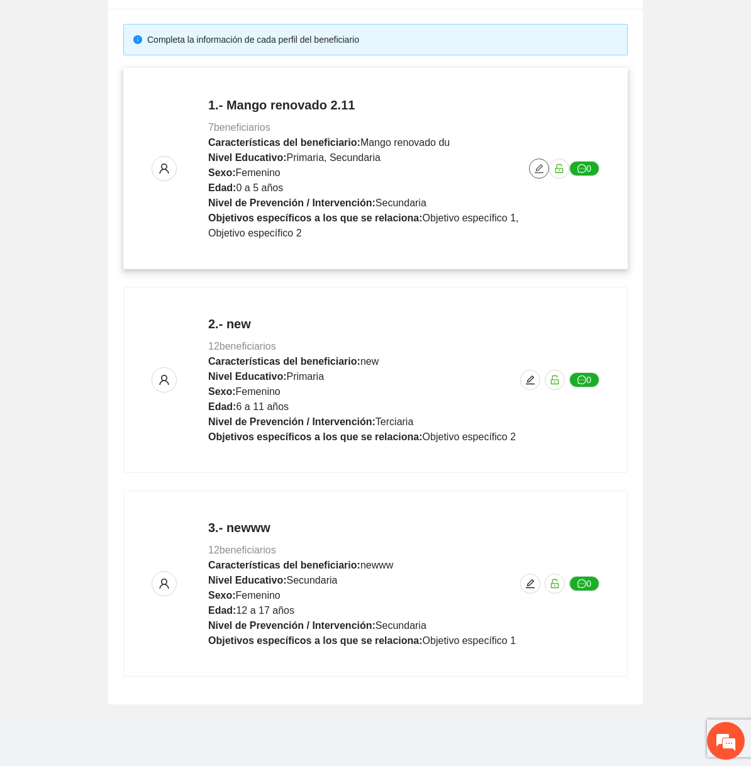
click at [539, 159] on button "button" at bounding box center [539, 169] width 20 height 20
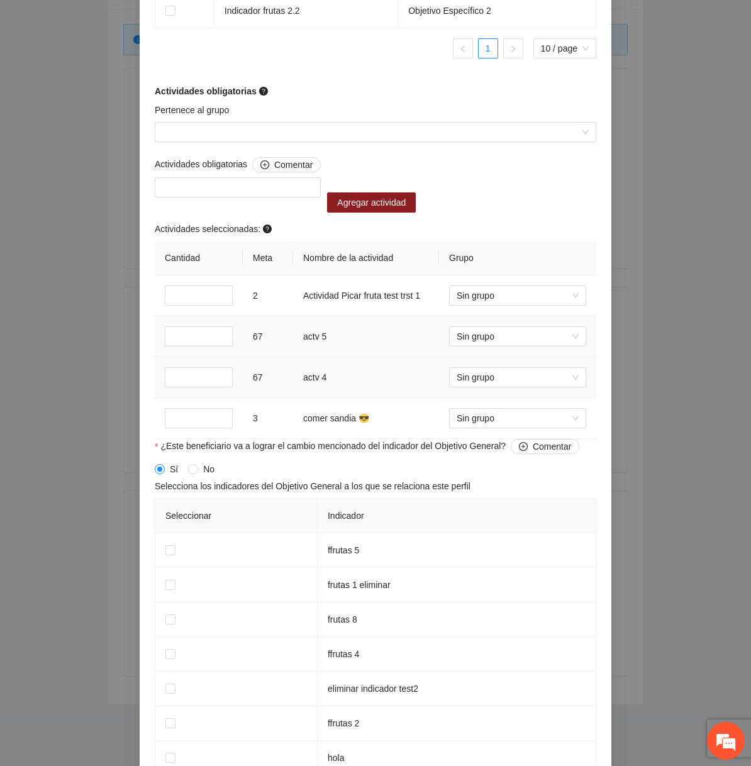
scroll to position [1078, 0]
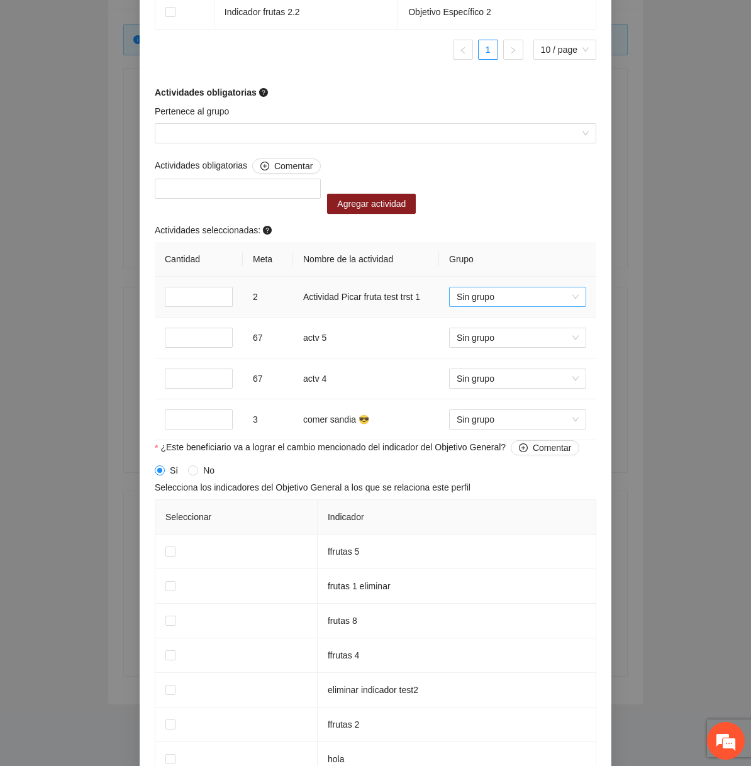
click at [499, 303] on span "Sin grupo" at bounding box center [518, 297] width 122 height 19
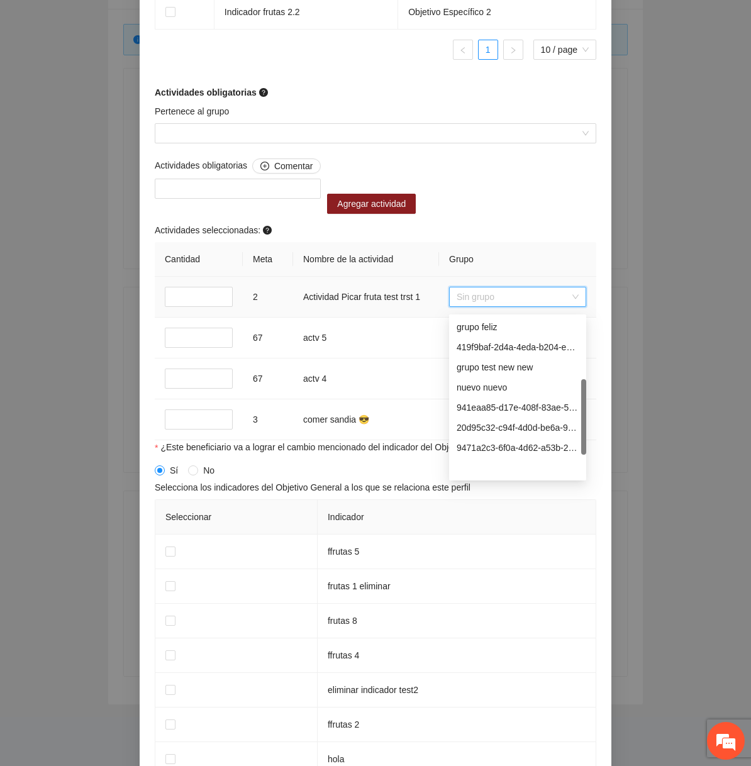
scroll to position [0, 0]
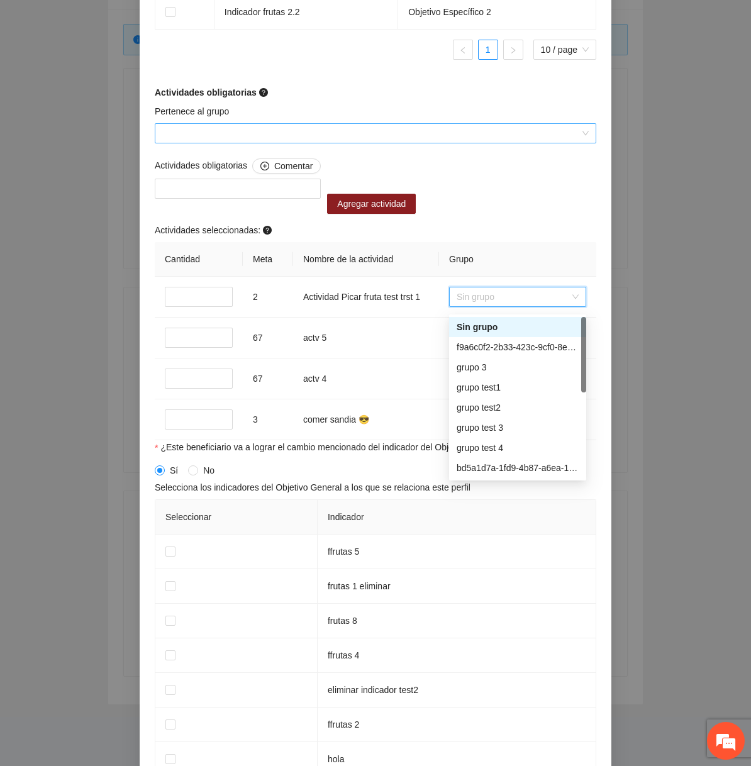
click at [389, 143] on input "Pertenece al grupo" at bounding box center [371, 133] width 418 height 19
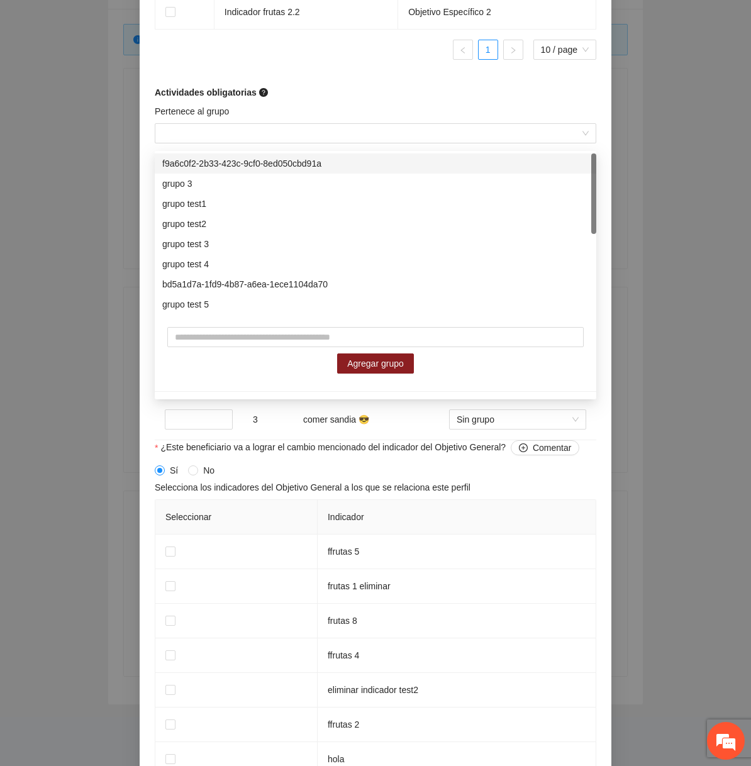
click at [383, 123] on div "Pertenece al grupo" at bounding box center [376, 113] width 442 height 19
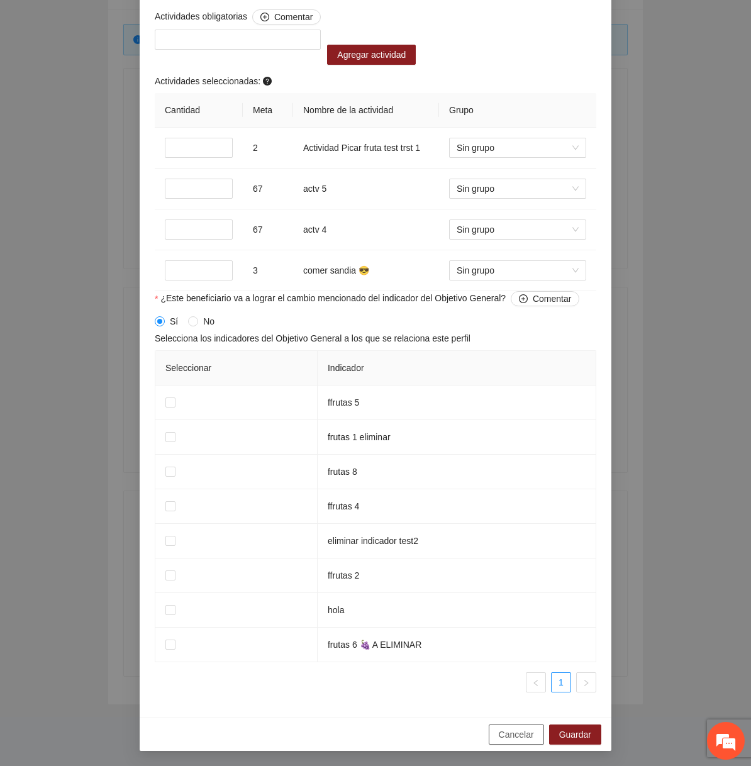
click at [502, 736] on span "Cancelar" at bounding box center [516, 735] width 35 height 14
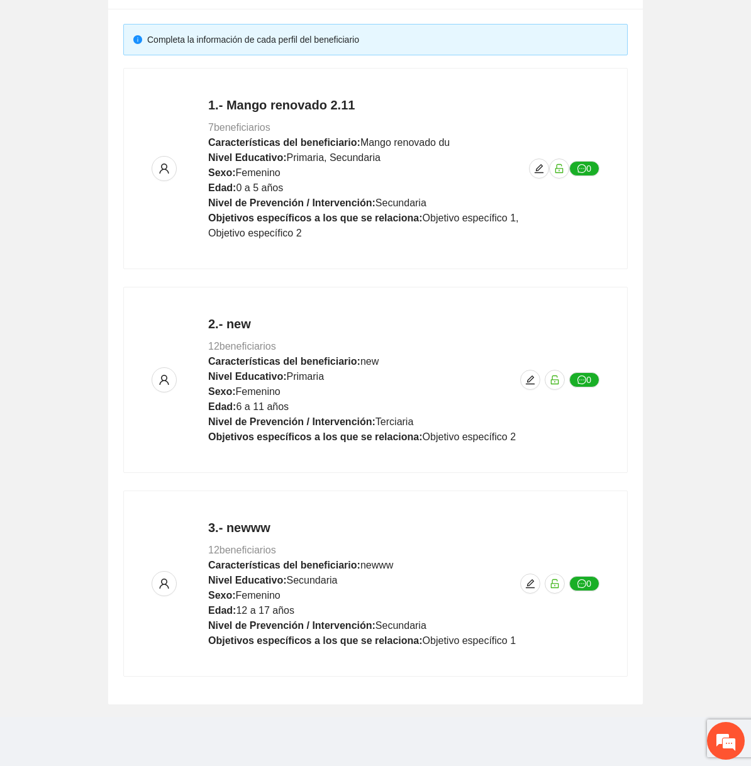
scroll to position [721, 0]
click at [541, 171] on icon "edit" at bounding box center [539, 169] width 10 height 10
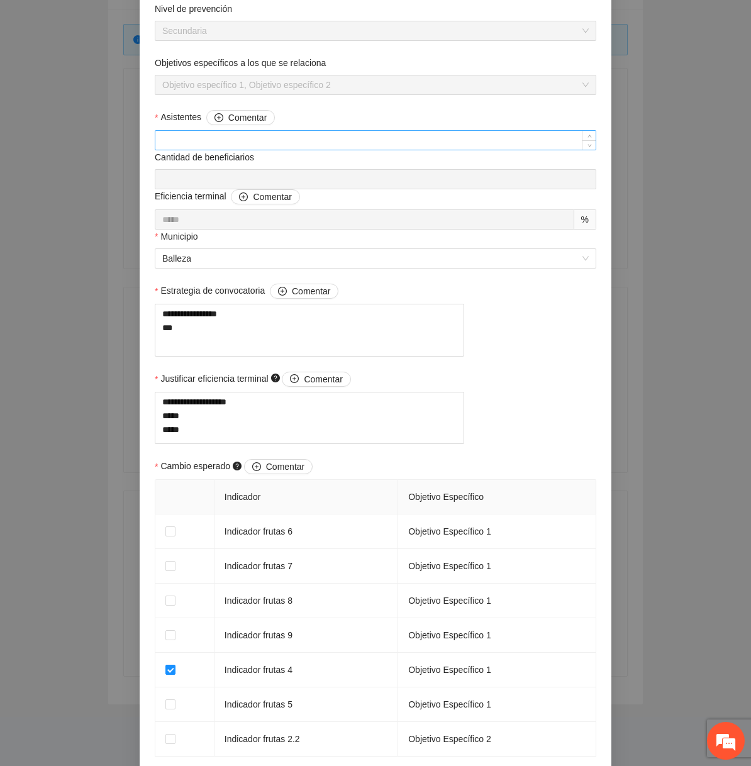
scroll to position [1232, 0]
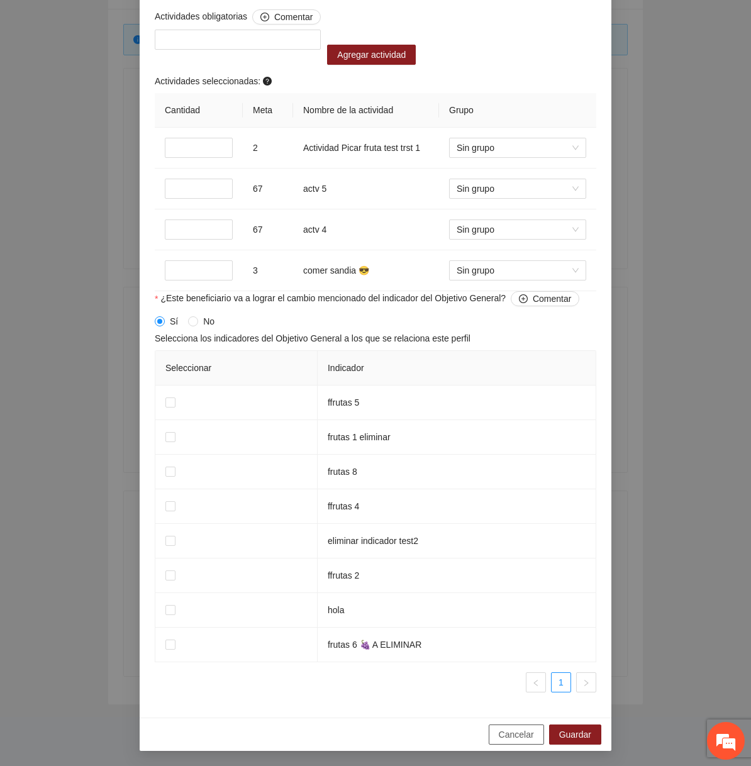
click at [502, 729] on span "Cancelar" at bounding box center [516, 735] width 35 height 14
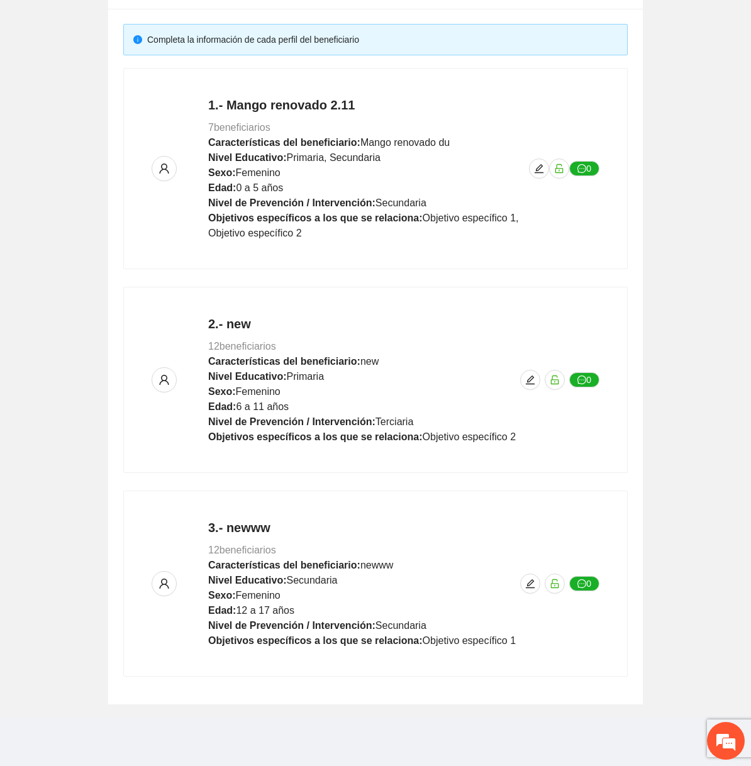
scroll to position [721, 0]
click at [540, 172] on icon "edit" at bounding box center [539, 169] width 10 height 10
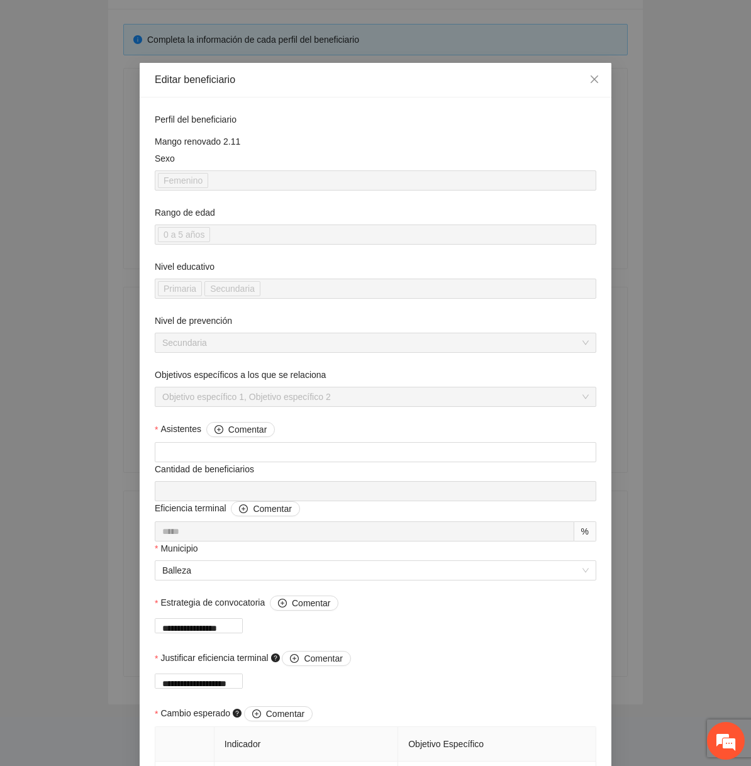
scroll to position [1232, 0]
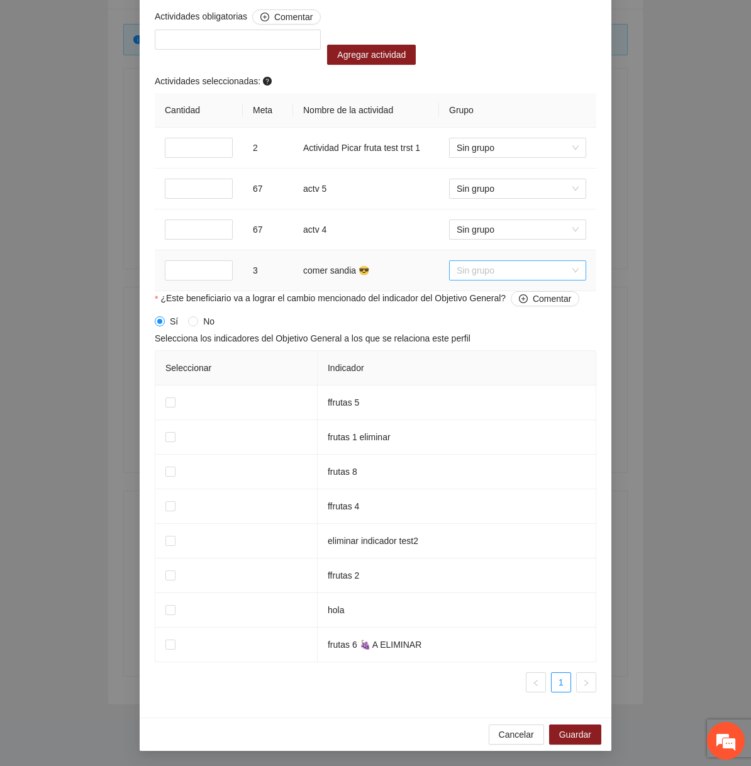
click at [497, 275] on span "Sin grupo" at bounding box center [518, 270] width 122 height 19
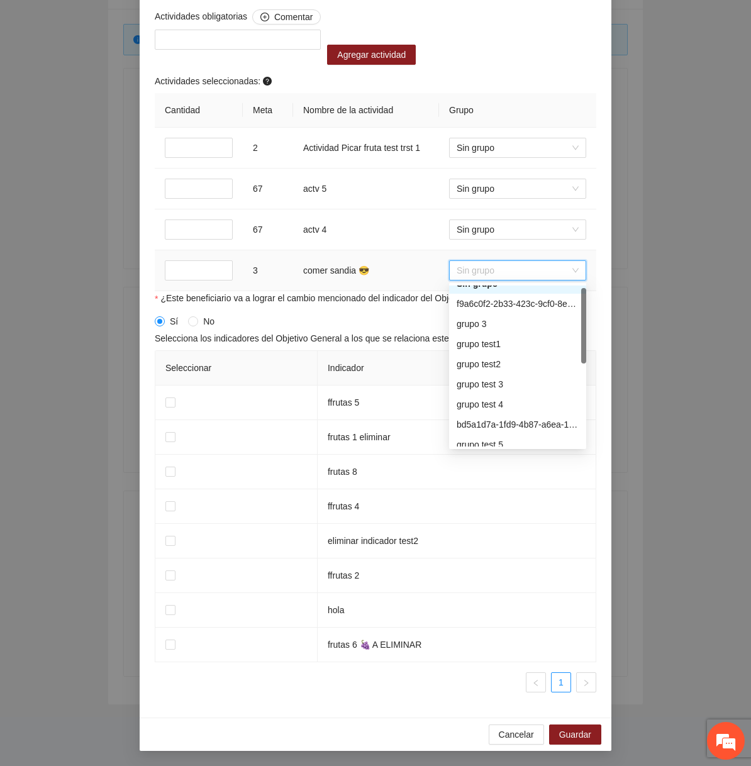
scroll to position [0, 0]
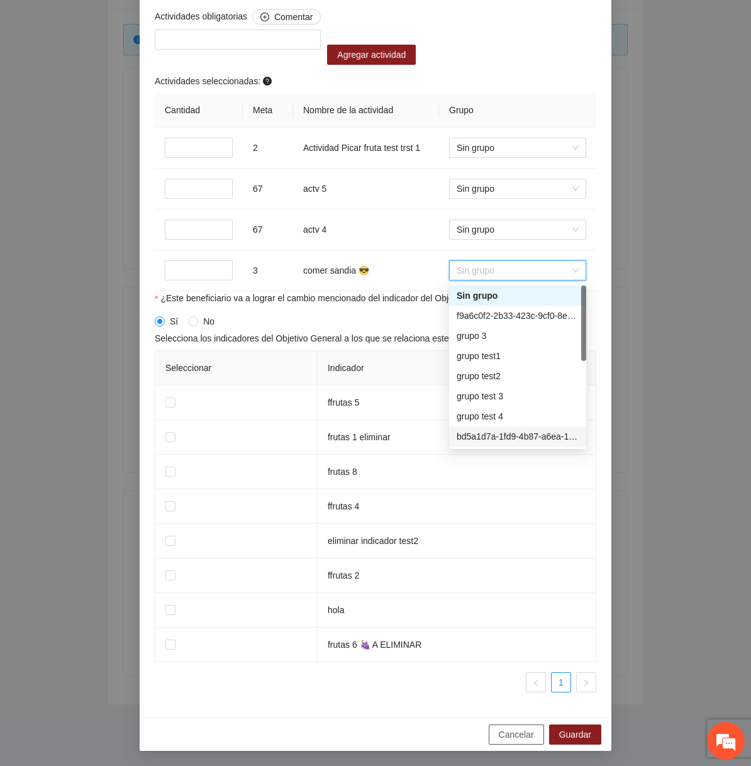
click at [515, 737] on span "Cancelar" at bounding box center [516, 735] width 35 height 14
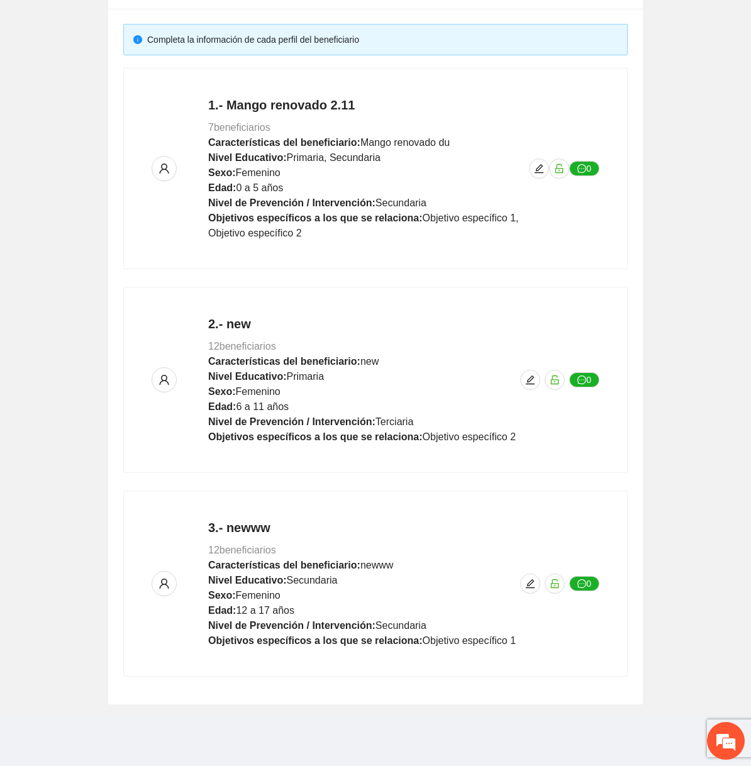
scroll to position [701, 0]
click at [528, 584] on icon "edit" at bounding box center [530, 583] width 9 height 9
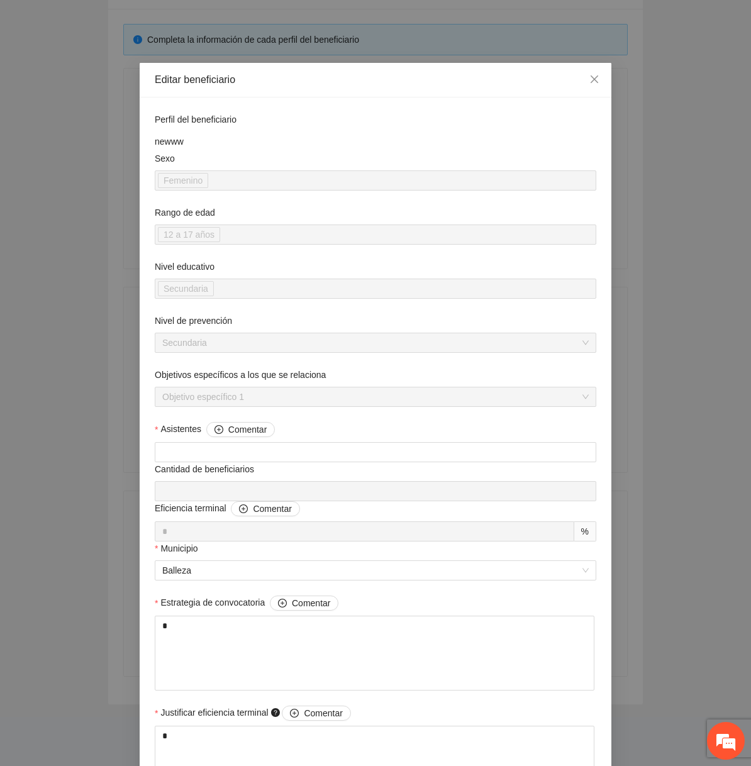
scroll to position [705, 0]
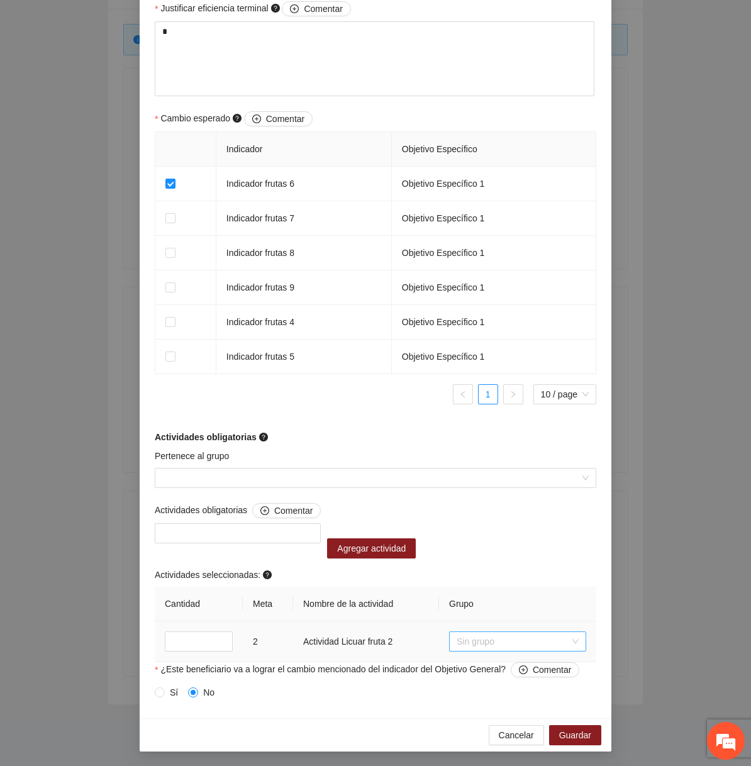
click at [471, 635] on span "Sin grupo" at bounding box center [518, 641] width 122 height 19
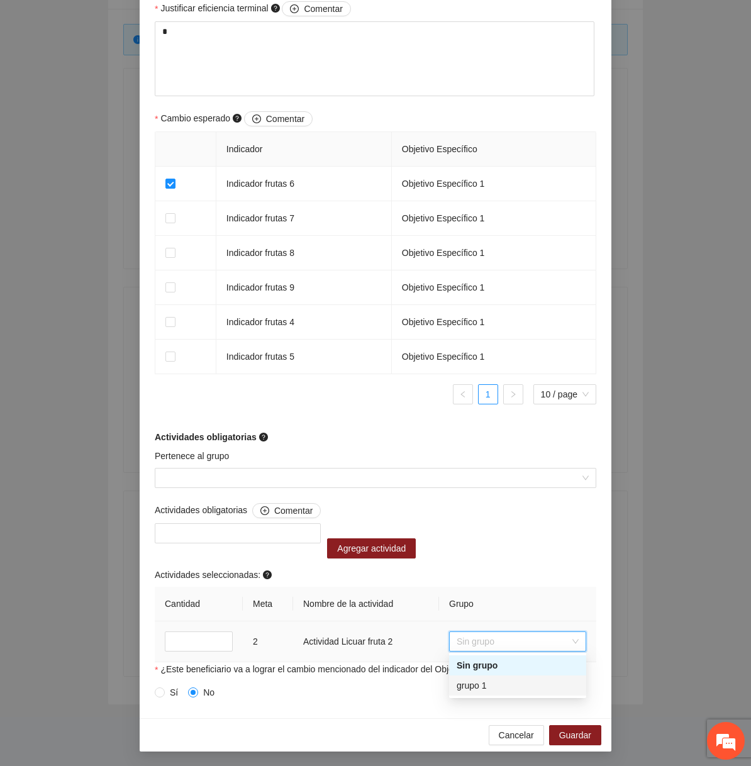
click at [484, 685] on div "grupo 1" at bounding box center [518, 686] width 122 height 14
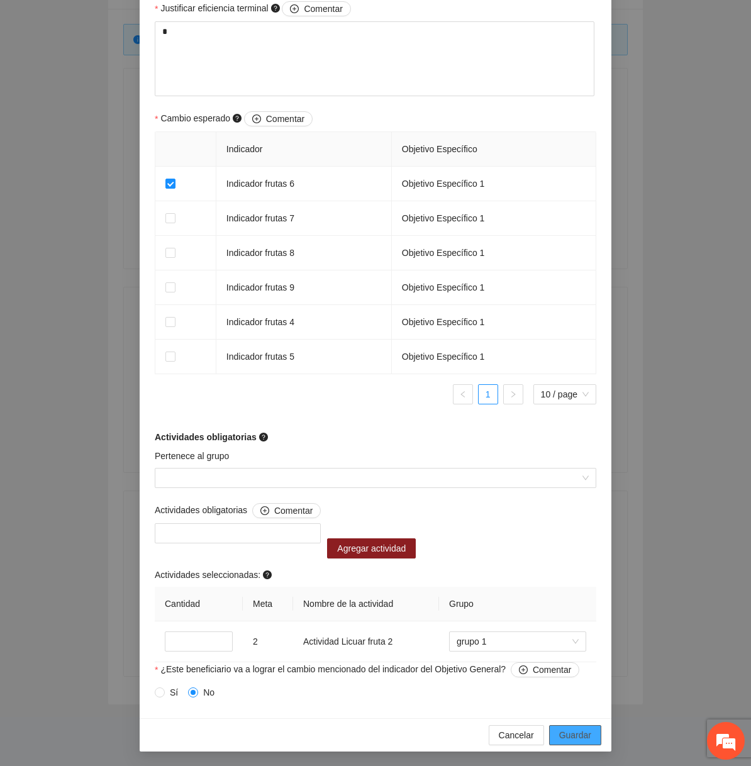
click at [566, 731] on span "Guardar" at bounding box center [575, 736] width 32 height 14
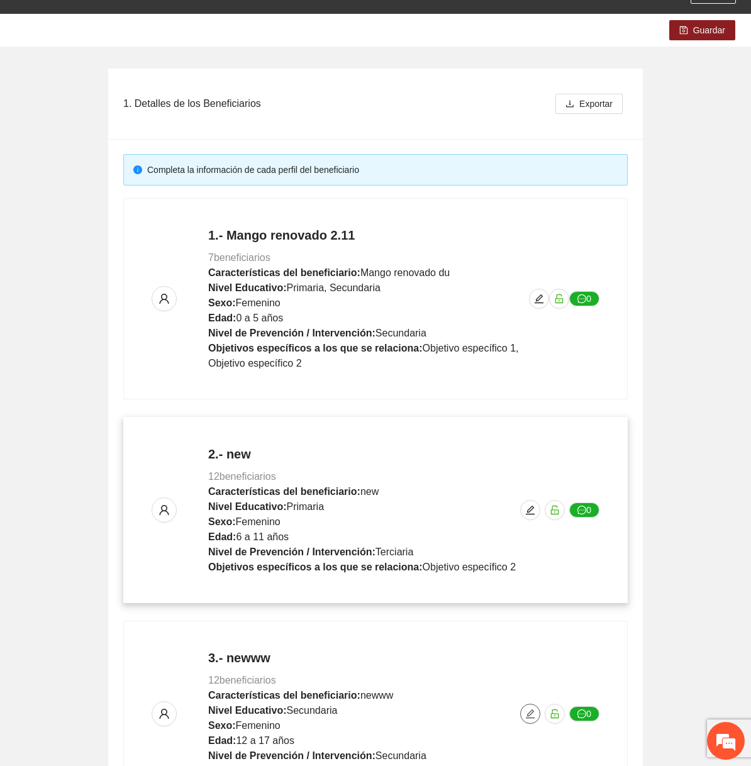
scroll to position [0, 0]
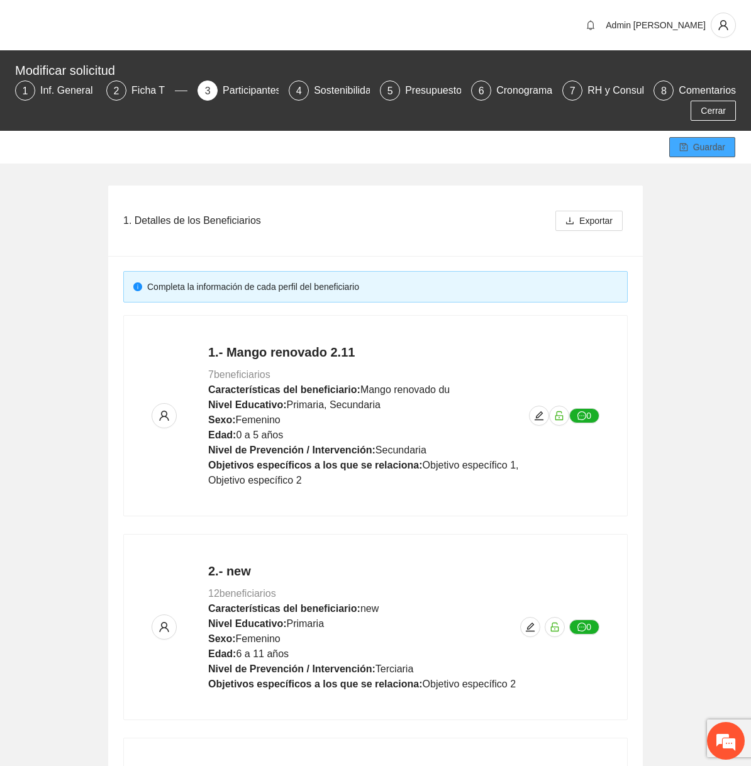
click at [704, 145] on span "Guardar" at bounding box center [709, 147] width 32 height 14
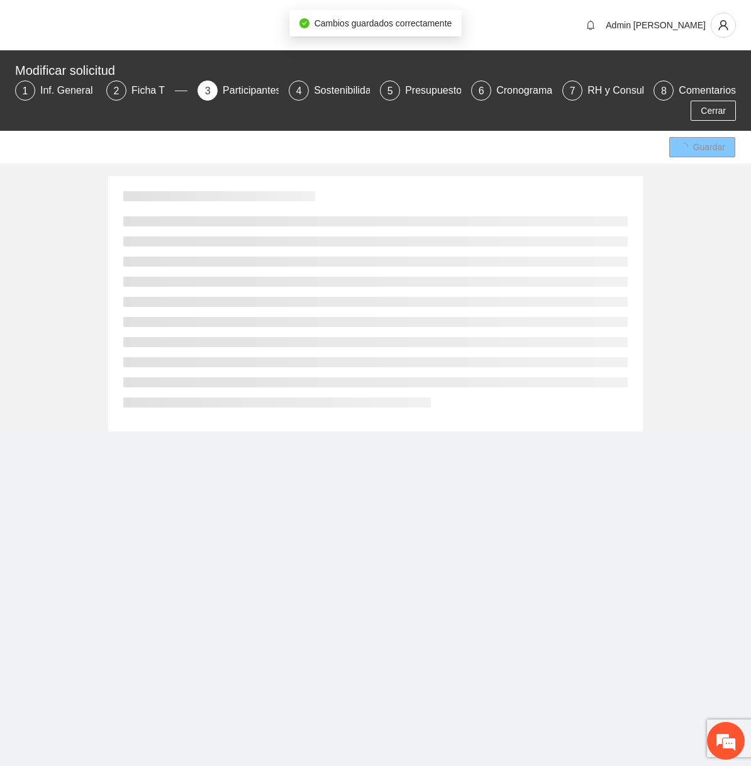
scroll to position [247, 0]
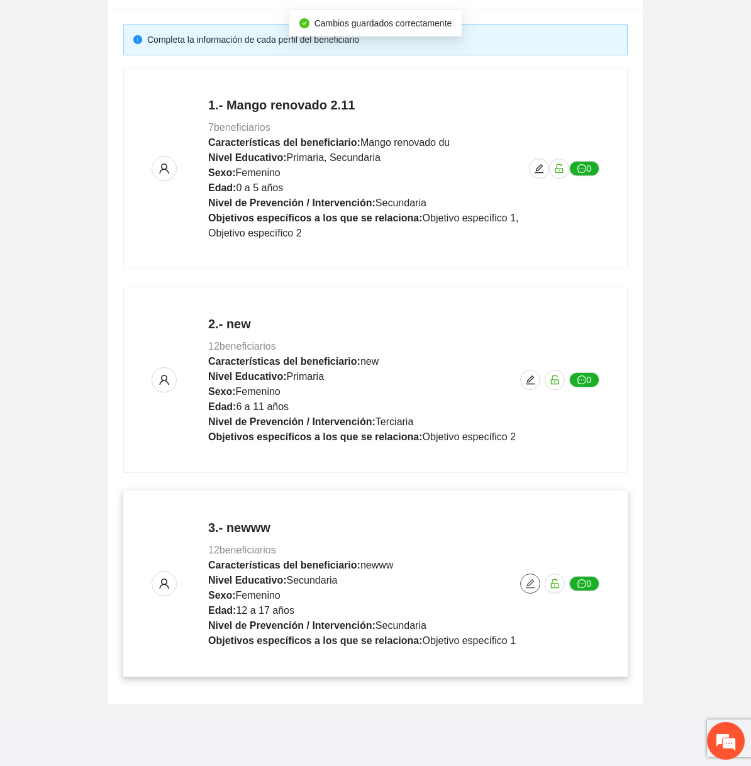
click at [526, 581] on icon "edit" at bounding box center [530, 584] width 10 height 10
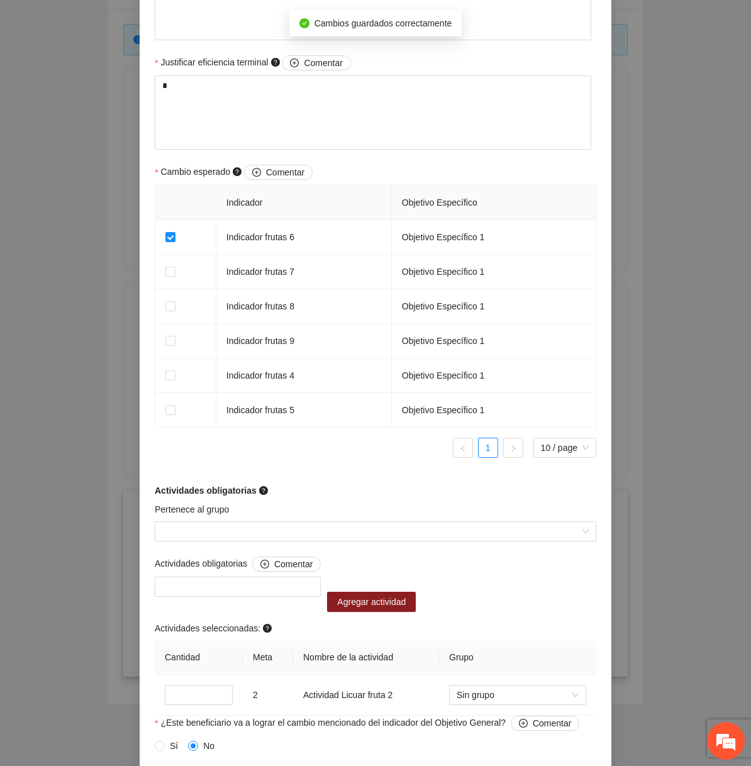
scroll to position [705, 0]
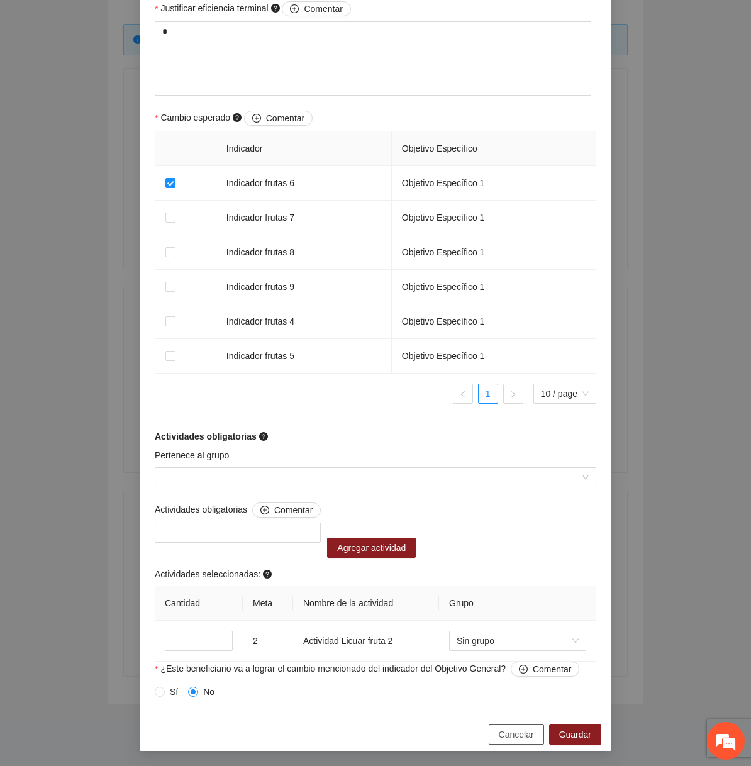
click at [516, 730] on span "Cancelar" at bounding box center [516, 735] width 35 height 14
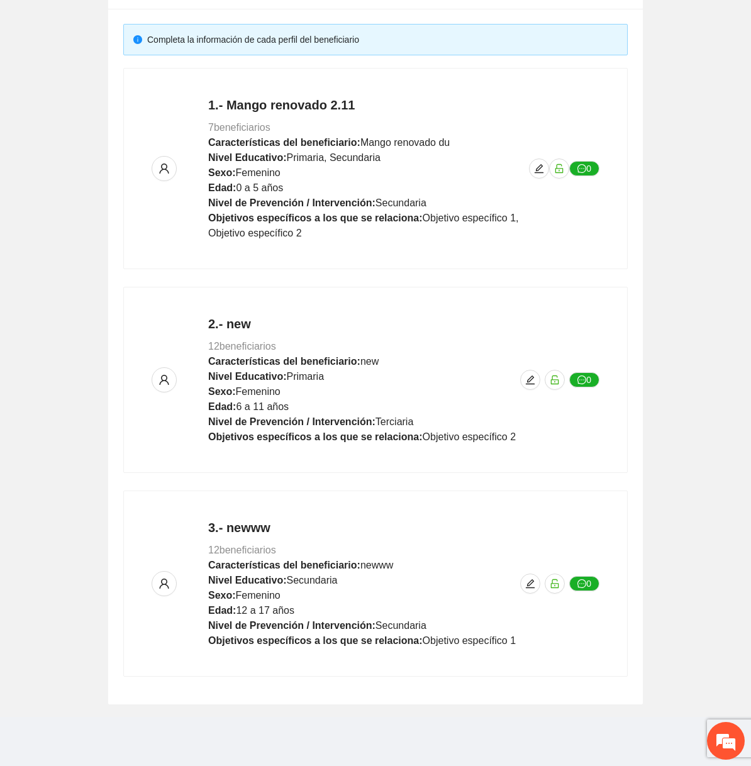
scroll to position [563, 0]
click at [534, 589] on button "button" at bounding box center [530, 584] width 20 height 20
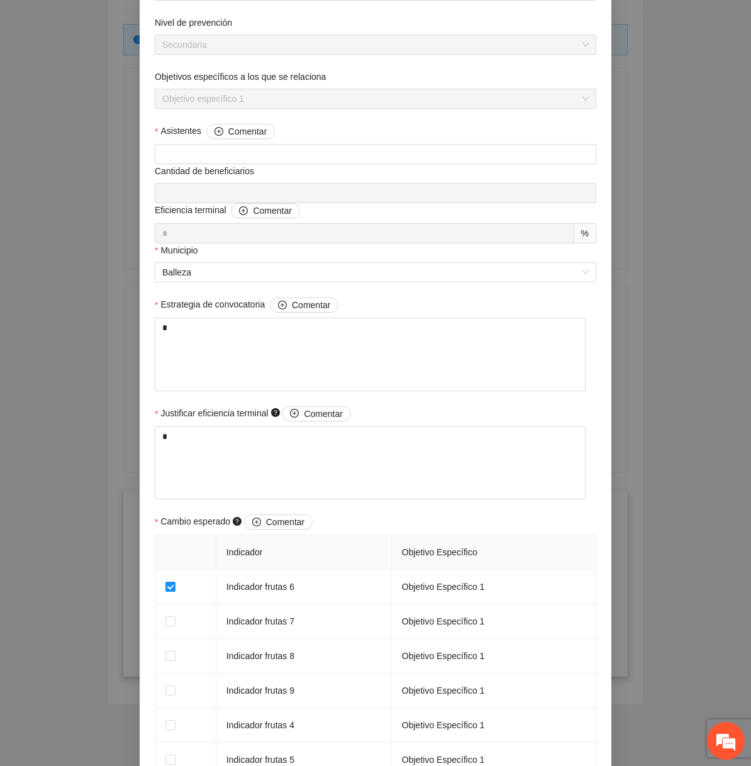
scroll to position [705, 0]
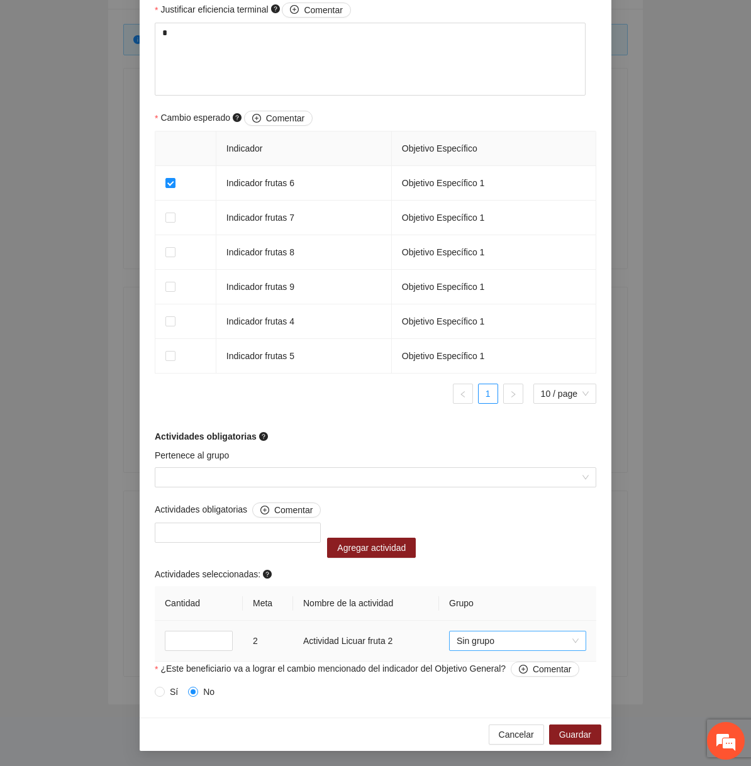
click at [471, 641] on span "Sin grupo" at bounding box center [518, 641] width 122 height 19
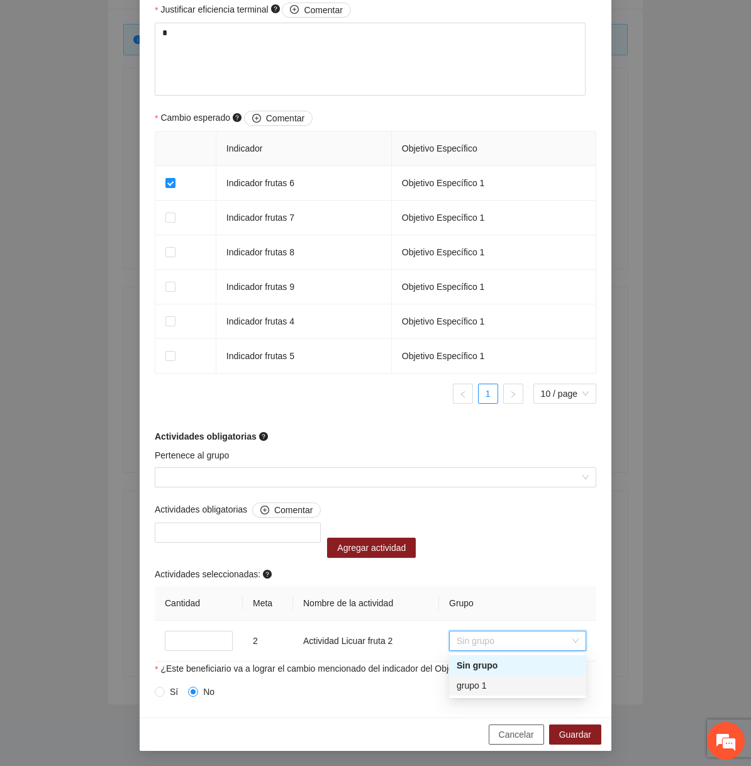
click at [506, 725] on button "Cancelar" at bounding box center [516, 735] width 55 height 20
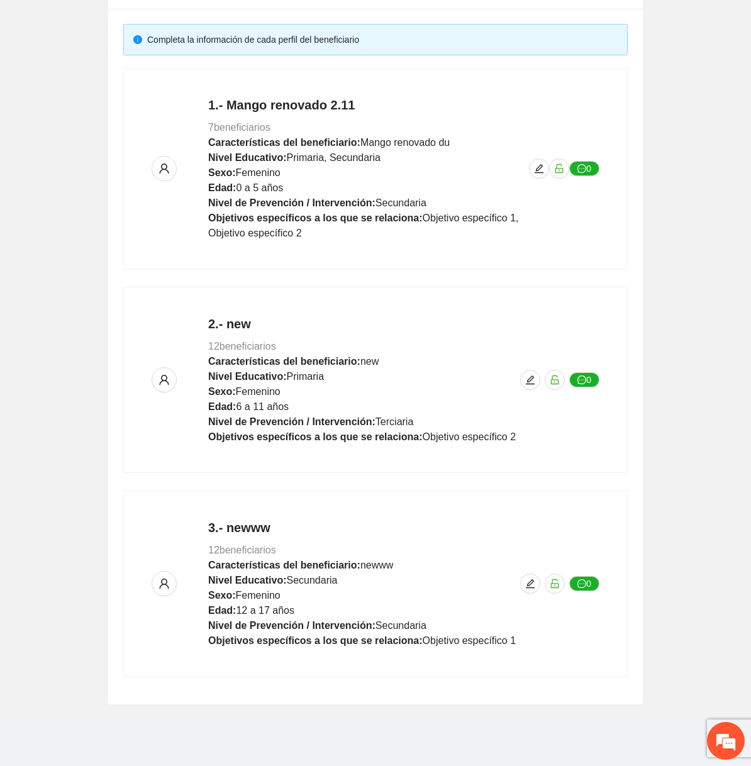
scroll to position [563, 0]
click at [534, 588] on button "button" at bounding box center [530, 584] width 20 height 20
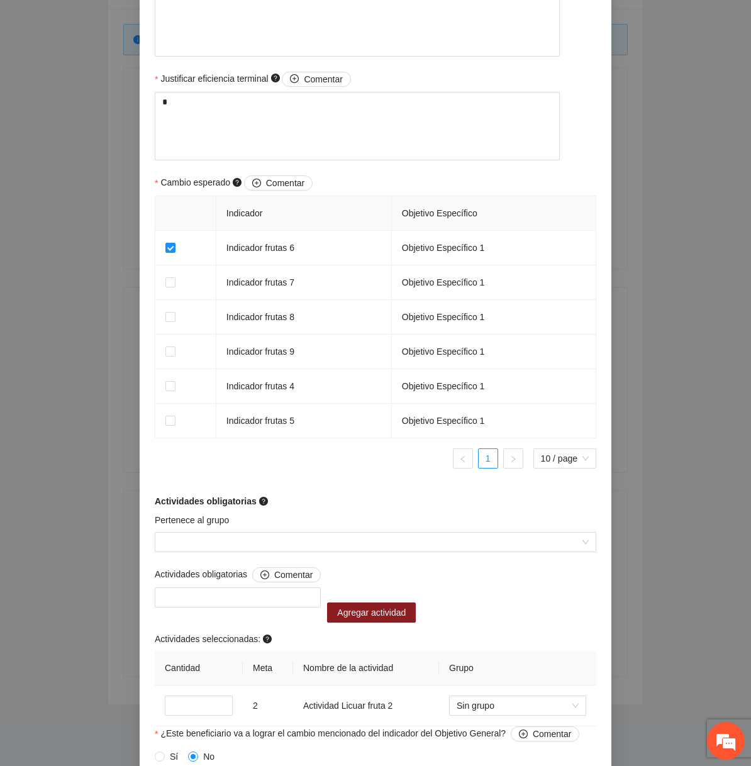
scroll to position [705, 0]
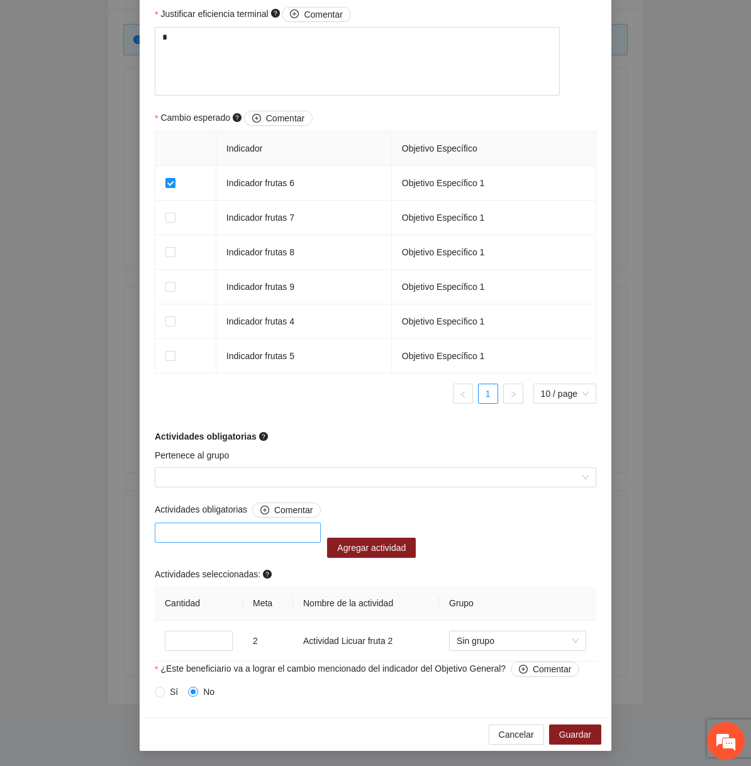
click at [278, 536] on div at bounding box center [238, 532] width 160 height 15
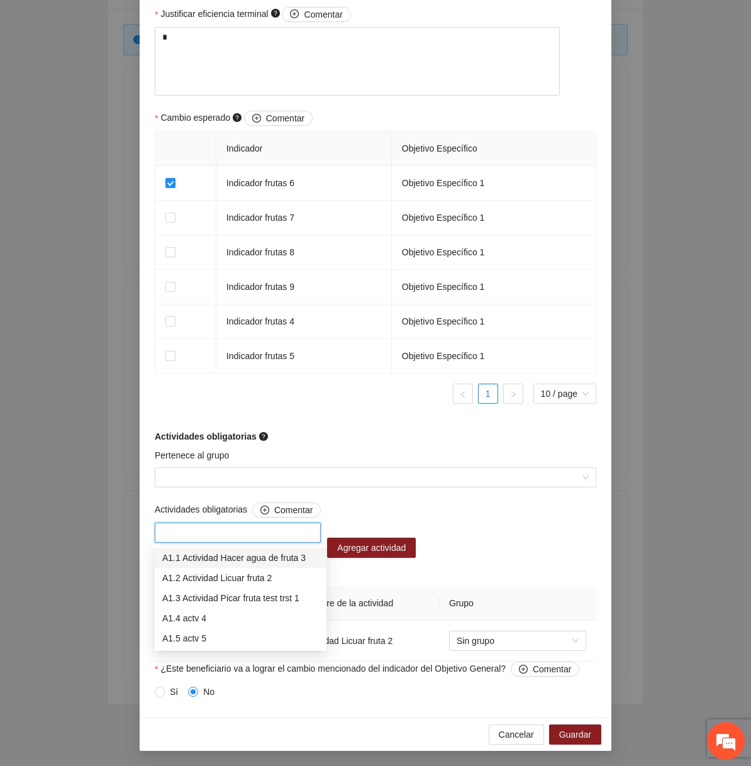
click at [433, 522] on div "Actividades obligatorias Comentar Agregar actividad Actividades seleccionadas: …" at bounding box center [376, 582] width 448 height 159
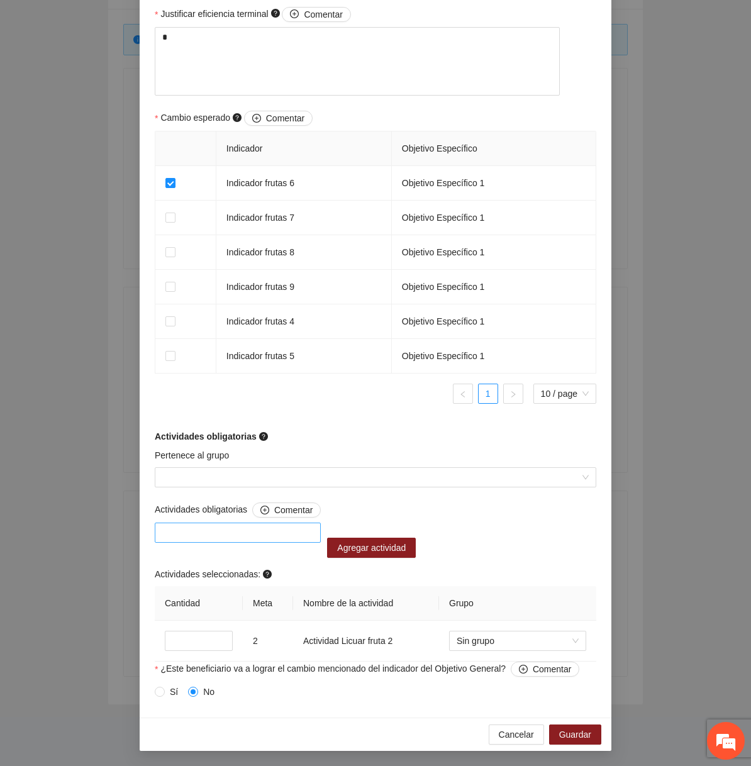
click at [265, 530] on div at bounding box center [238, 532] width 160 height 15
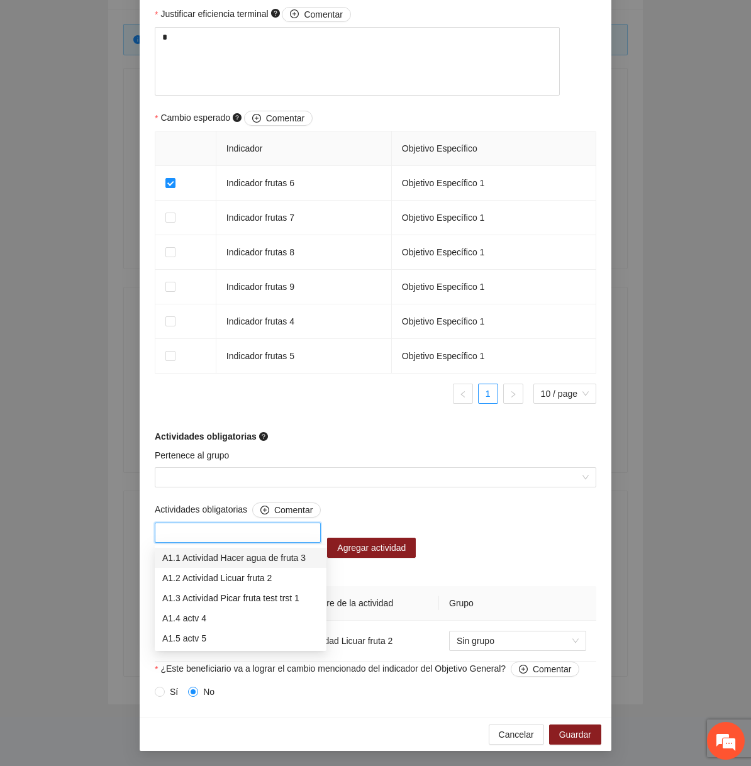
click at [218, 583] on div "A1.2 Actividad Licuar fruta 2" at bounding box center [240, 578] width 157 height 14
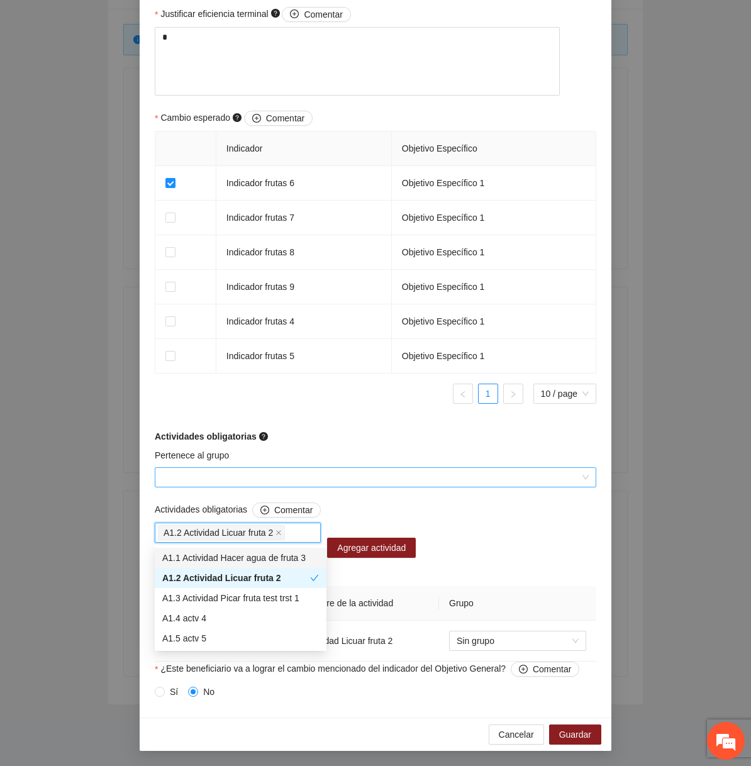
click at [369, 486] on input "Pertenece al grupo" at bounding box center [371, 477] width 418 height 19
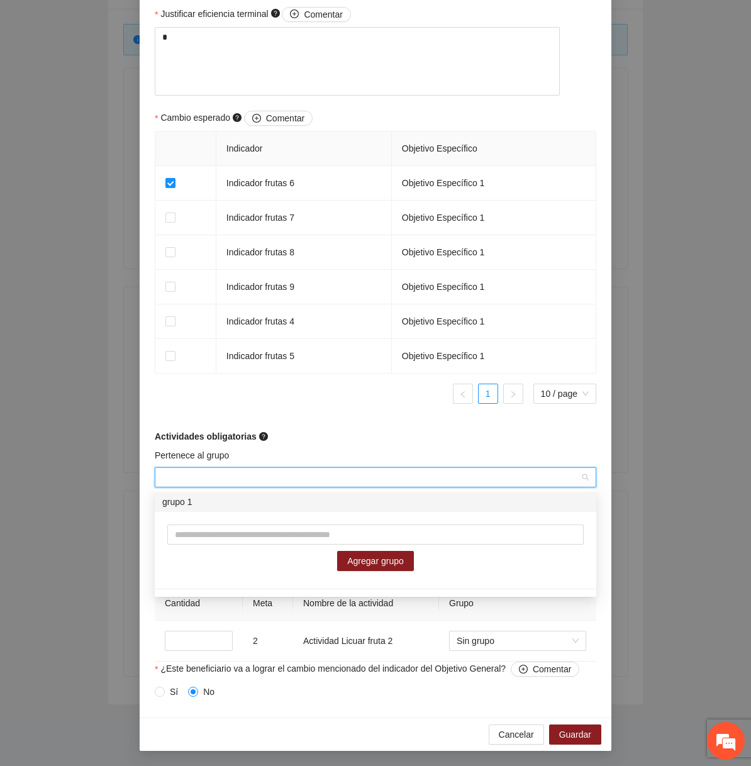
click at [272, 503] on div "grupo 1" at bounding box center [375, 502] width 427 height 14
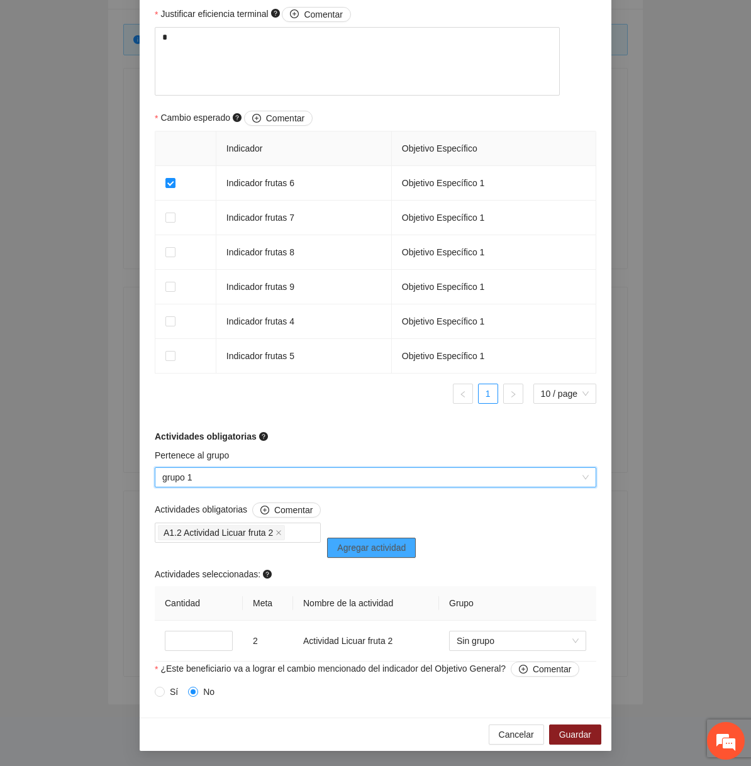
click at [393, 552] on span "Agregar actividad" at bounding box center [371, 548] width 69 height 14
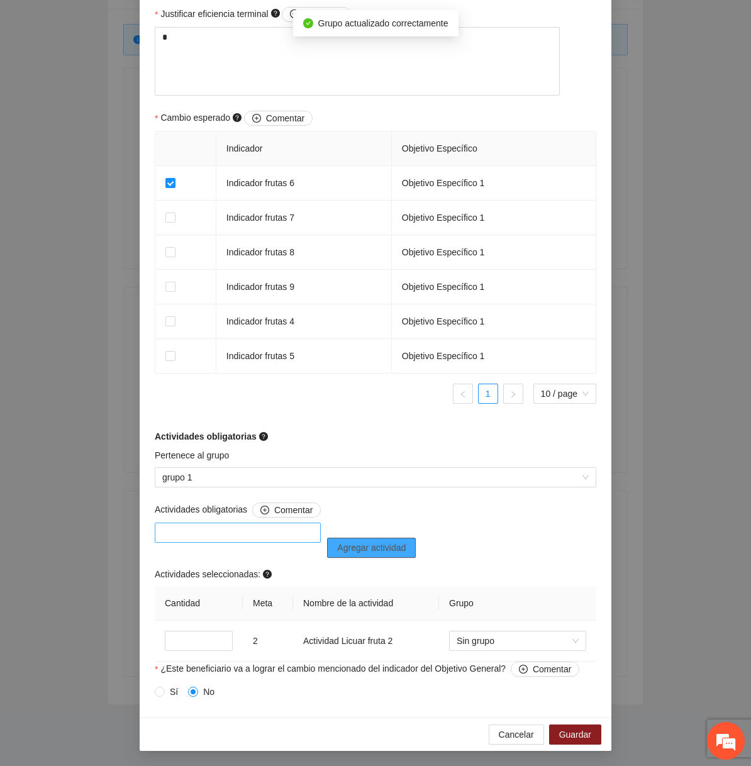
click at [264, 542] on div at bounding box center [238, 533] width 166 height 20
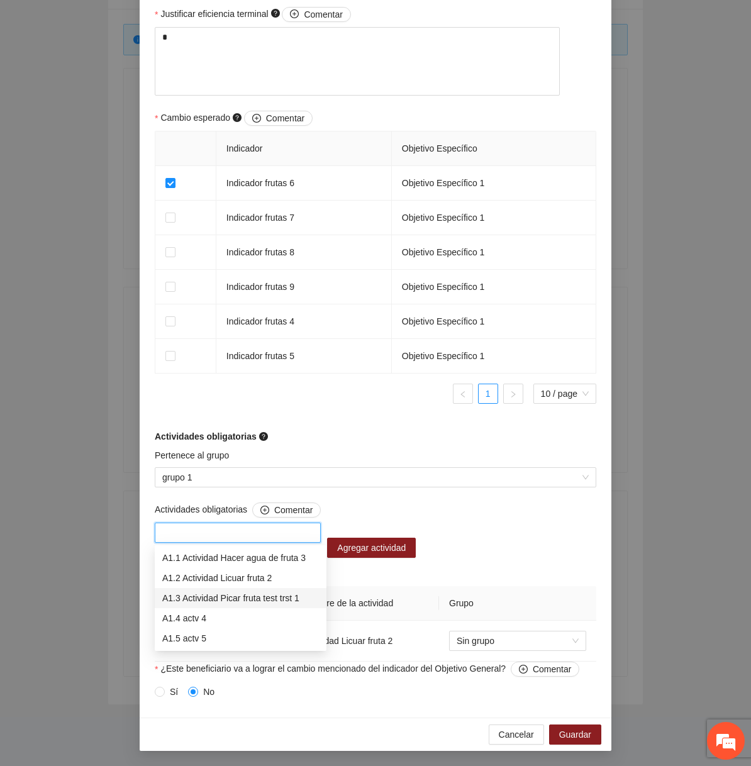
click at [210, 621] on div "A1.4 actv 4" at bounding box center [240, 619] width 157 height 14
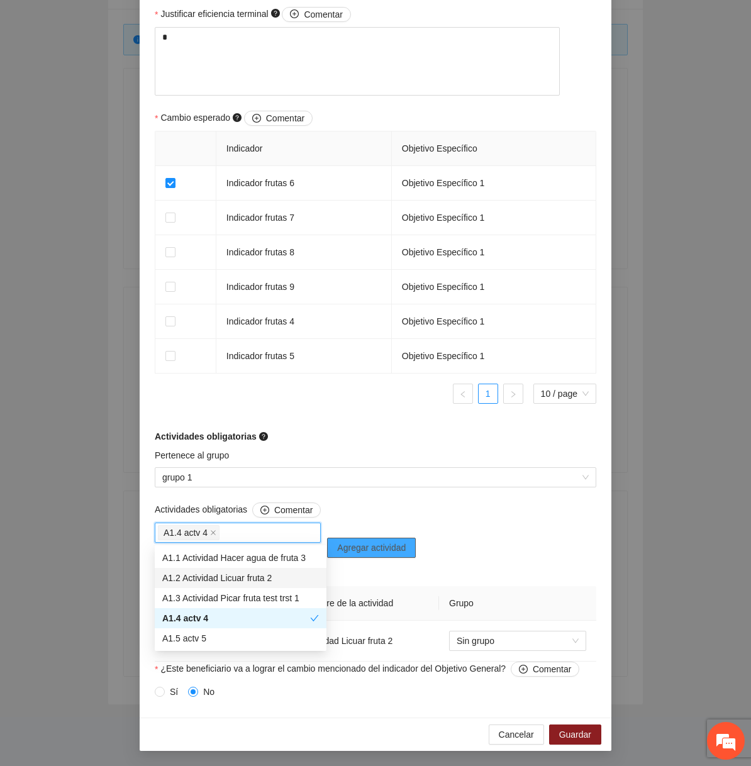
click at [375, 553] on span "Agregar actividad" at bounding box center [371, 548] width 69 height 14
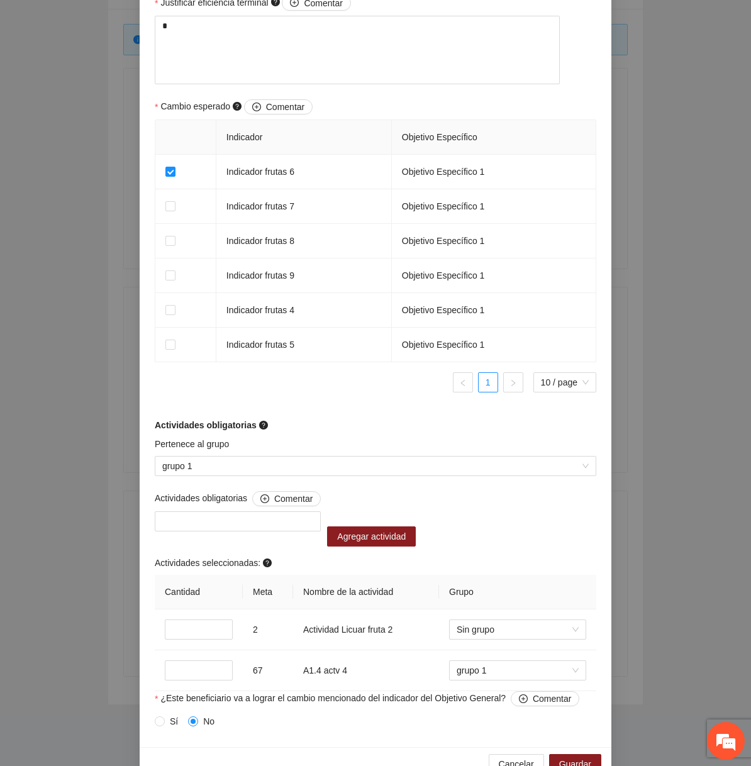
click at [486, 544] on div "Actividades obligatorias Comentar Agregar actividad Actividades seleccionadas: …" at bounding box center [376, 591] width 448 height 200
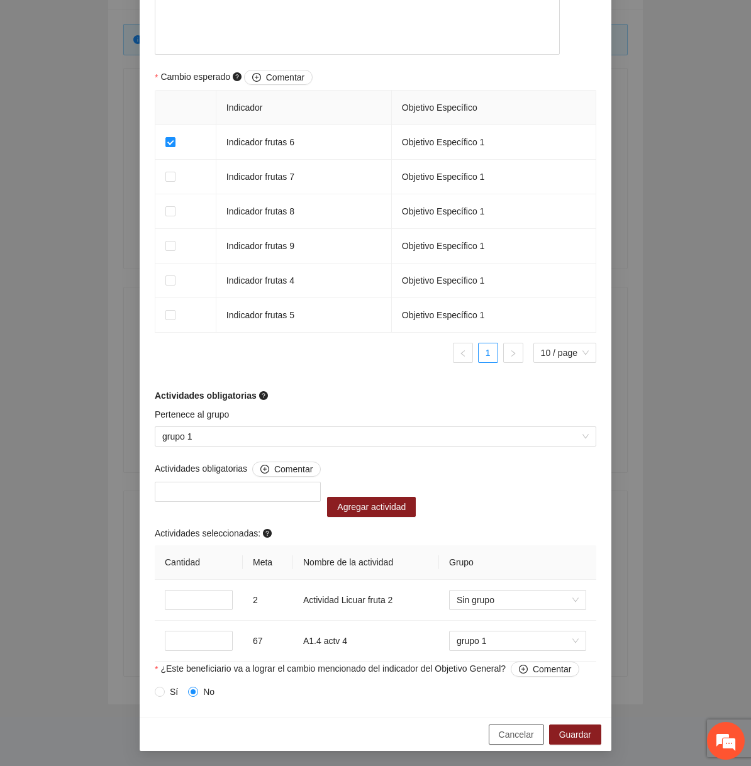
click at [500, 727] on button "Cancelar" at bounding box center [516, 735] width 55 height 20
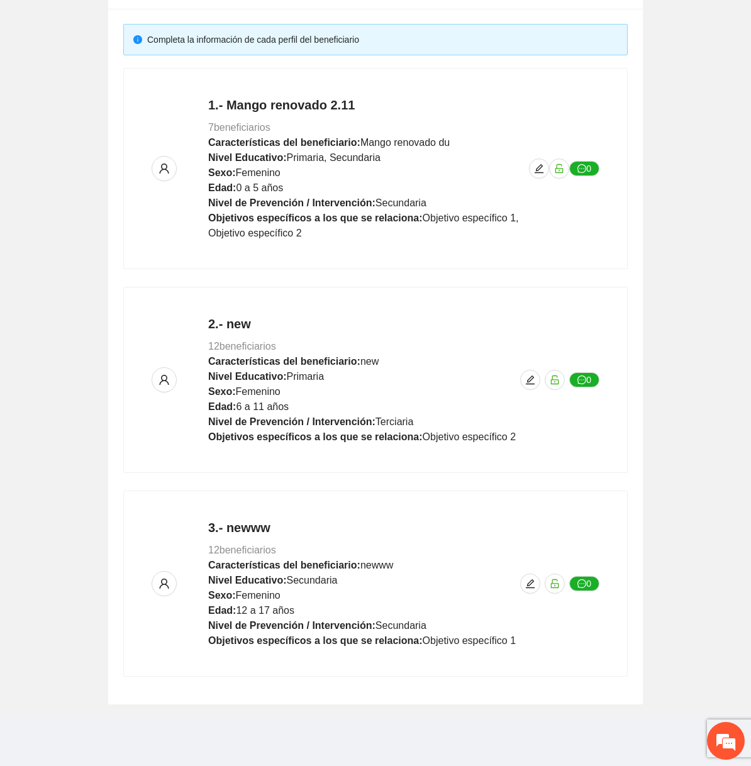
scroll to position [563, 0]
click at [530, 585] on icon "edit" at bounding box center [530, 583] width 9 height 9
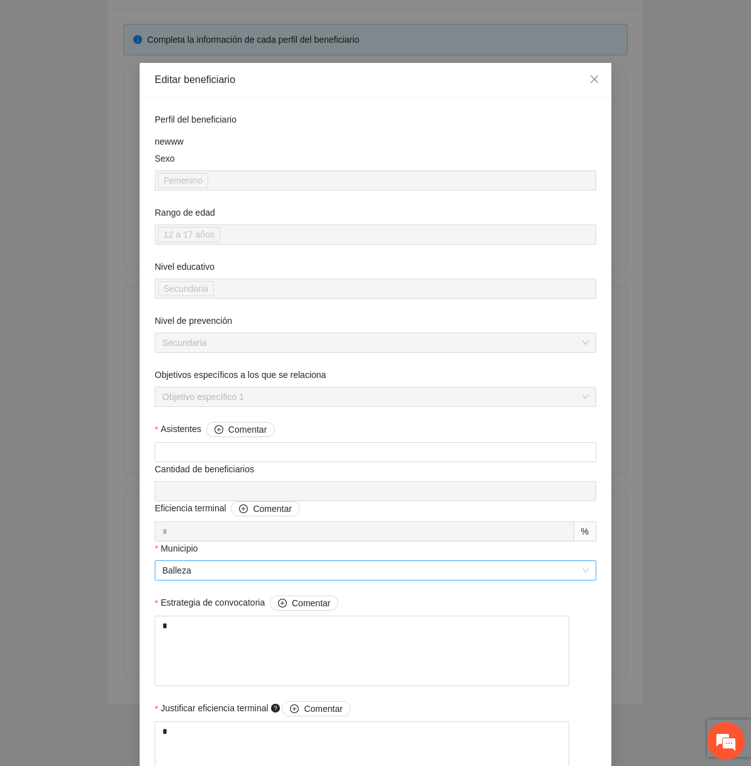
scroll to position [705, 0]
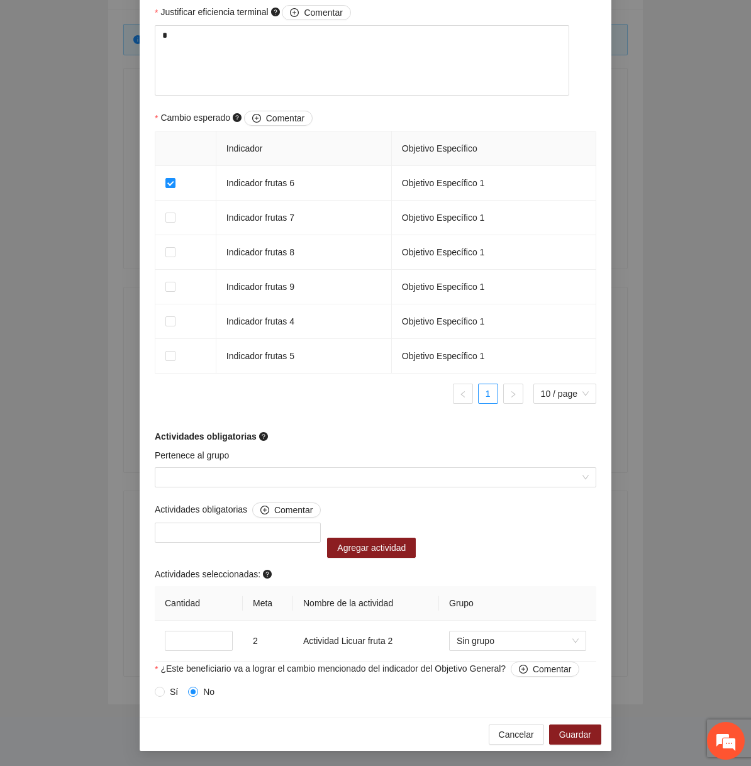
click at [251, 488] on div "Pertenece al grupo" at bounding box center [376, 476] width 448 height 54
click at [248, 486] on input "Pertenece al grupo" at bounding box center [371, 477] width 418 height 19
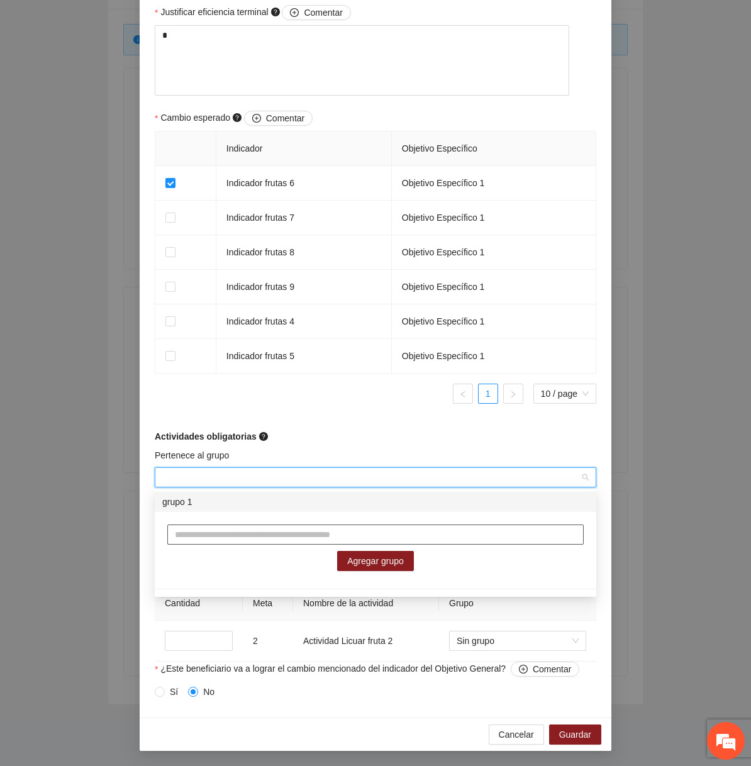
click at [229, 534] on input "text" at bounding box center [375, 535] width 417 height 20
click at [220, 505] on div "grupo 1" at bounding box center [375, 502] width 427 height 14
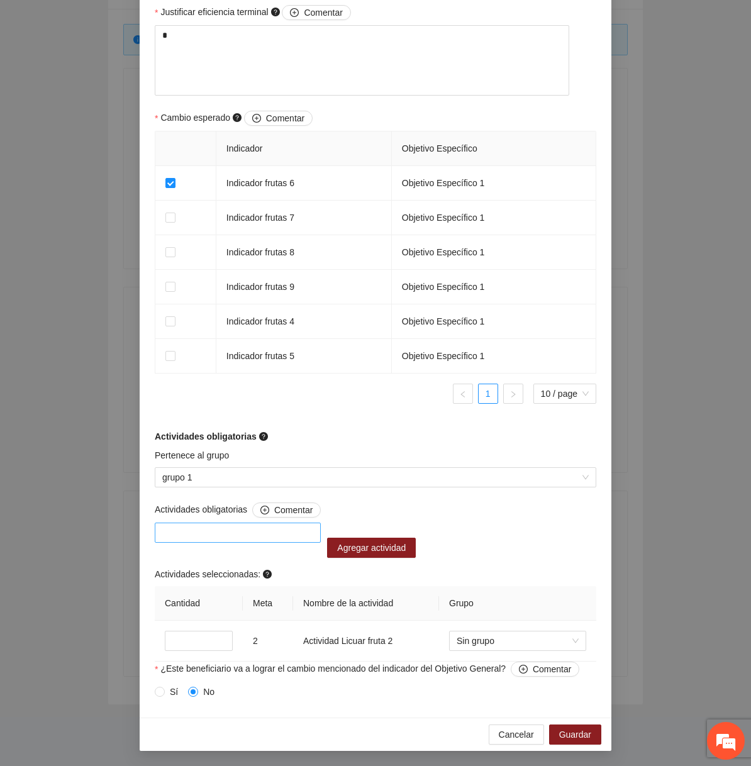
click at [213, 523] on div at bounding box center [238, 533] width 166 height 20
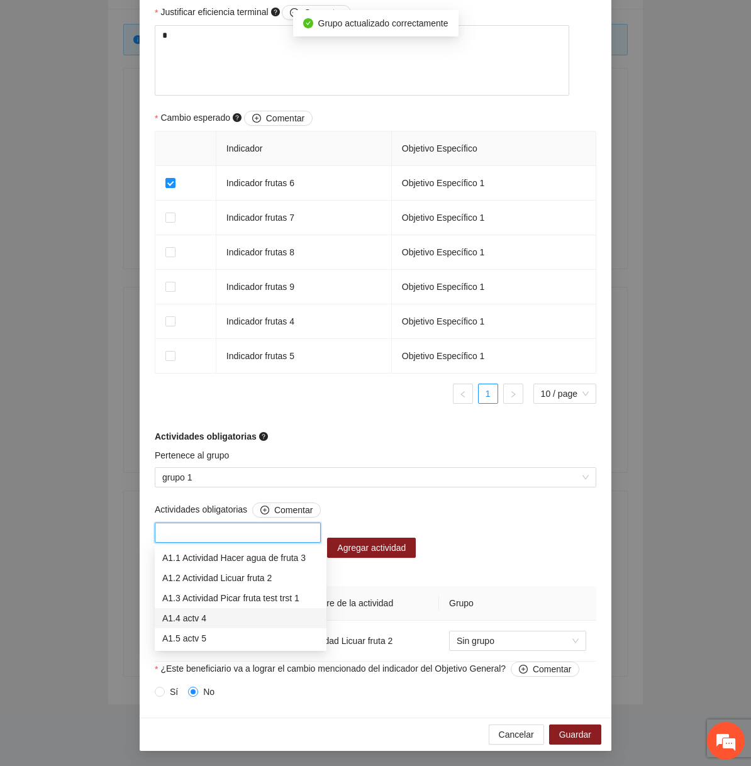
click at [201, 629] on div "A1.5 actv 5" at bounding box center [241, 639] width 172 height 20
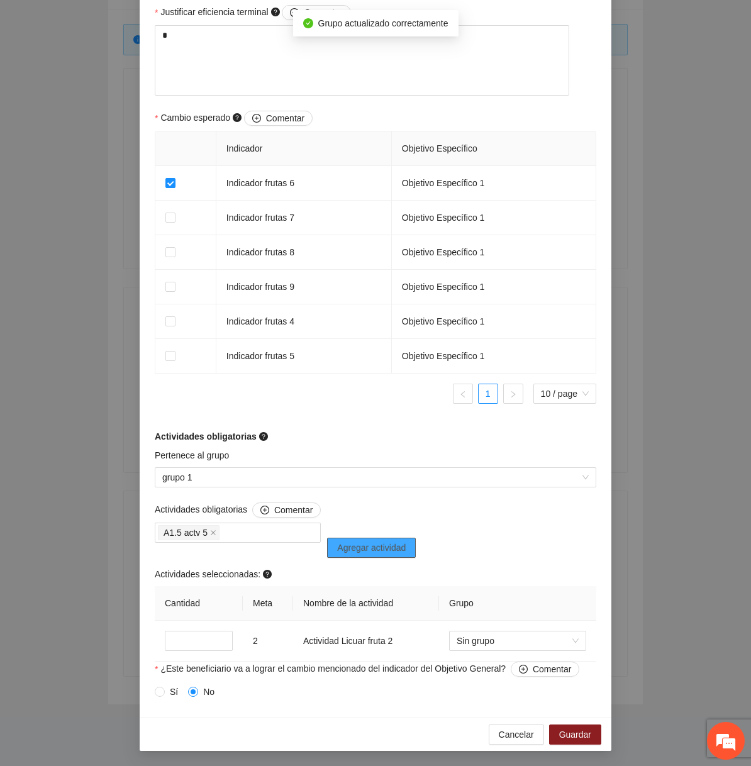
click at [406, 550] on span "Agregar actividad" at bounding box center [371, 548] width 69 height 14
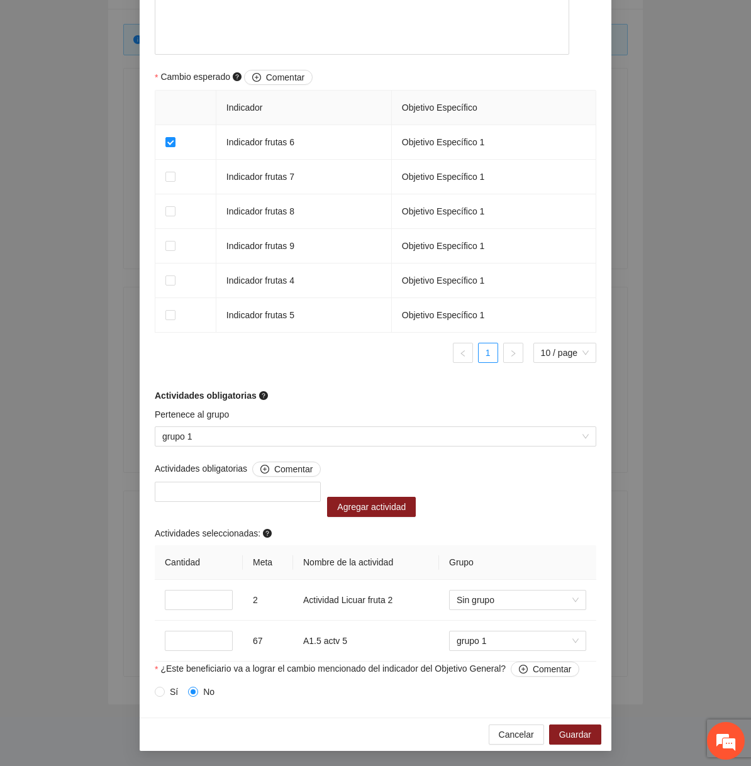
scroll to position [746, 0]
click at [513, 732] on span "Cancelar" at bounding box center [516, 735] width 35 height 14
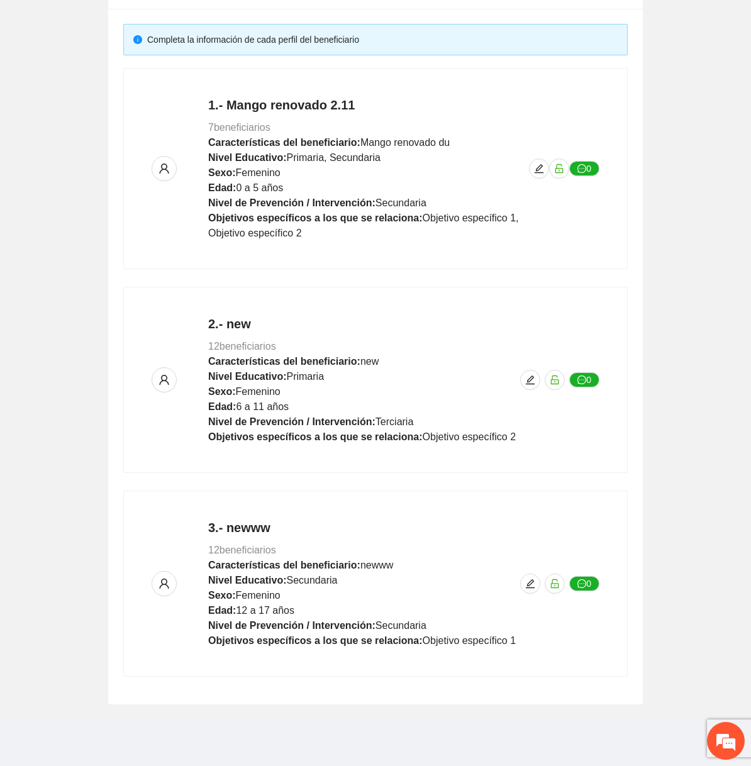
scroll to position [563, 0]
click at [534, 587] on icon "edit" at bounding box center [530, 584] width 10 height 10
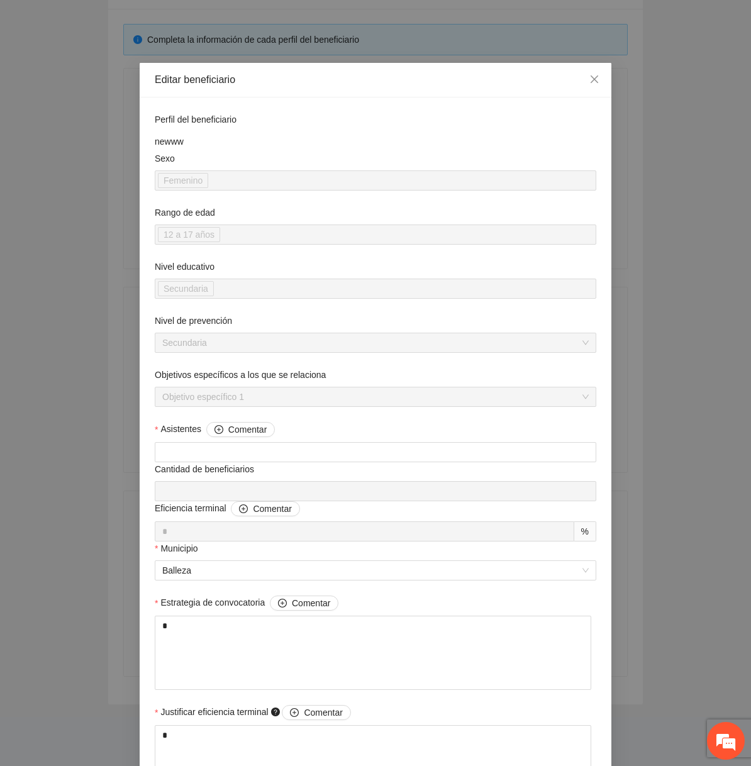
scroll to position [705, 0]
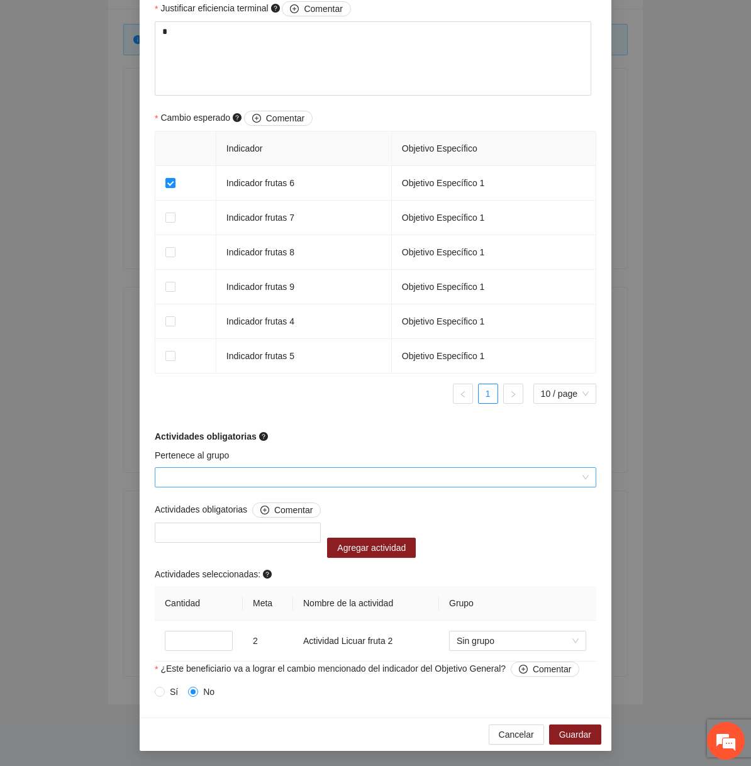
click at [269, 477] on input "Pertenece al grupo" at bounding box center [371, 477] width 418 height 19
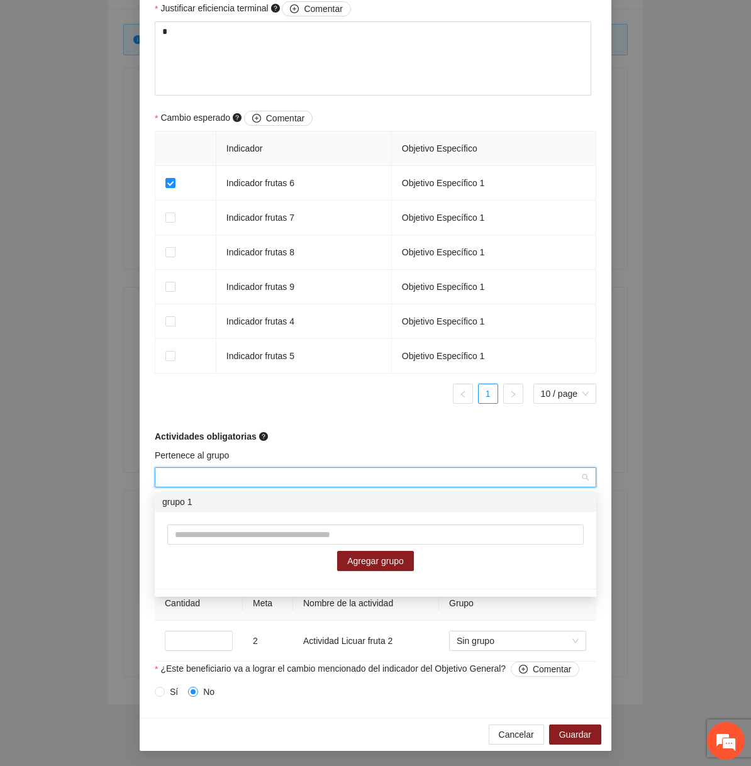
click at [225, 500] on div "grupo 1" at bounding box center [375, 502] width 427 height 14
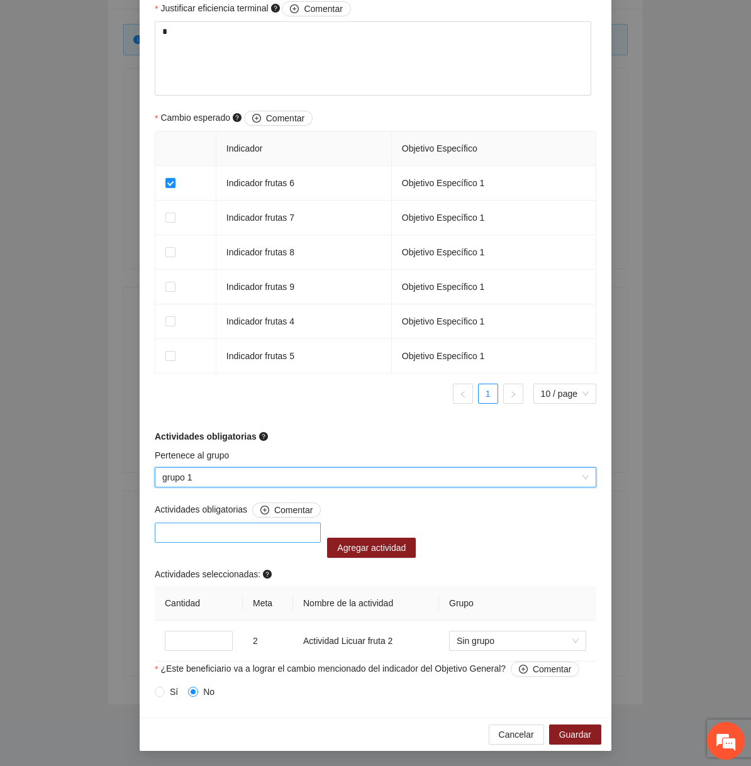
click at [215, 542] on div at bounding box center [238, 533] width 166 height 20
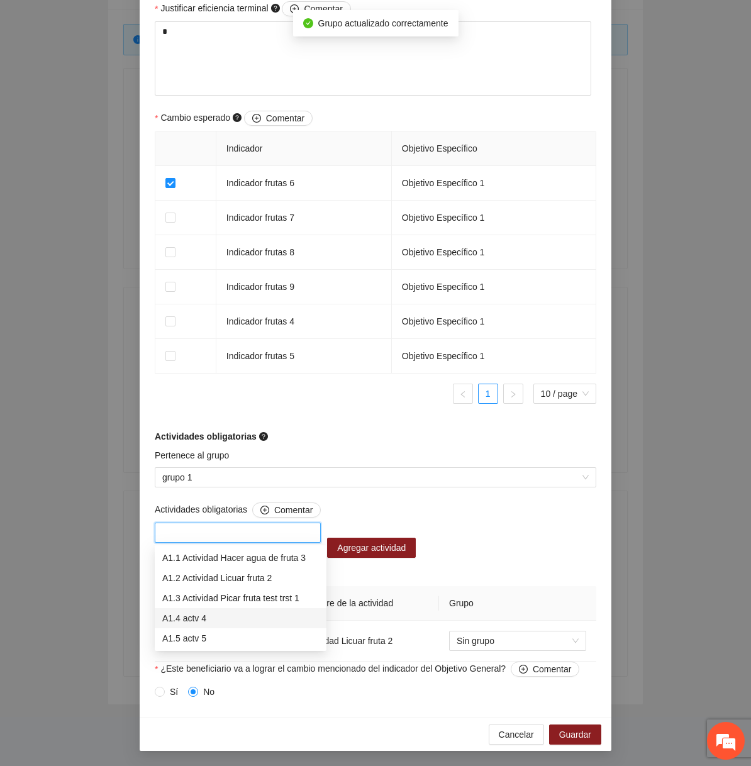
click at [219, 627] on div "A1.4 actv 4" at bounding box center [241, 618] width 172 height 20
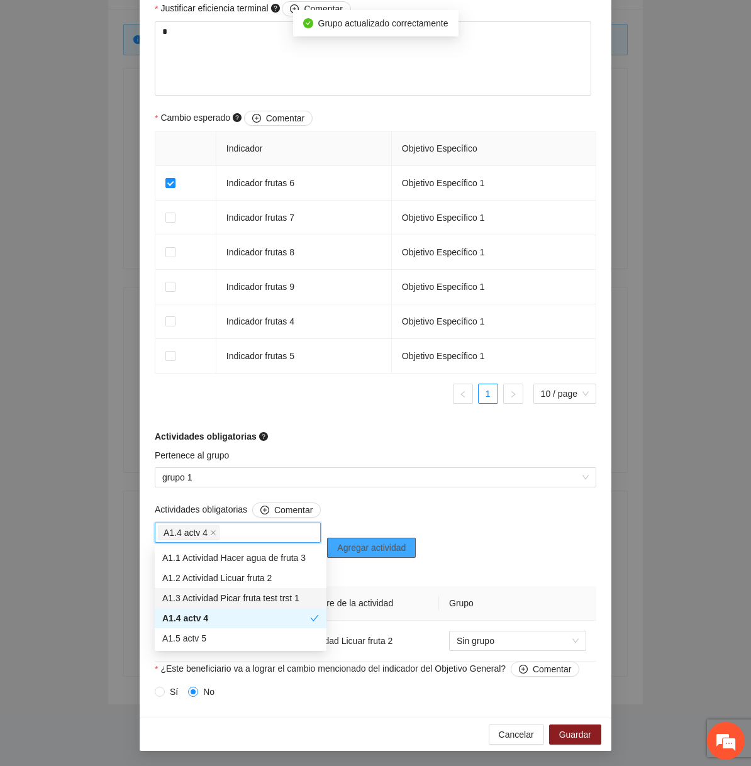
click at [399, 556] on button "Agregar actividad" at bounding box center [371, 548] width 89 height 20
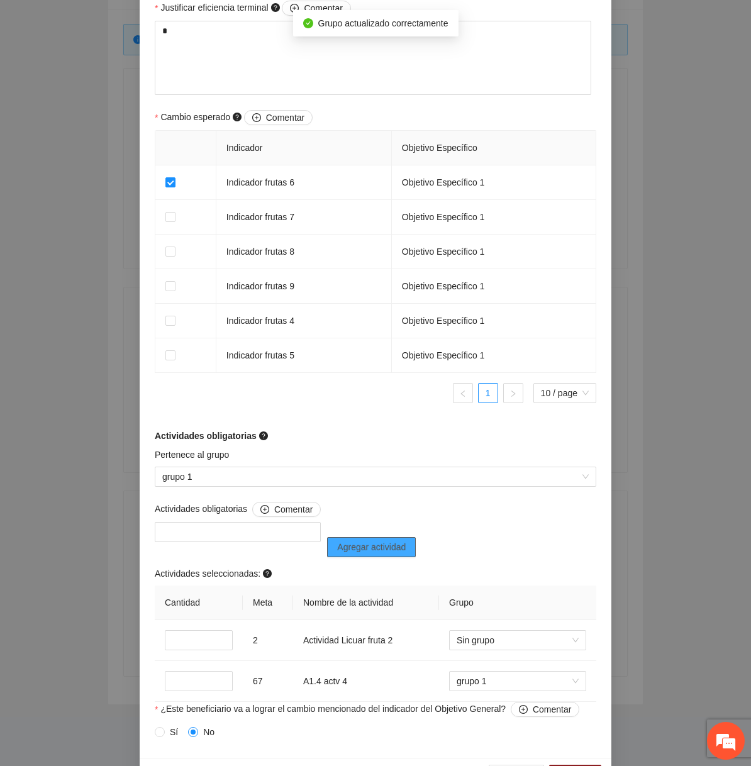
scroll to position [746, 0]
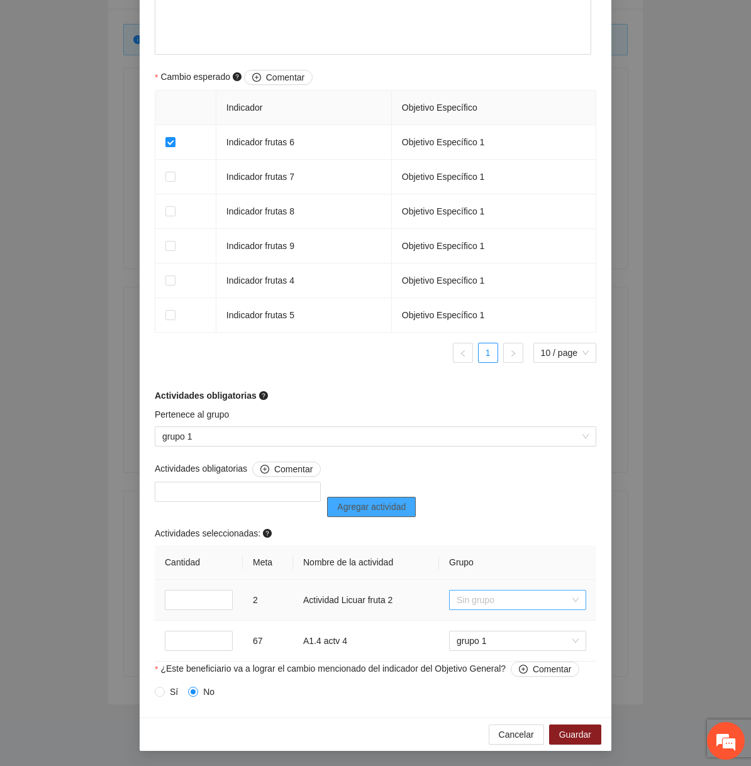
click at [504, 607] on span "Sin grupo" at bounding box center [518, 600] width 122 height 19
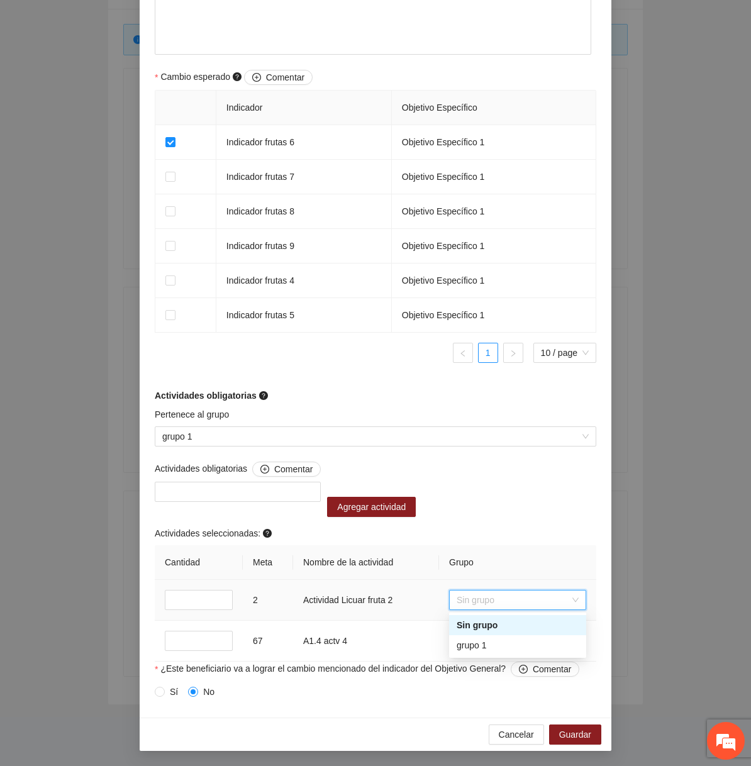
click at [488, 642] on div "grupo 1" at bounding box center [518, 646] width 122 height 14
click at [187, 647] on input "*" at bounding box center [199, 641] width 68 height 20
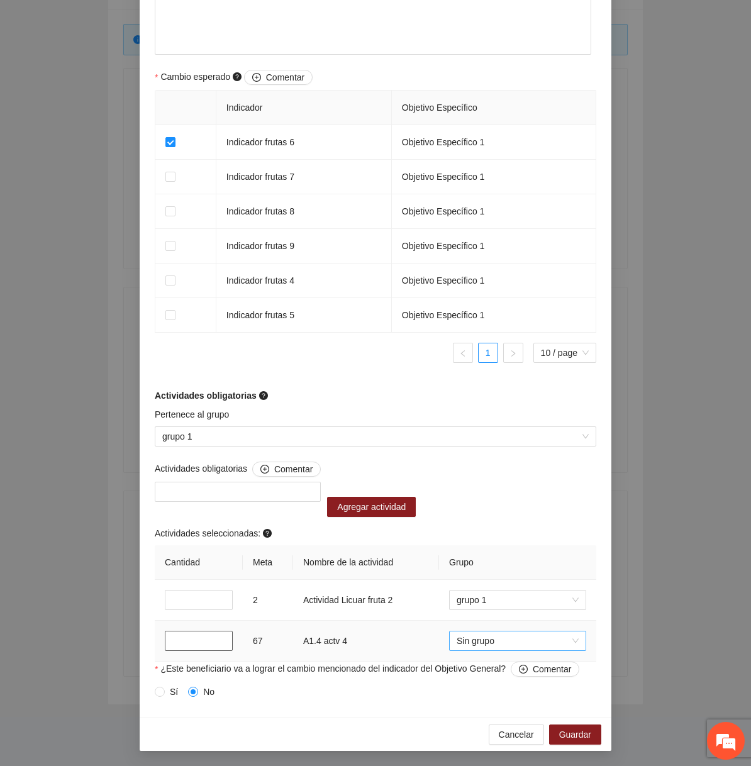
click at [479, 641] on span "Sin grupo" at bounding box center [518, 641] width 122 height 19
type input "*"
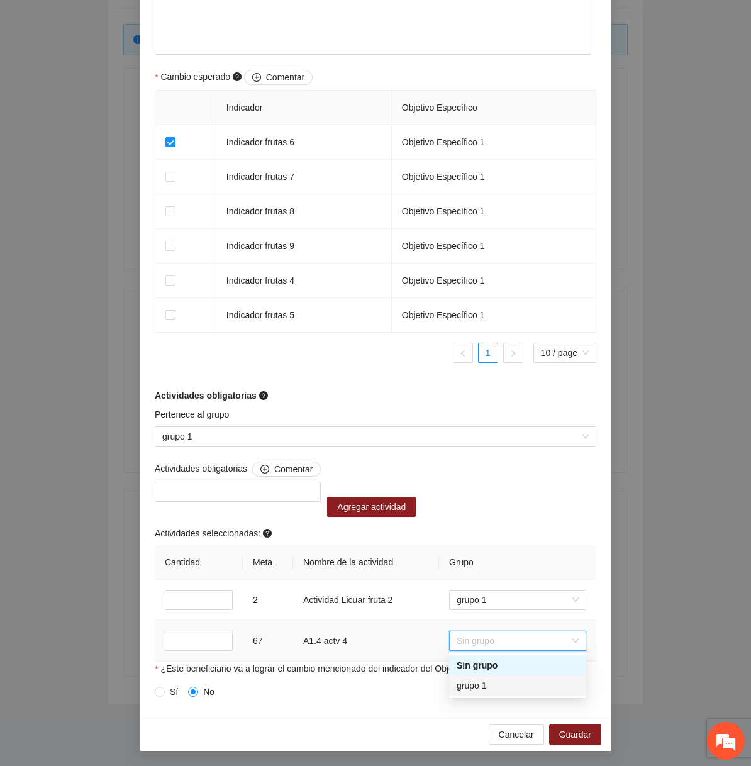
click at [491, 687] on div "grupo 1" at bounding box center [518, 686] width 122 height 14
click at [505, 536] on div "Actividades seleccionadas:" at bounding box center [376, 536] width 442 height 19
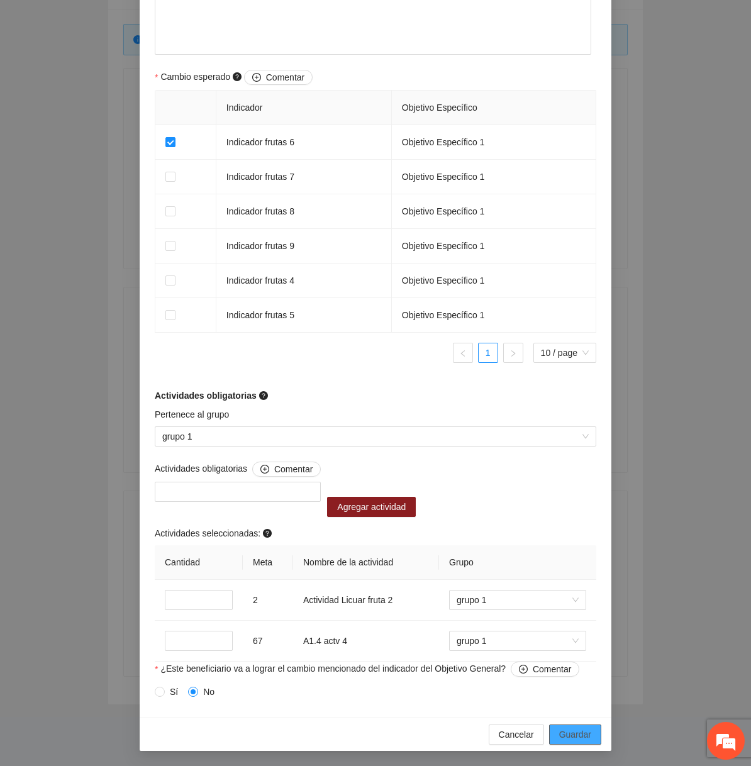
click at [566, 725] on button "Guardar" at bounding box center [575, 735] width 52 height 20
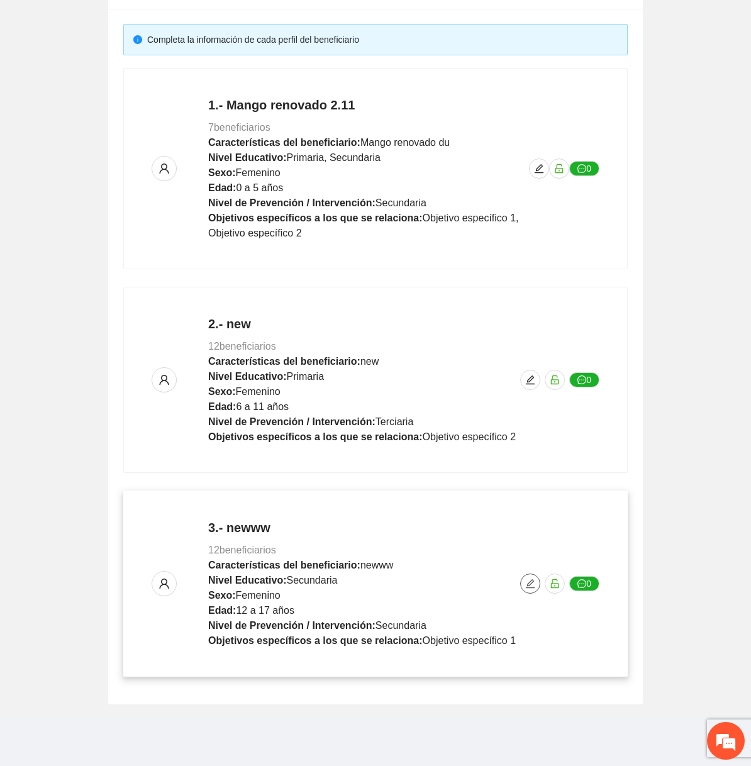
scroll to position [0, 0]
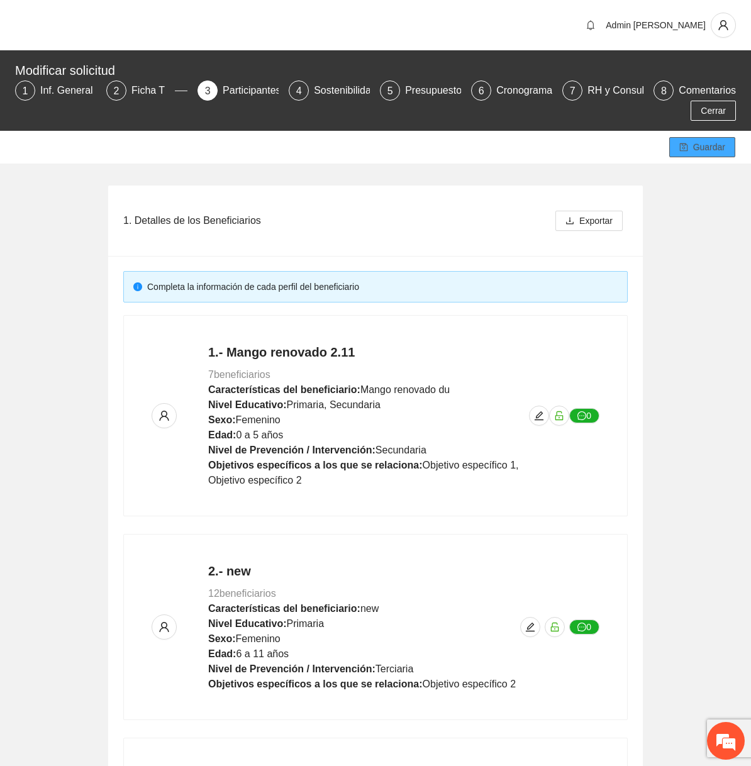
click at [702, 152] on span "Guardar" at bounding box center [709, 147] width 32 height 14
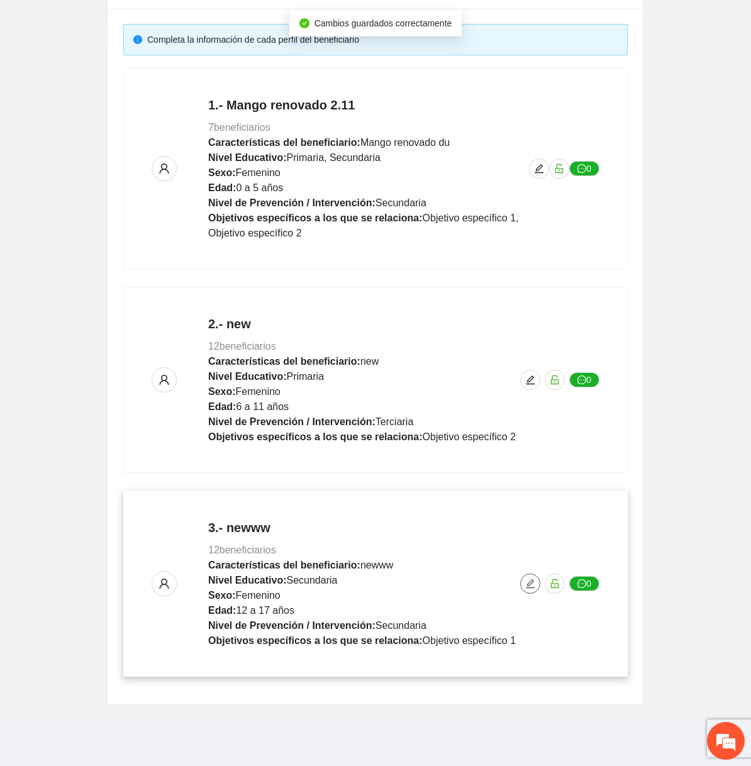
click at [529, 588] on button "button" at bounding box center [530, 584] width 20 height 20
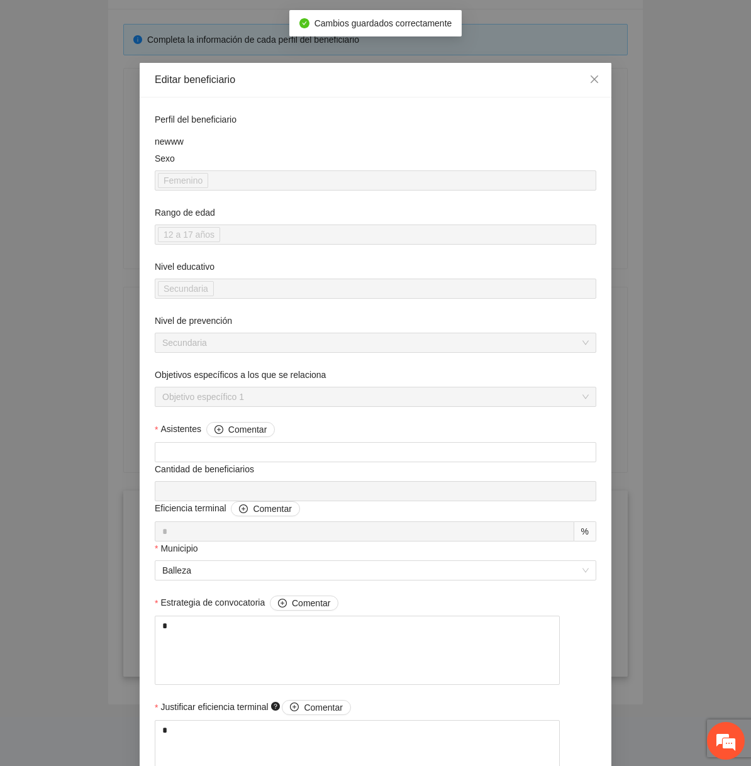
scroll to position [746, 0]
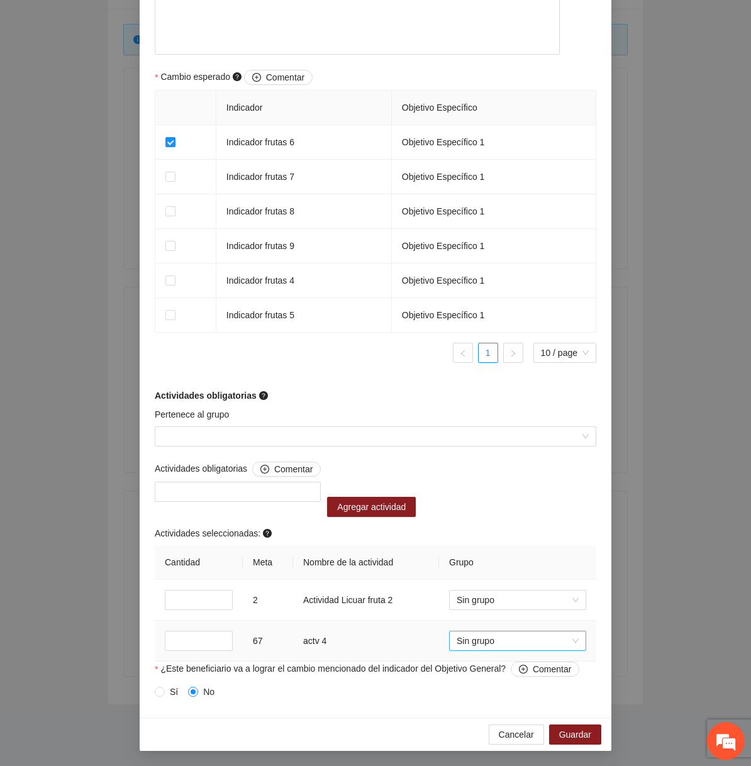
click at [517, 646] on span "Sin grupo" at bounding box center [518, 641] width 122 height 19
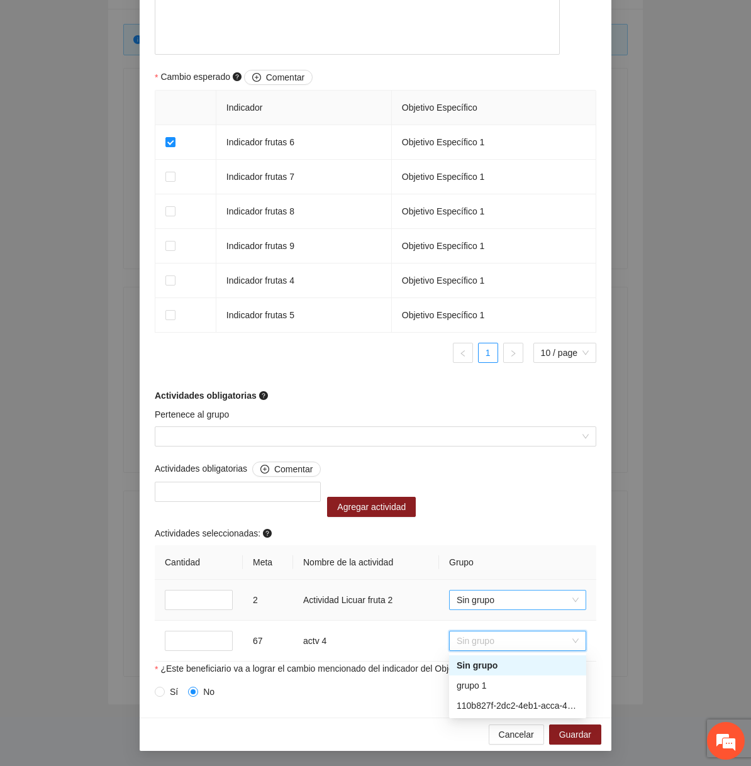
click at [510, 603] on span "Sin grupo" at bounding box center [518, 600] width 122 height 19
click at [524, 642] on span "Sin grupo" at bounding box center [518, 641] width 122 height 19
click at [506, 700] on div "110b827f-2dc2-4eb1-acca-480ee85b52d4" at bounding box center [518, 706] width 122 height 14
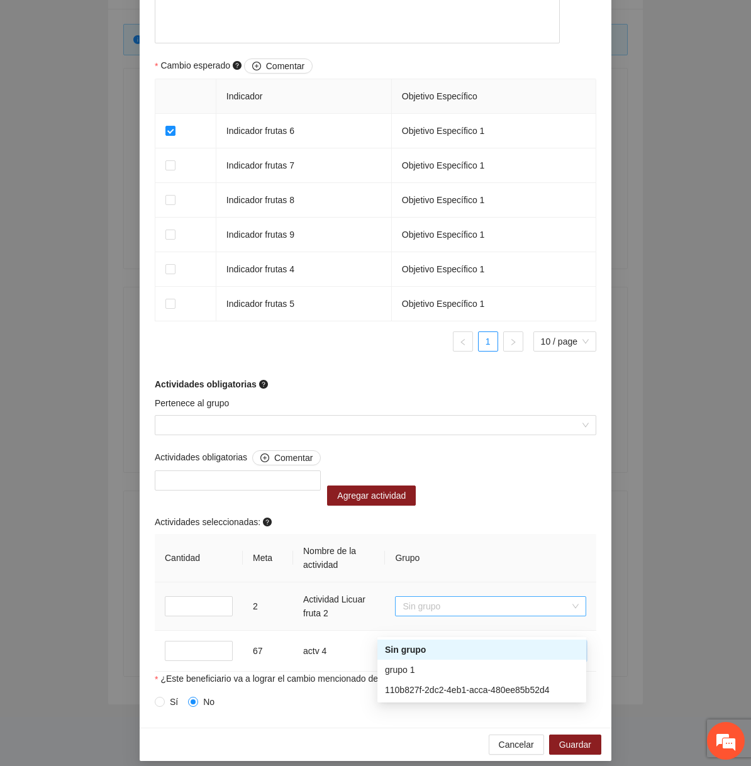
click at [488, 616] on span "Sin grupo" at bounding box center [491, 606] width 176 height 19
click at [468, 691] on div "110b827f-2dc2-4eb1-acca-480ee85b52d4" at bounding box center [482, 690] width 194 height 14
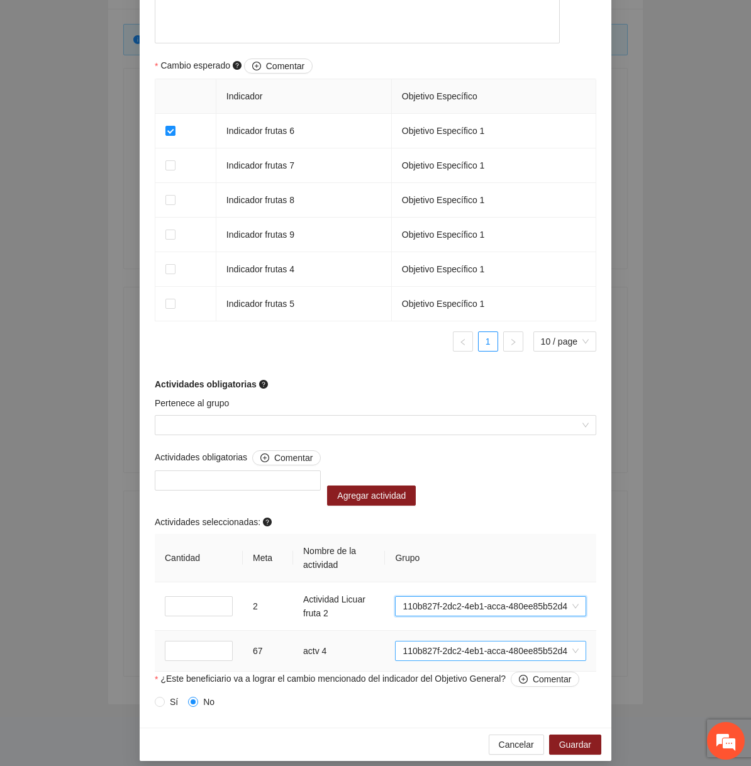
scroll to position [781, 0]
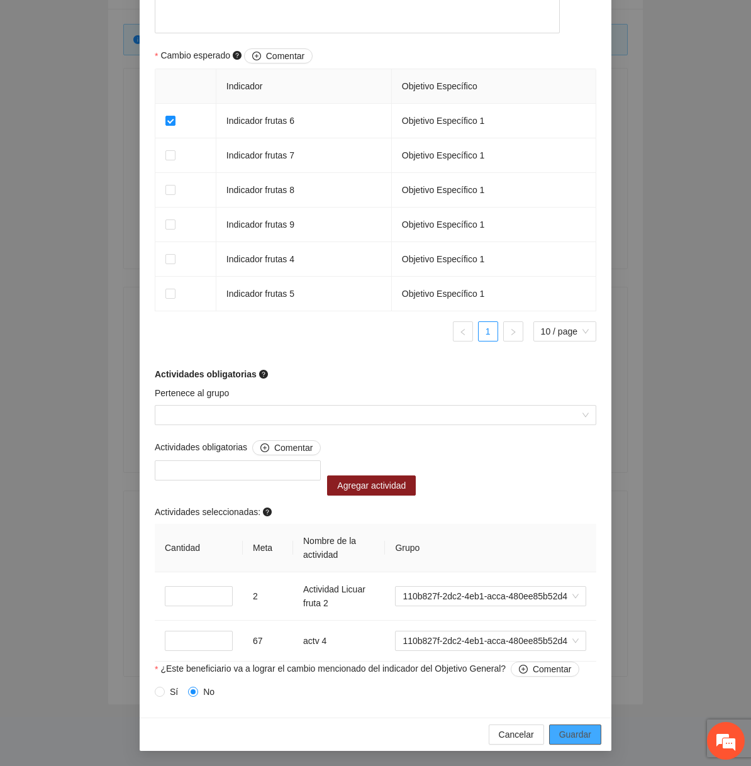
click at [585, 733] on span "Guardar" at bounding box center [575, 735] width 32 height 14
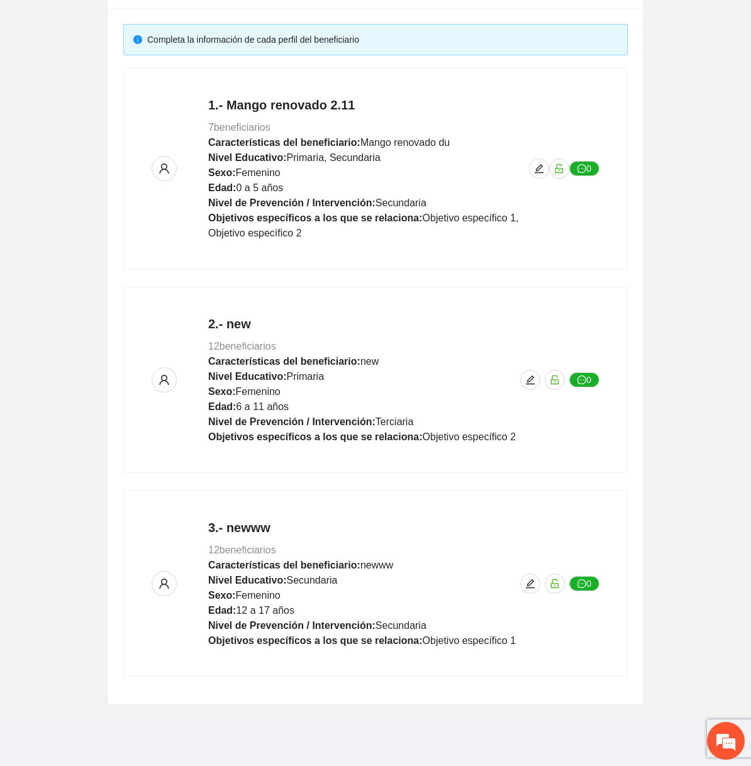
scroll to position [563, 0]
click at [525, 595] on div "3.- newww 12 beneficiarios Características del beneficiario: newww Nivel Educat…" at bounding box center [376, 584] width 448 height 130
click at [527, 588] on button "button" at bounding box center [530, 584] width 20 height 20
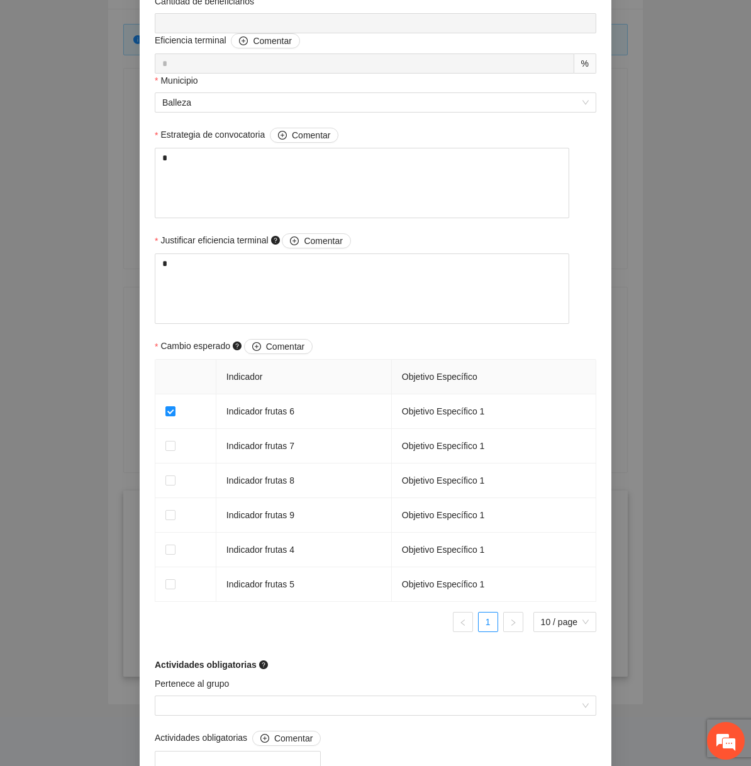
scroll to position [781, 0]
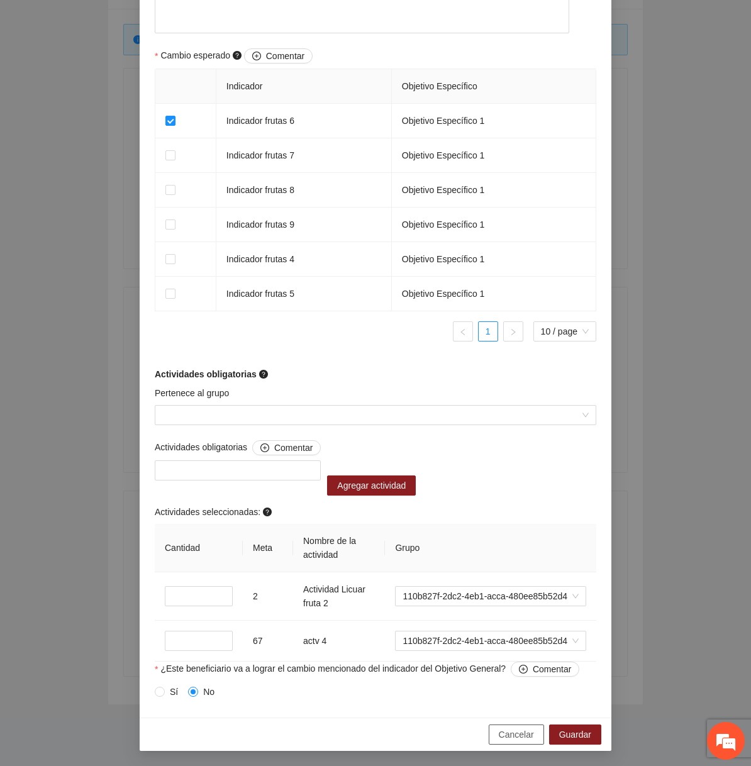
click at [503, 743] on button "Cancelar" at bounding box center [516, 735] width 55 height 20
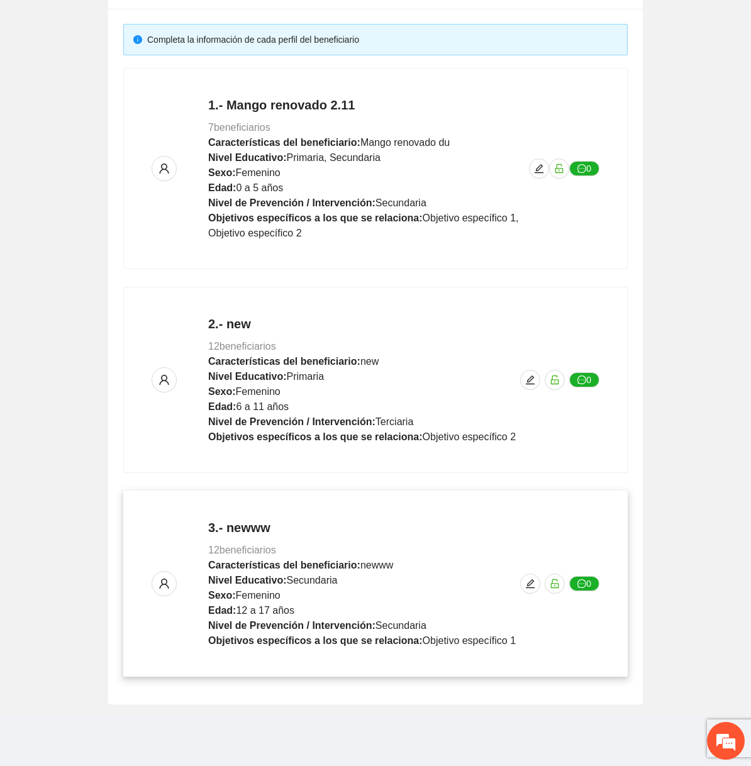
click at [524, 593] on div "3.- newww 12 beneficiarios Características del beneficiario: newww Nivel Educat…" at bounding box center [376, 584] width 448 height 130
click at [531, 584] on icon "edit" at bounding box center [530, 584] width 10 height 10
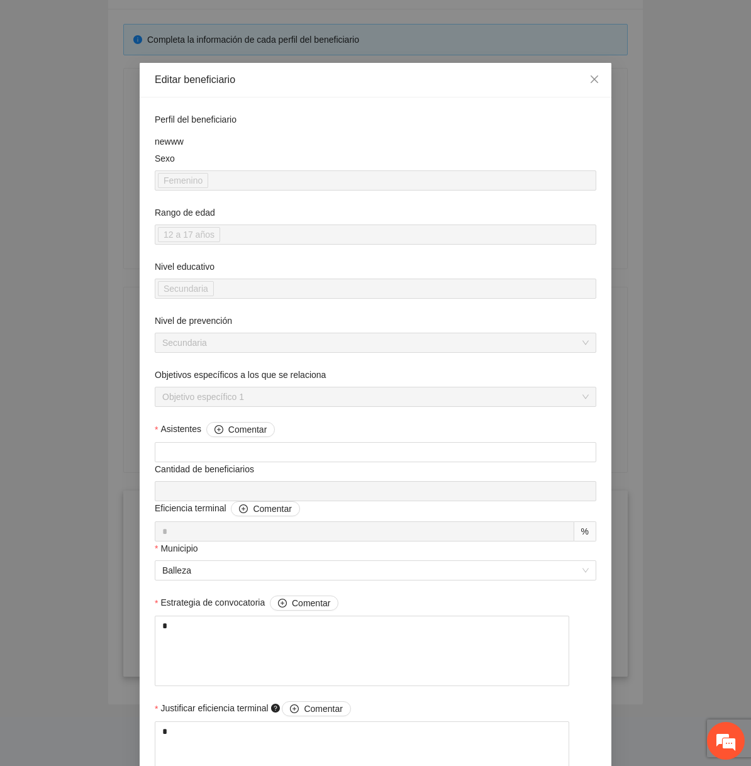
scroll to position [781, 0]
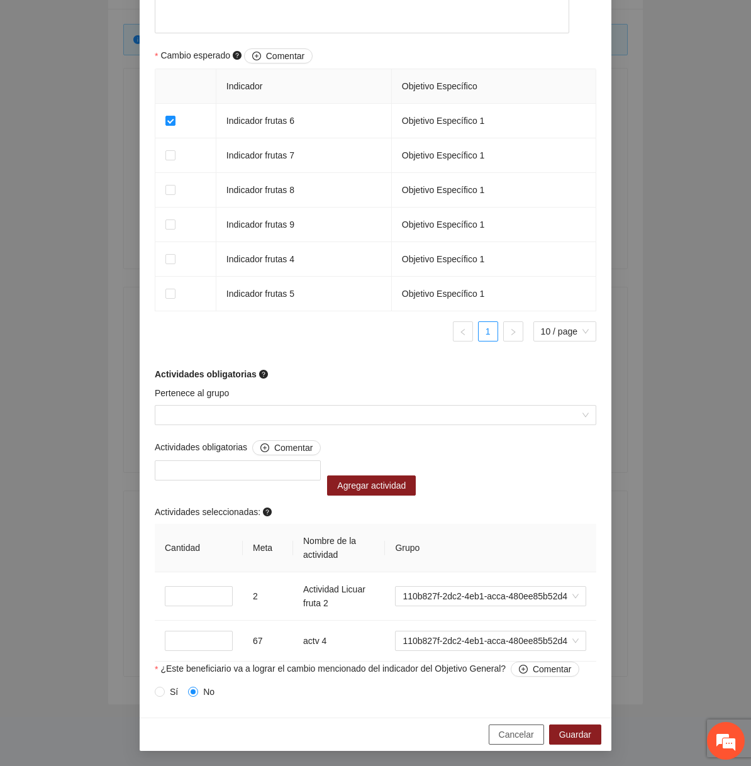
click at [506, 742] on button "Cancelar" at bounding box center [516, 735] width 55 height 20
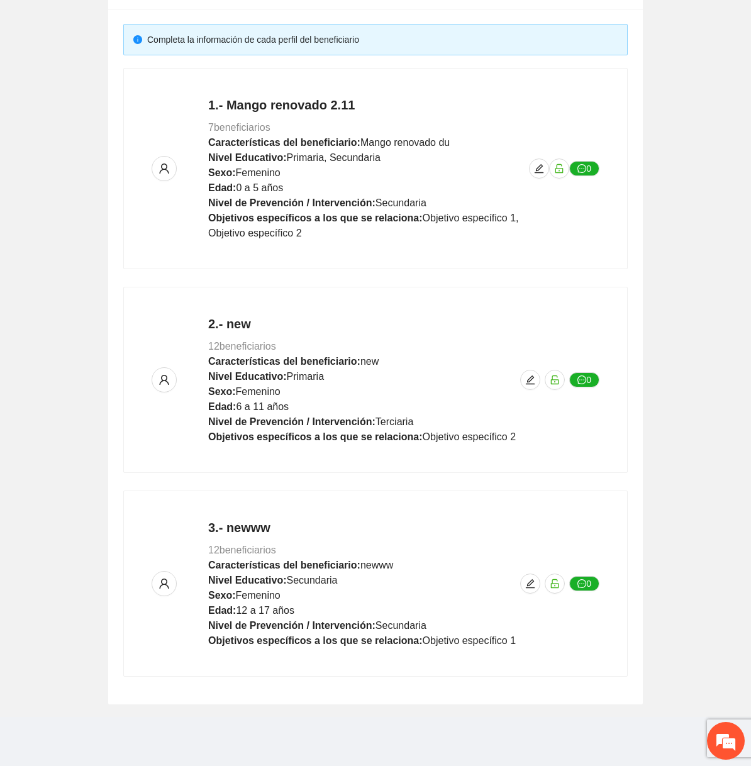
scroll to position [563, 0]
click at [538, 162] on button "button" at bounding box center [539, 169] width 20 height 20
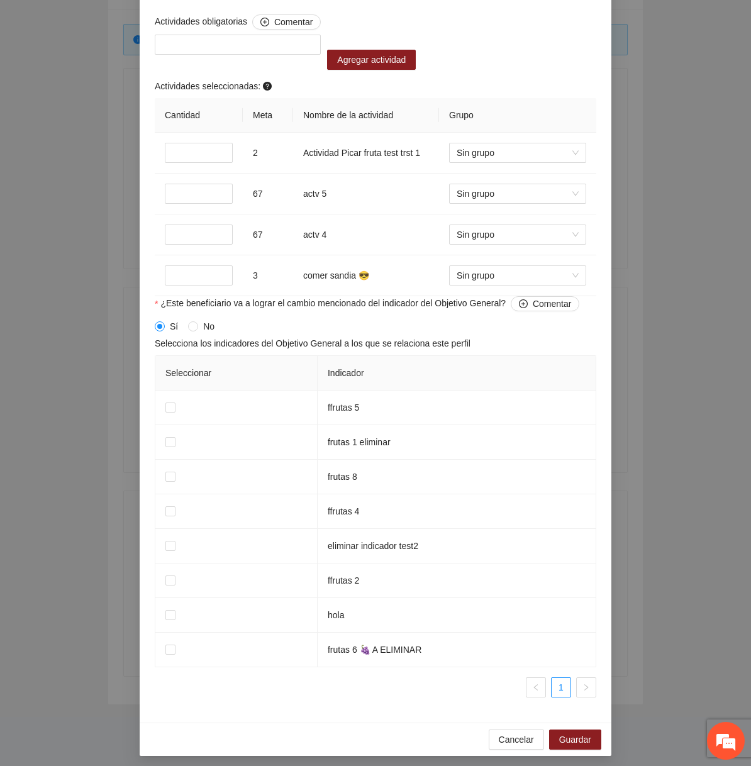
scroll to position [1232, 0]
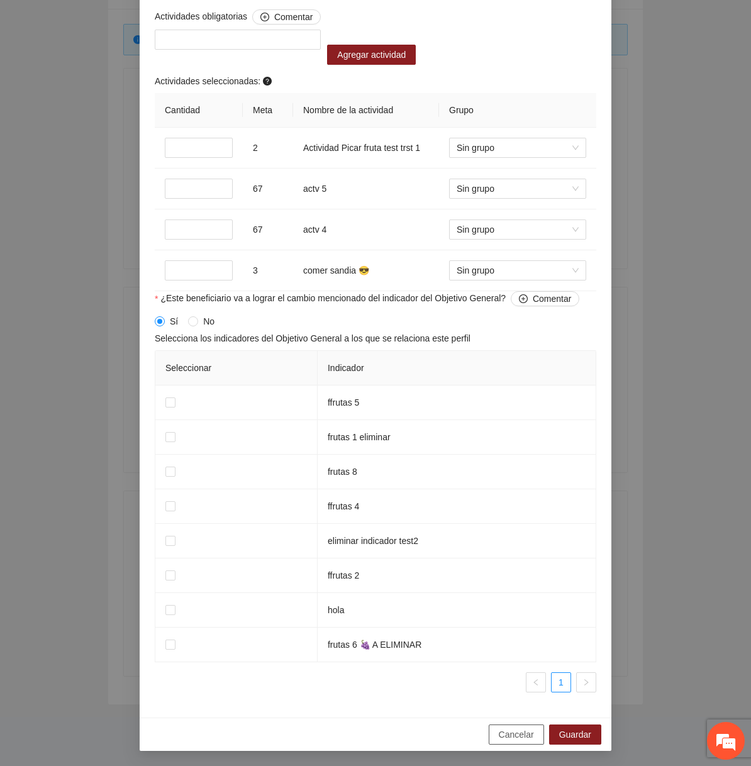
click at [522, 737] on span "Cancelar" at bounding box center [516, 735] width 35 height 14
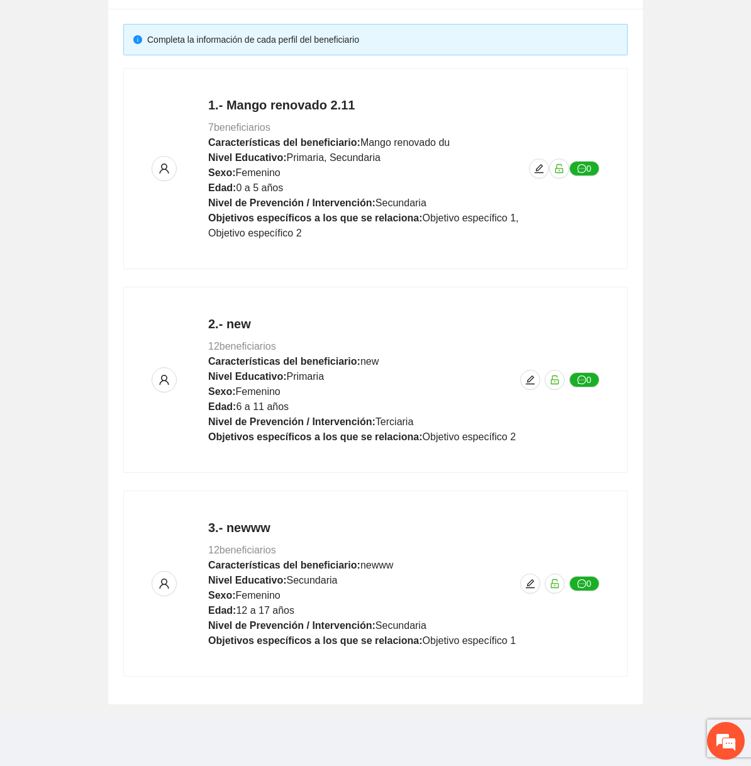
scroll to position [721, 0]
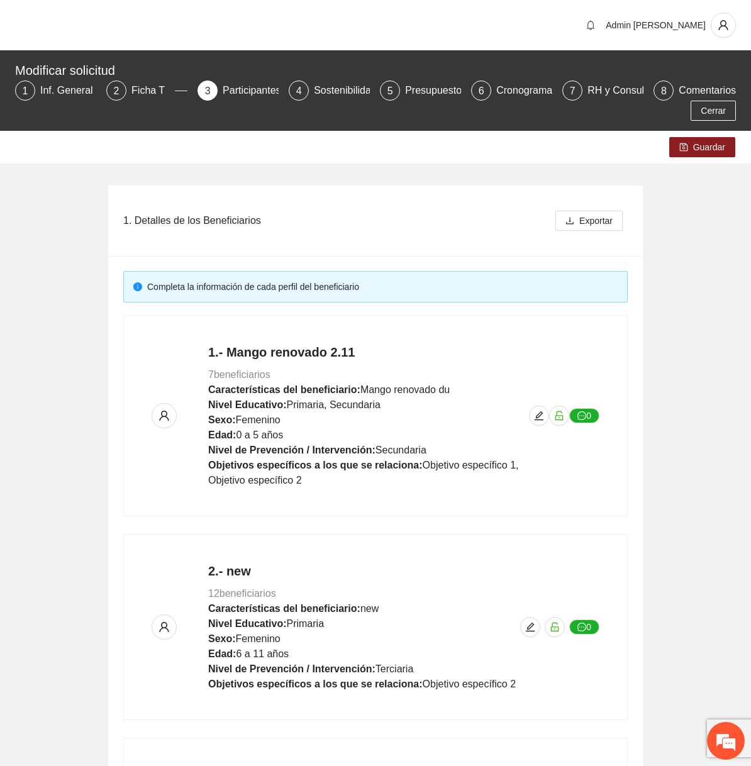
scroll to position [247, 0]
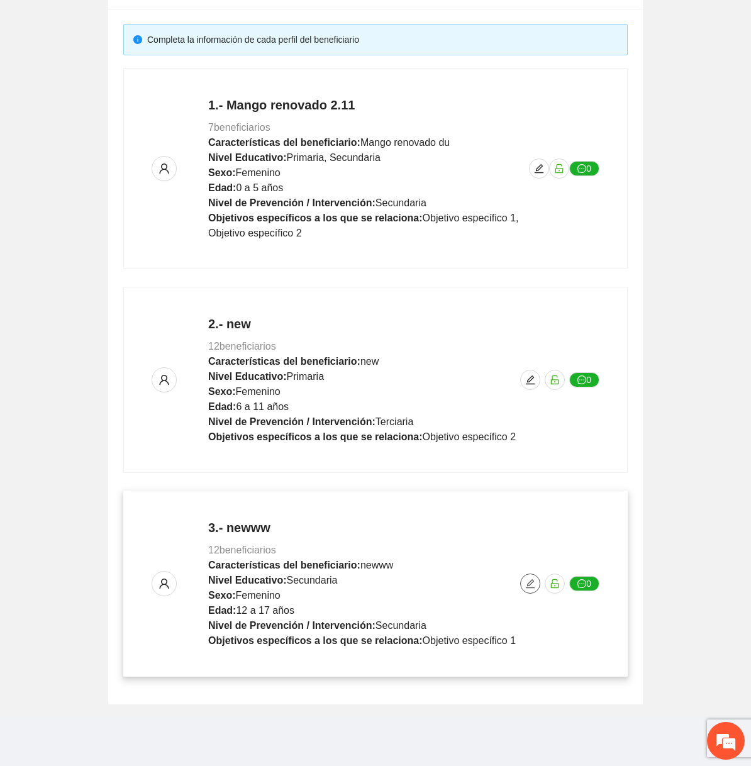
click at [534, 586] on icon "edit" at bounding box center [530, 584] width 10 height 10
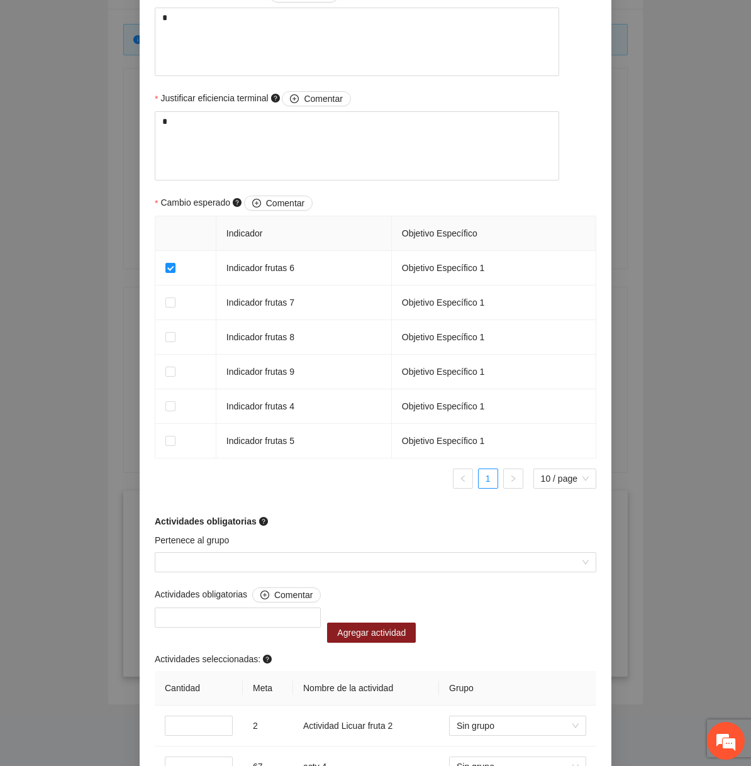
scroll to position [746, 0]
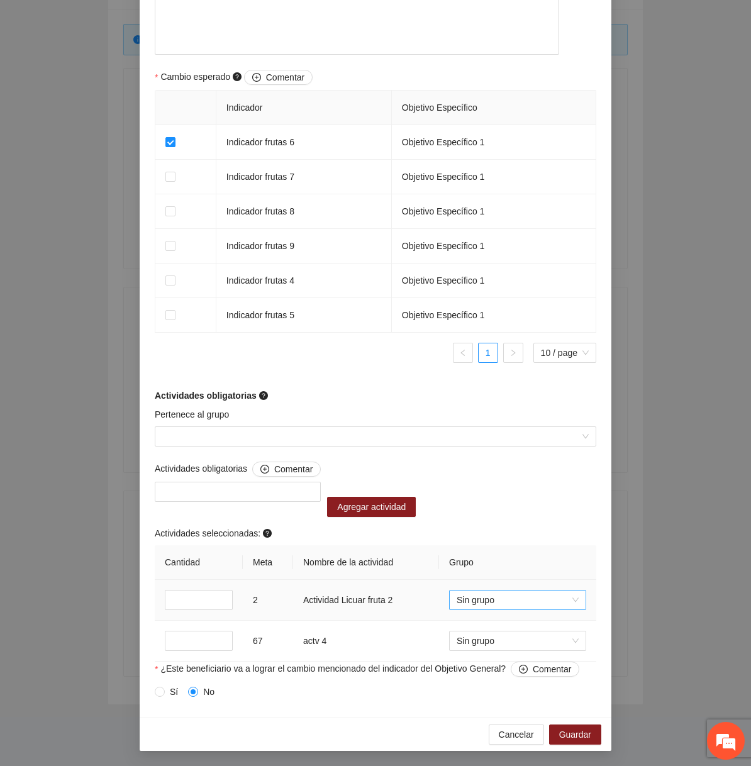
click at [523, 605] on span "Sin grupo" at bounding box center [518, 600] width 122 height 19
click at [494, 637] on div "grupo 1" at bounding box center [517, 645] width 137 height 20
click at [494, 637] on span "Sin grupo" at bounding box center [518, 641] width 122 height 19
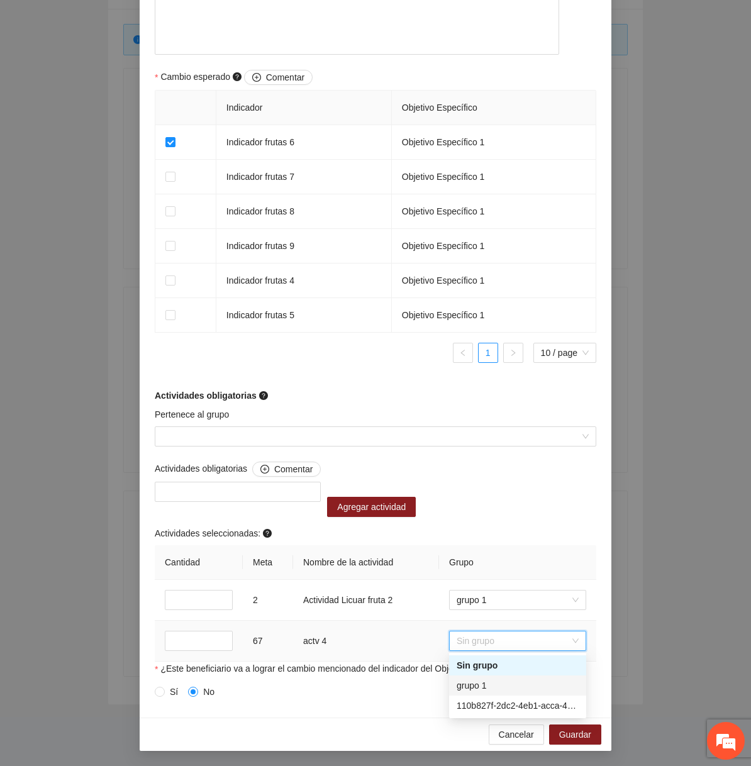
click at [483, 685] on div "grupo 1" at bounding box center [518, 686] width 122 height 14
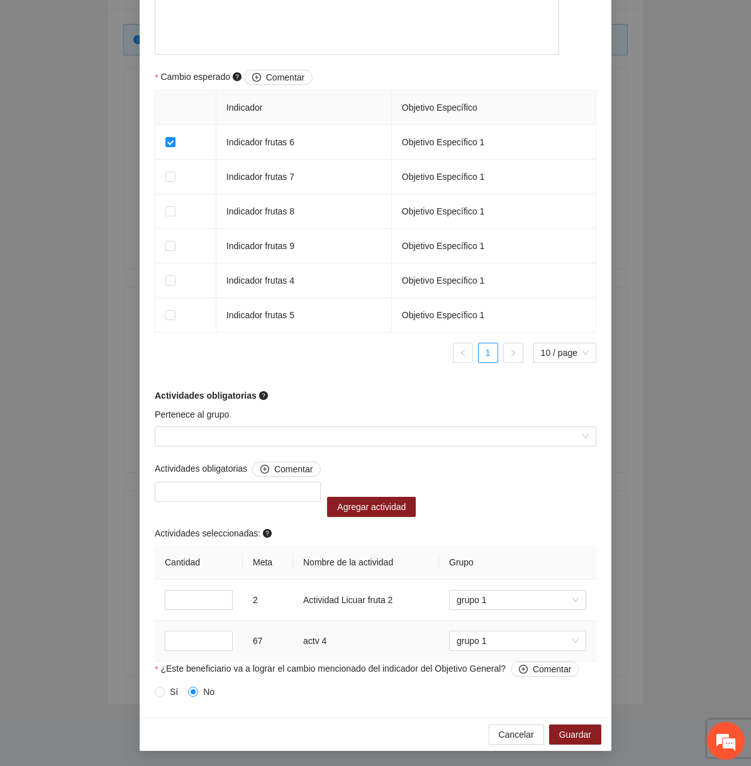
click at [397, 626] on td "actv 4" at bounding box center [366, 641] width 146 height 41
click at [586, 739] on span "Guardar" at bounding box center [575, 735] width 32 height 14
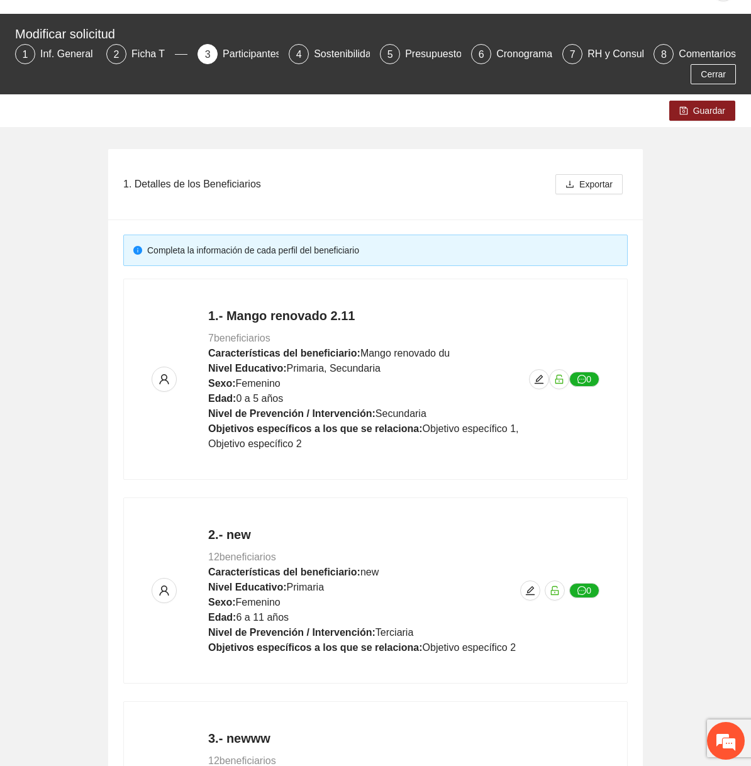
scroll to position [0, 0]
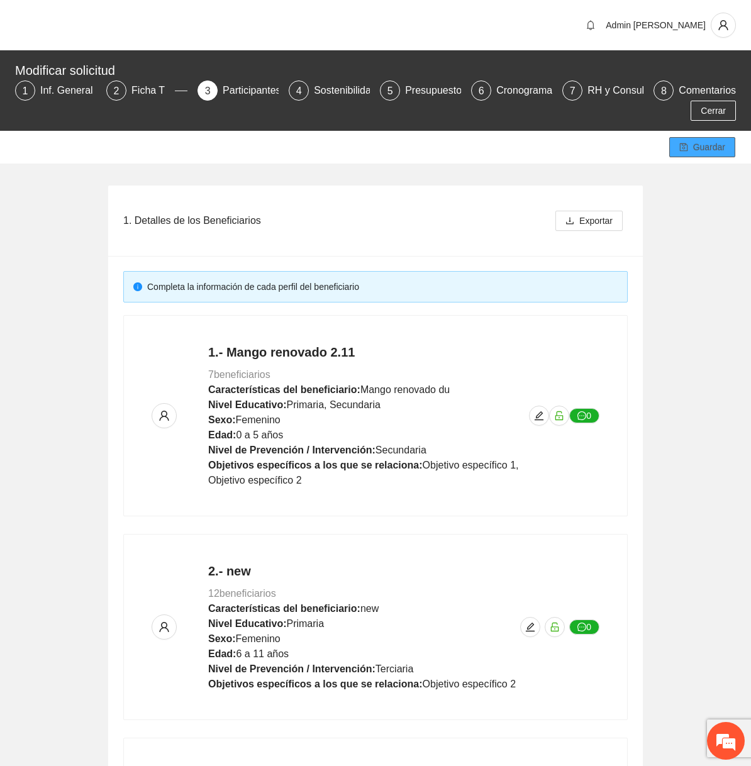
click at [719, 147] on span "Guardar" at bounding box center [709, 147] width 32 height 14
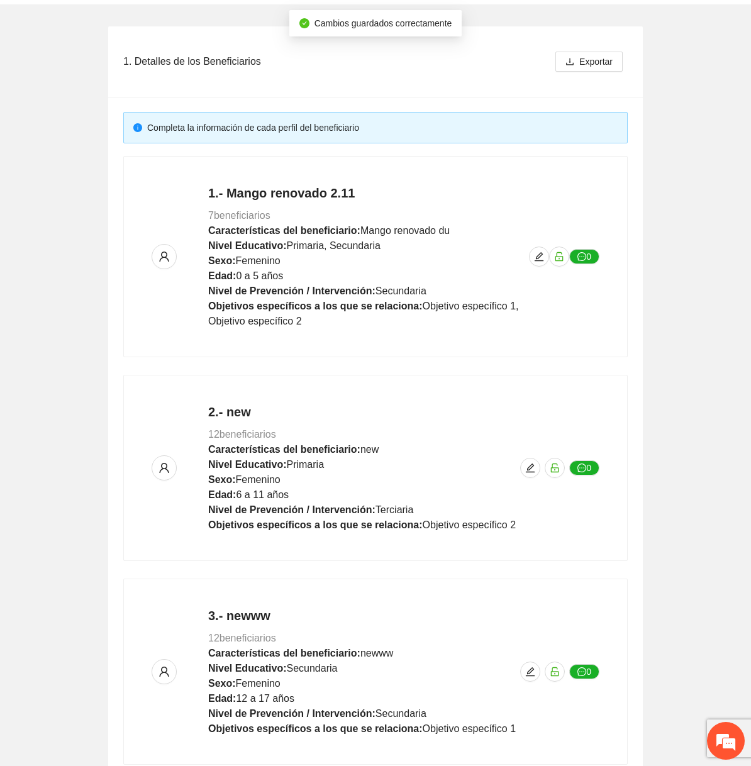
scroll to position [247, 0]
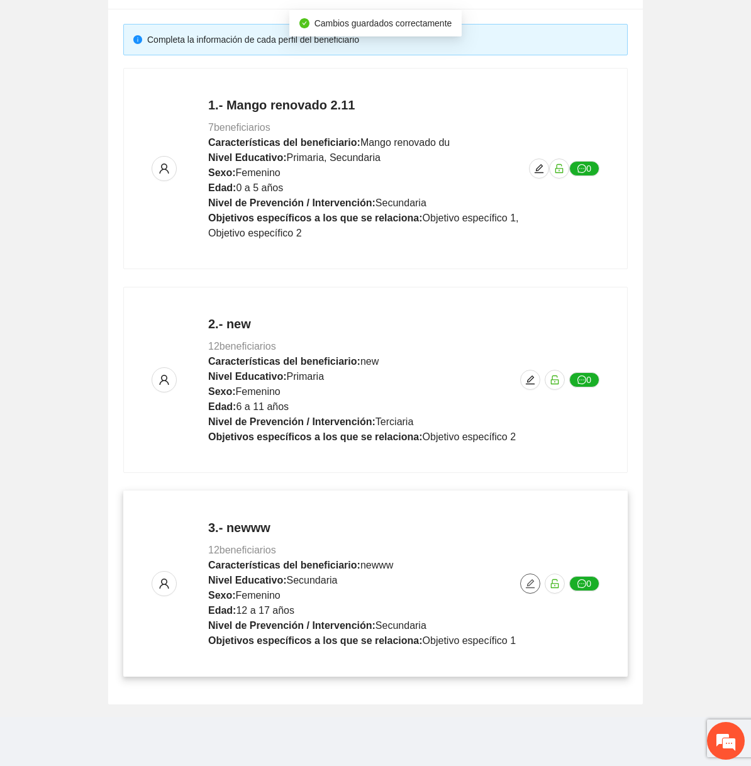
click at [531, 585] on icon "edit" at bounding box center [530, 584] width 10 height 10
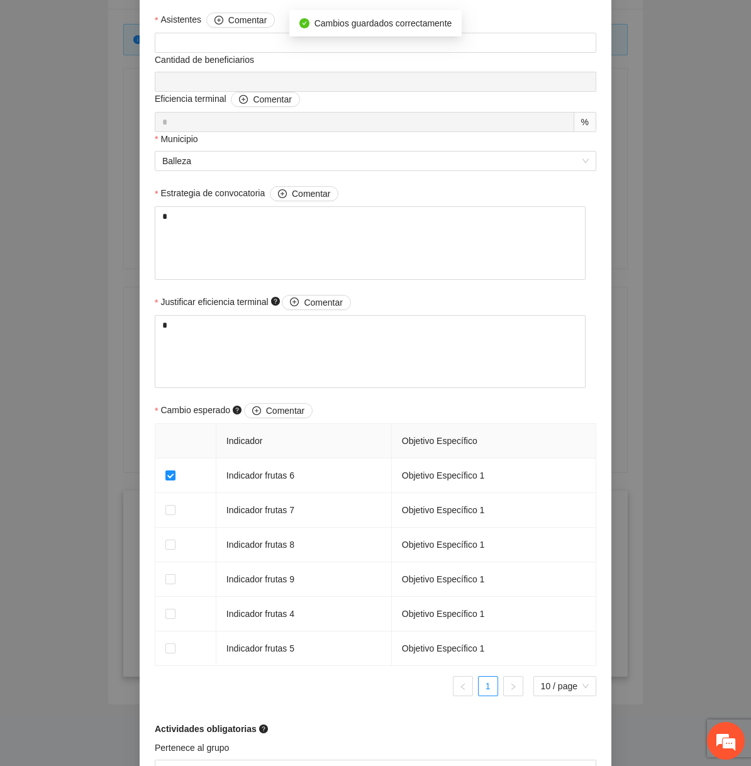
scroll to position [746, 0]
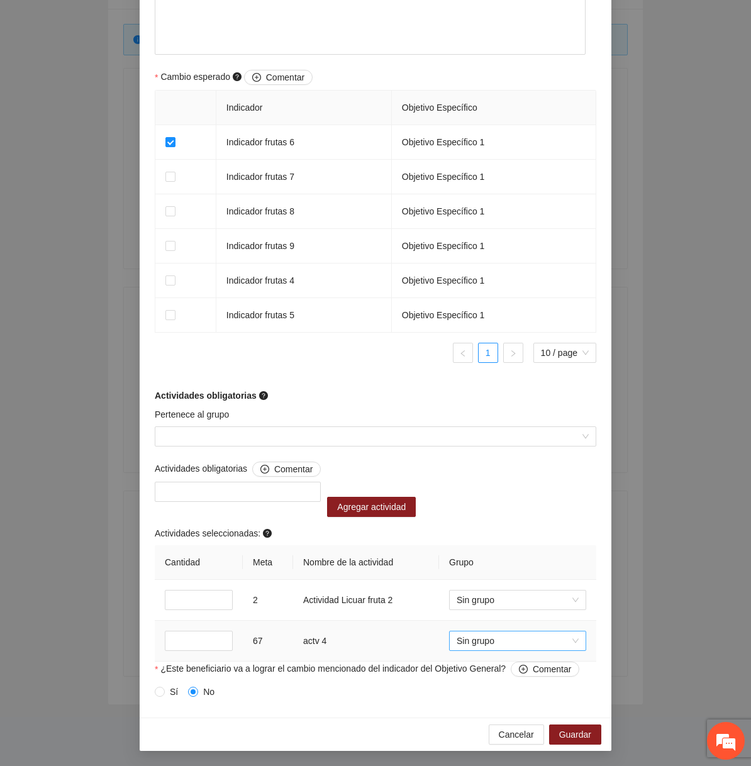
click at [517, 642] on span "Sin grupo" at bounding box center [518, 641] width 122 height 19
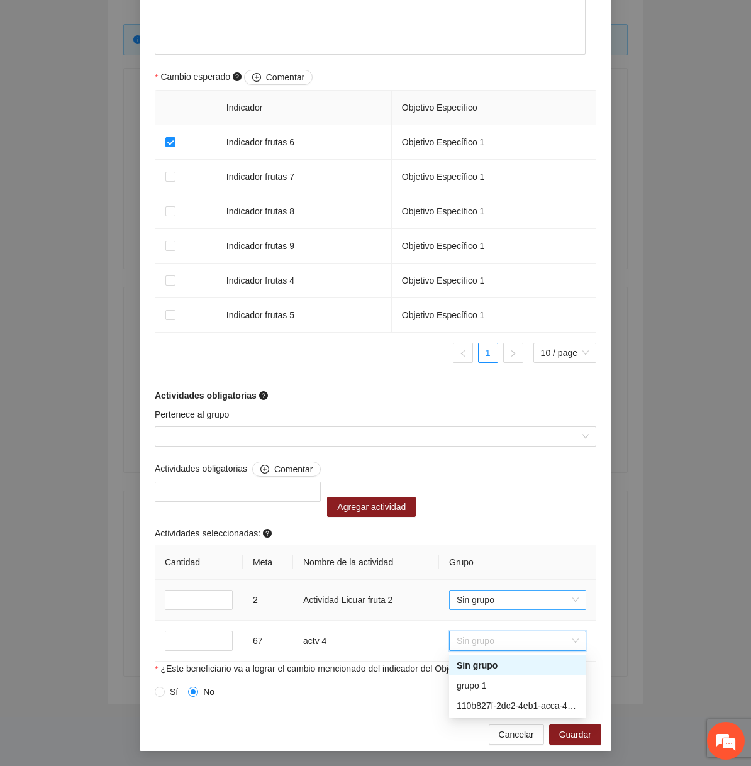
click at [552, 595] on span "Sin grupo" at bounding box center [518, 600] width 122 height 19
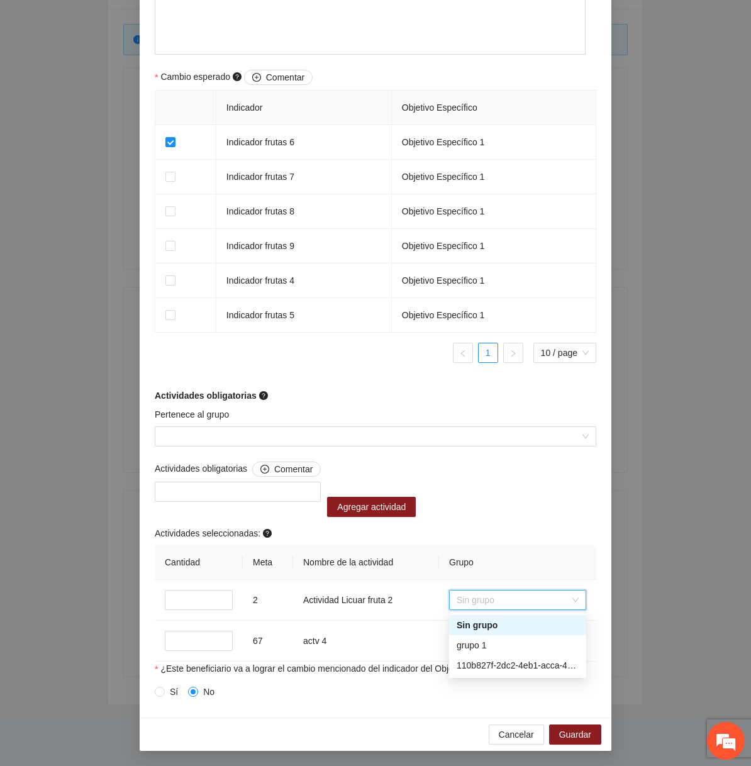
click at [632, 576] on div "Editar beneficiario Perfil del beneficiario newww Sexo Femenino Rango de edad 1…" at bounding box center [375, 383] width 751 height 766
click at [500, 607] on span "Sin grupo" at bounding box center [518, 600] width 122 height 19
click at [497, 654] on div "grupo 1" at bounding box center [517, 645] width 137 height 20
click at [512, 716] on div "Perfil del beneficiario newww Sexo Femenino Rango de edad 12 a 17 años Nivel ed…" at bounding box center [376, 35] width 472 height 1363
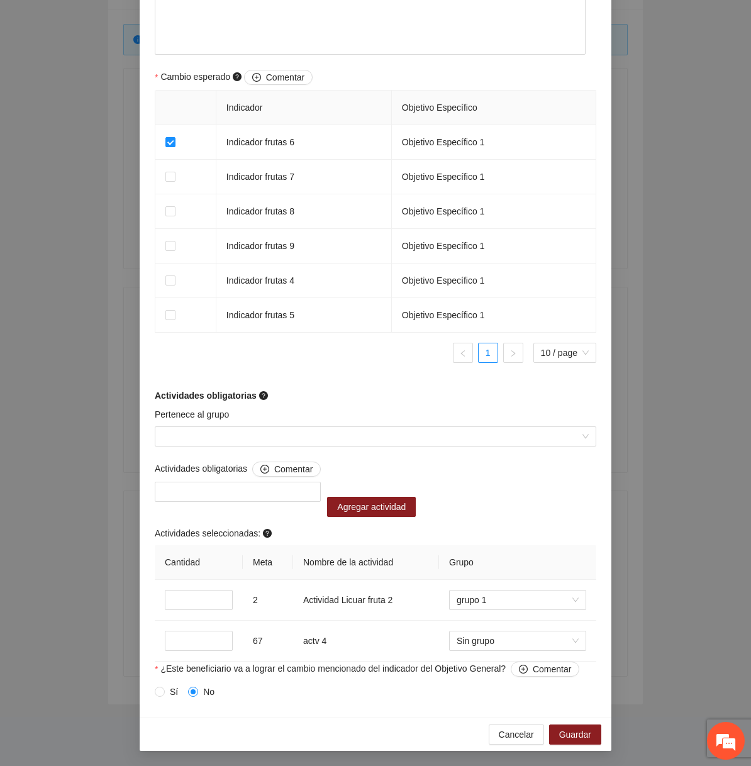
click at [512, 724] on div "Cancelar Guardar" at bounding box center [376, 734] width 472 height 33
click at [512, 736] on span "Cancelar" at bounding box center [516, 735] width 35 height 14
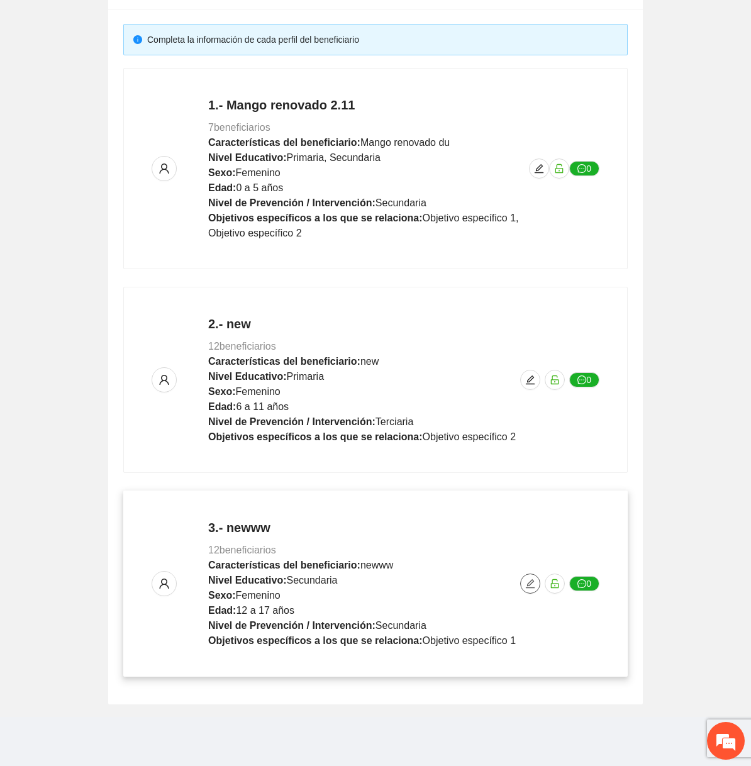
click at [535, 581] on icon "edit" at bounding box center [530, 584] width 10 height 10
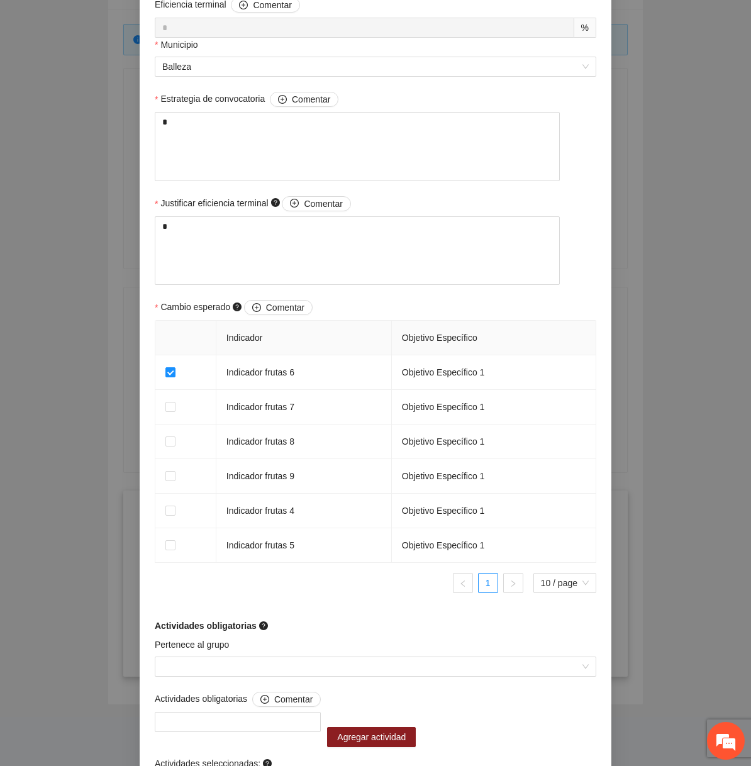
scroll to position [746, 0]
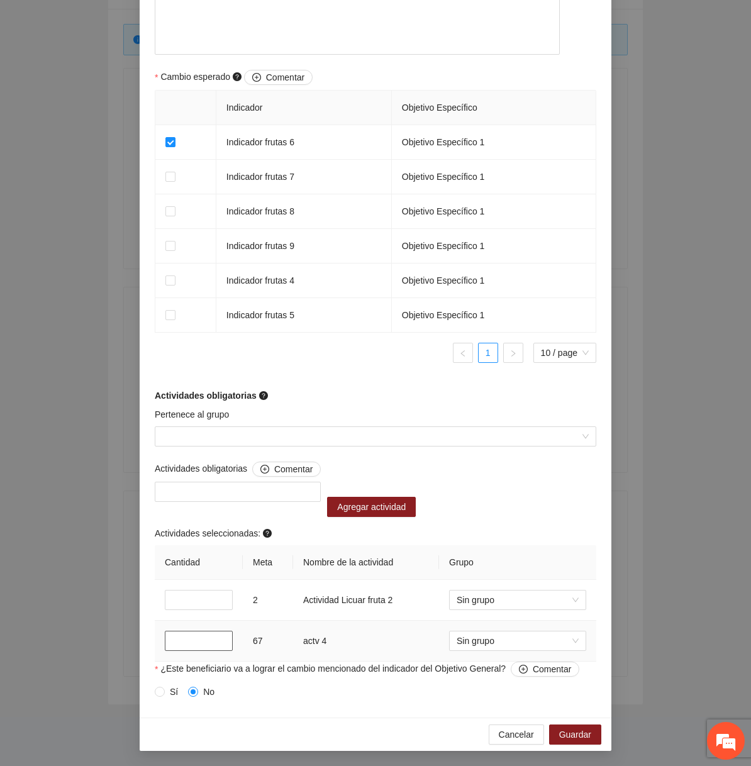
click at [172, 639] on input "*" at bounding box center [199, 641] width 68 height 20
click at [188, 634] on input "*" at bounding box center [199, 641] width 68 height 20
click at [473, 639] on span "Sin grupo" at bounding box center [518, 641] width 122 height 19
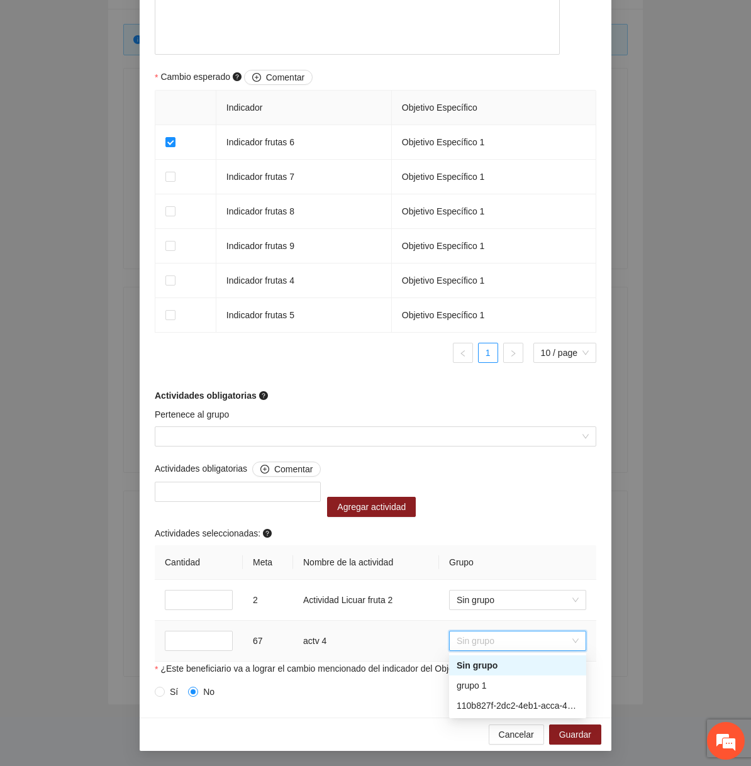
click at [473, 665] on div "Sin grupo" at bounding box center [518, 666] width 122 height 14
click at [475, 638] on span "Sin grupo" at bounding box center [518, 641] width 122 height 19
click at [474, 673] on div "Sin grupo" at bounding box center [517, 666] width 137 height 20
click at [475, 645] on span "Sin grupo" at bounding box center [518, 641] width 122 height 19
click at [476, 686] on div "grupo 1" at bounding box center [518, 686] width 122 height 14
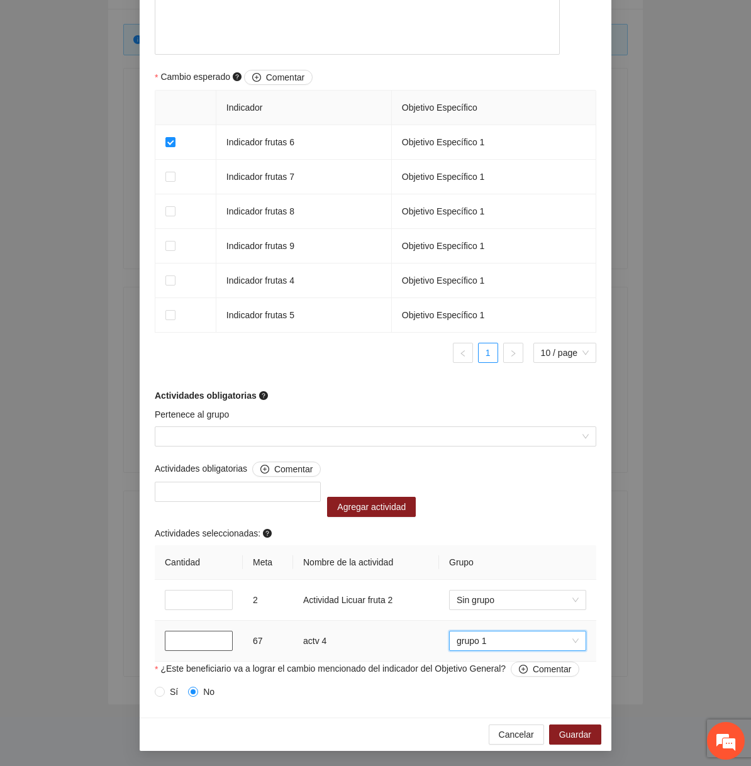
click at [183, 632] on input "**" at bounding box center [199, 641] width 68 height 20
type input "**"
click at [500, 724] on div "Cancelar Guardar" at bounding box center [376, 734] width 472 height 33
click at [508, 737] on span "Cancelar" at bounding box center [516, 735] width 35 height 14
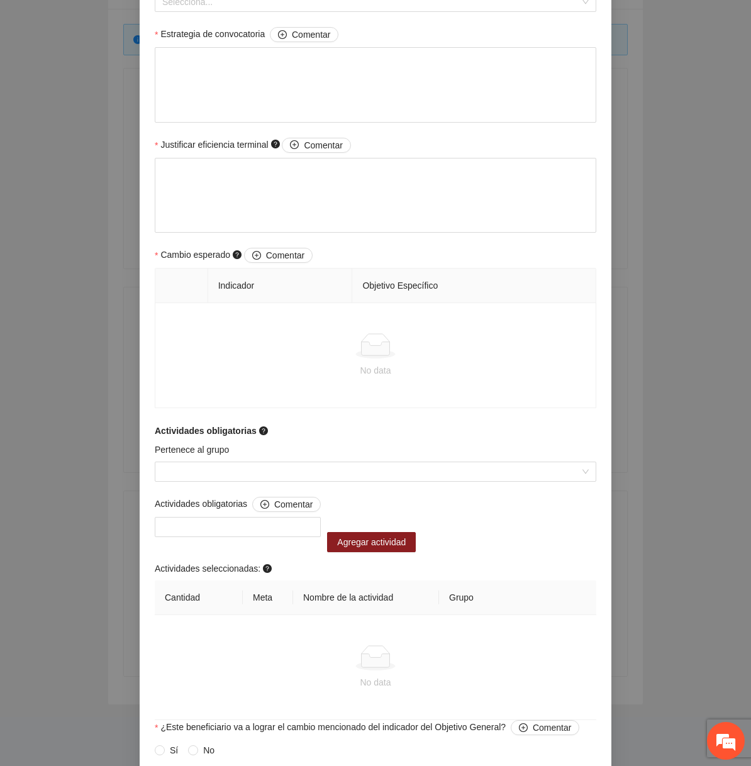
scroll to position [563, 0]
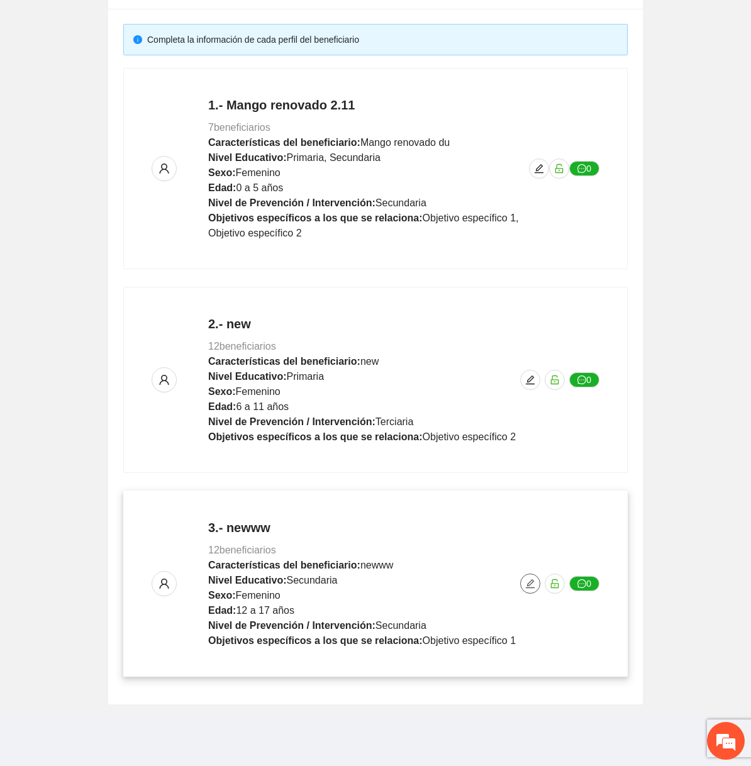
click at [529, 584] on icon "edit" at bounding box center [530, 583] width 9 height 9
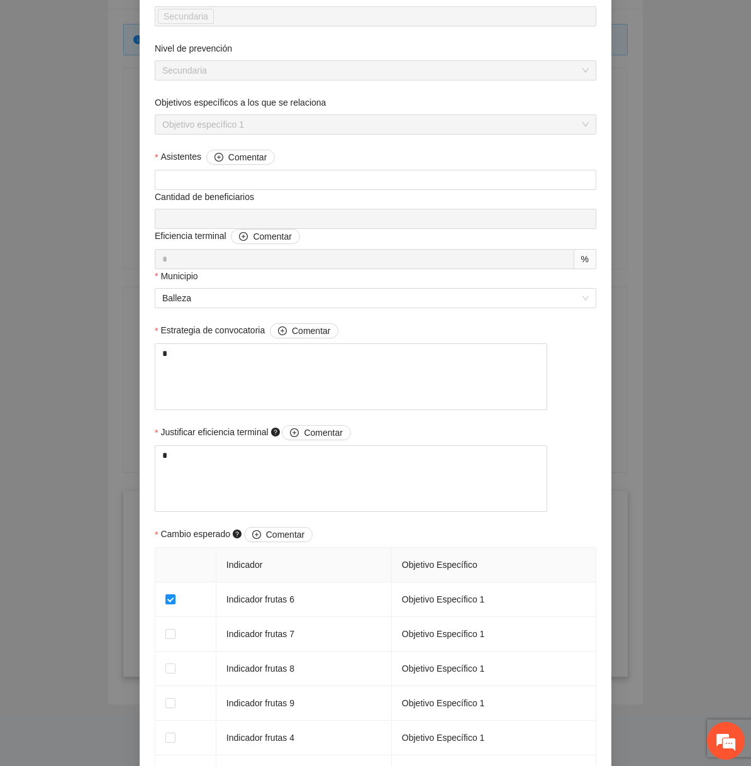
scroll to position [746, 0]
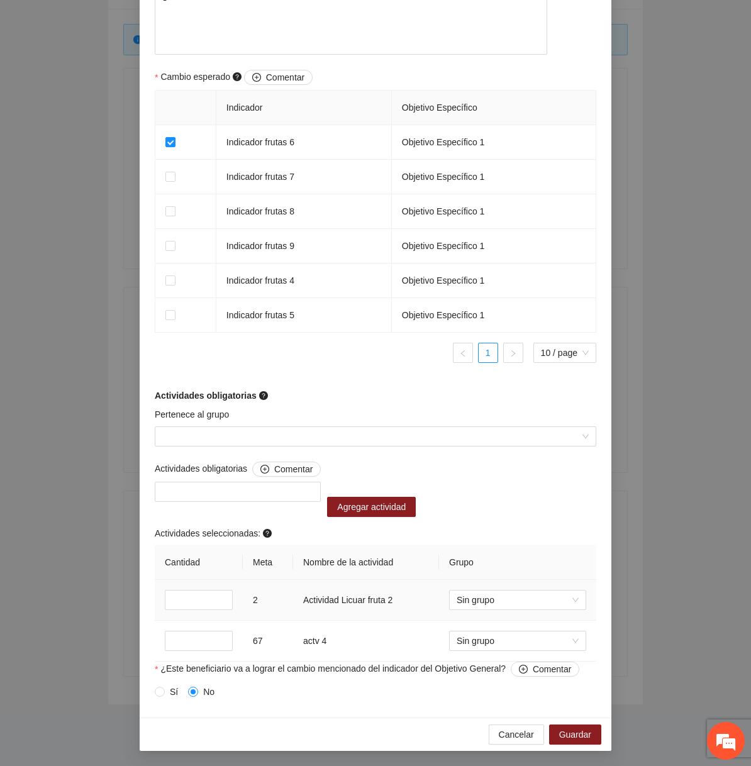
click at [508, 588] on td "Sin grupo" at bounding box center [517, 600] width 157 height 41
click at [505, 598] on span "Sin grupo" at bounding box center [518, 600] width 122 height 19
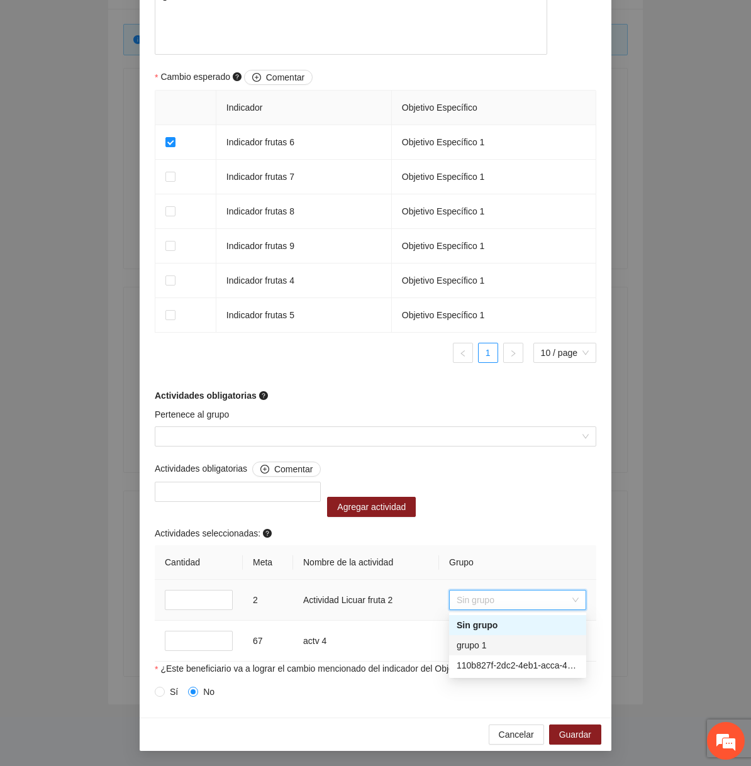
click at [493, 644] on div "grupo 1" at bounding box center [518, 646] width 122 height 14
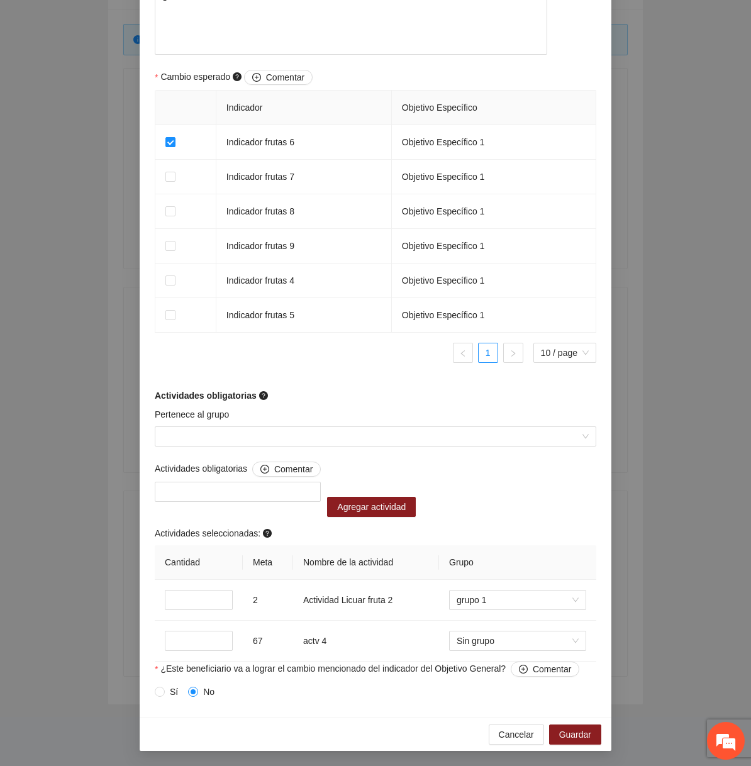
click at [524, 529] on div "Actividades seleccionadas:" at bounding box center [376, 536] width 442 height 19
click at [493, 607] on span "grupo 1" at bounding box center [518, 600] width 122 height 19
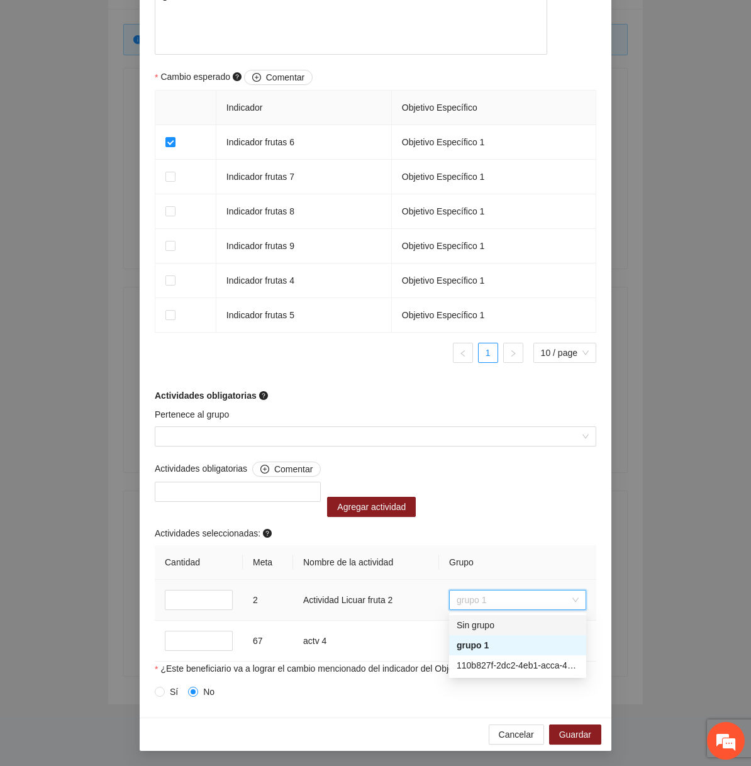
click at [482, 627] on div "Sin grupo" at bounding box center [518, 625] width 122 height 14
